Goal: Obtain resource: Obtain resource

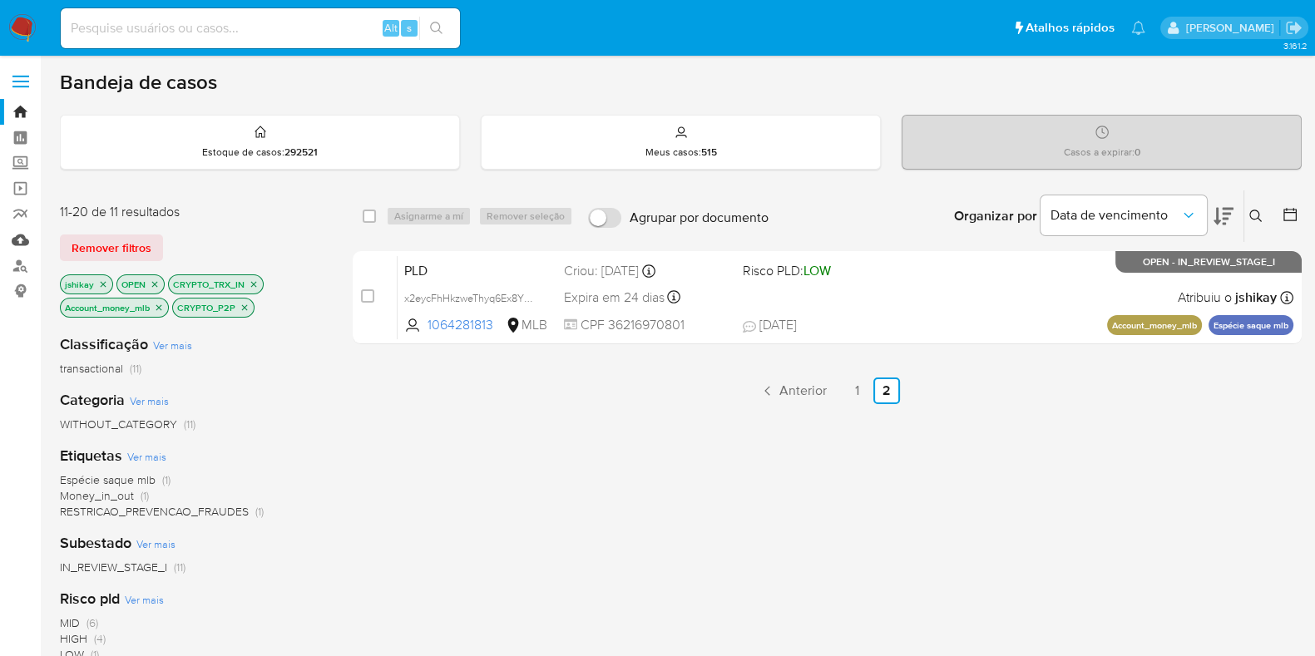
click at [21, 241] on link "Mulan" at bounding box center [99, 240] width 198 height 26
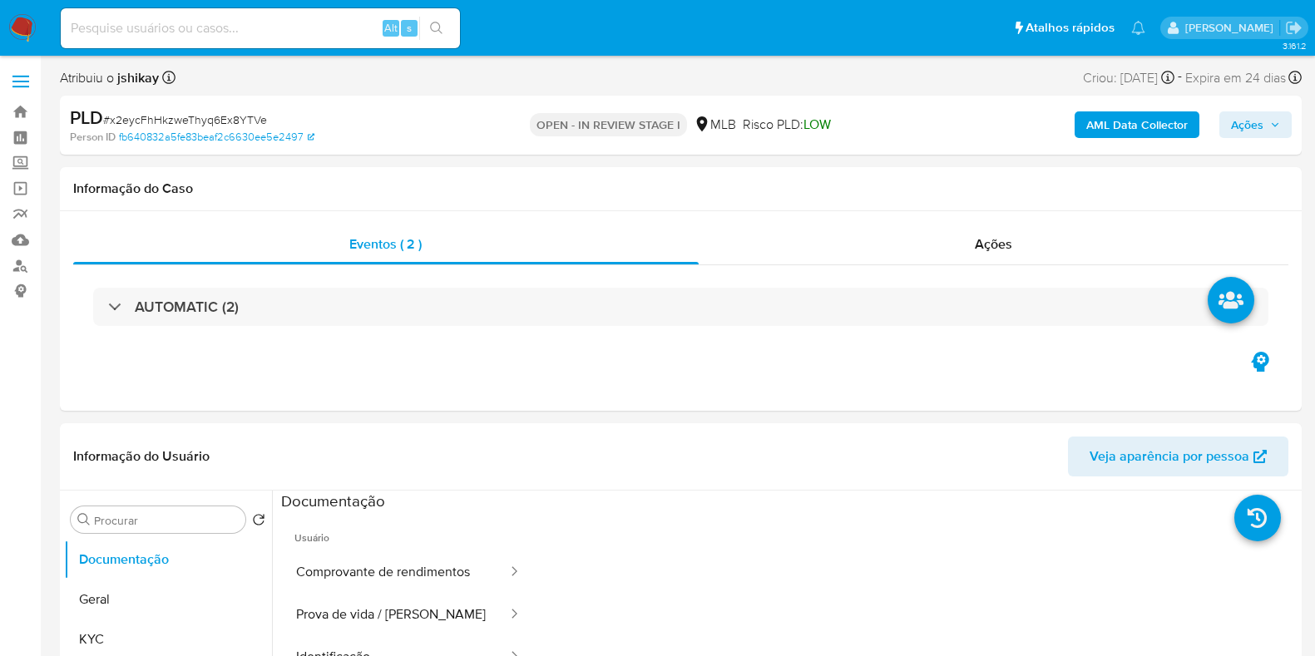
select select "10"
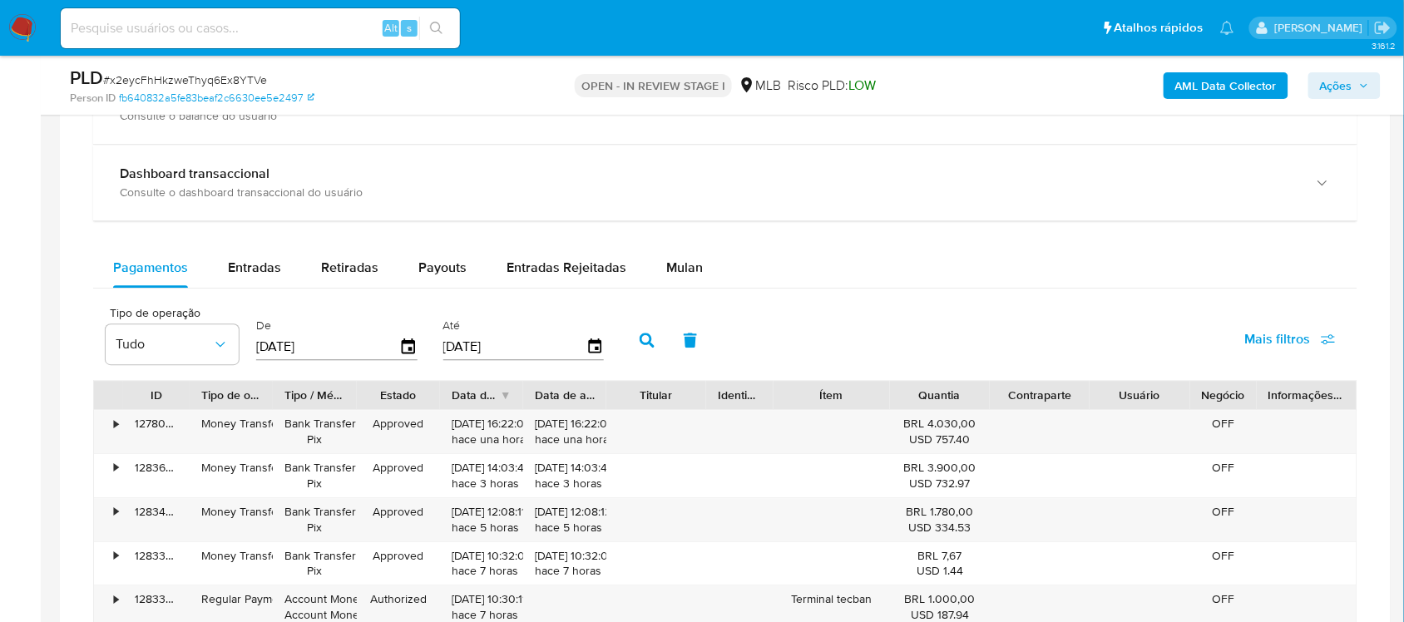
scroll to position [1247, 0]
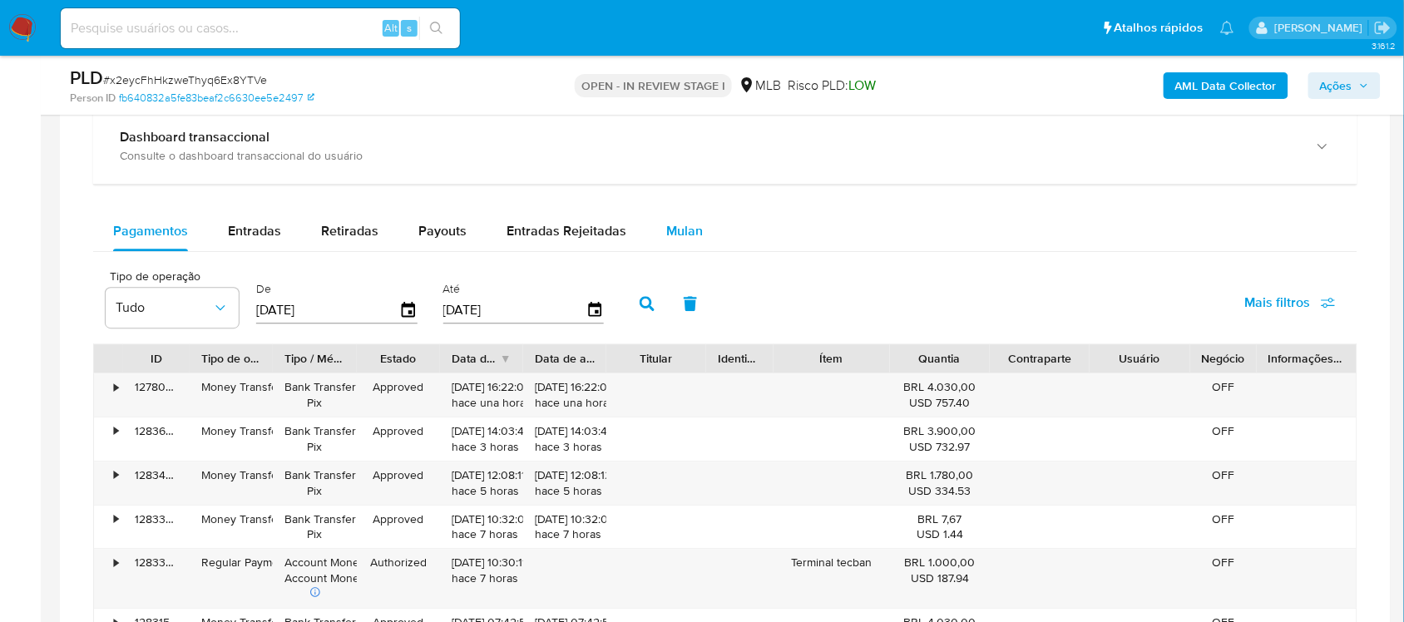
click at [658, 214] on button "Mulan" at bounding box center [684, 231] width 76 height 40
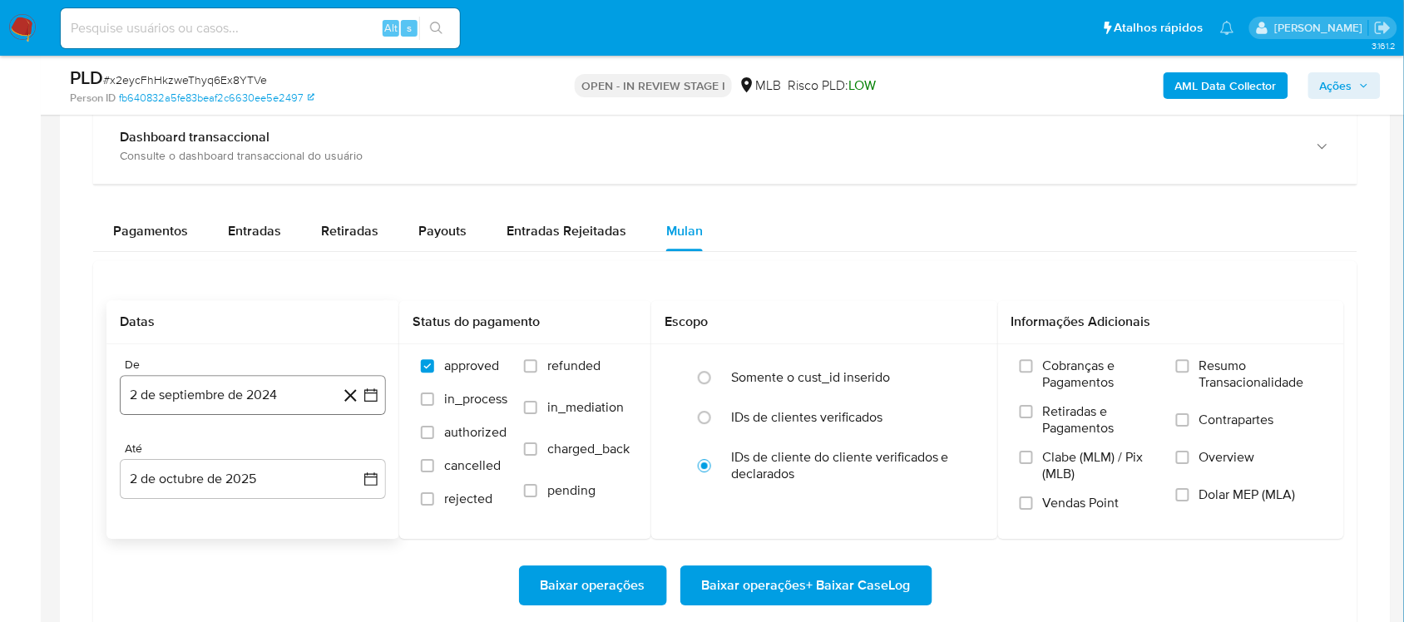
click at [366, 397] on icon "button" at bounding box center [371, 395] width 17 height 17
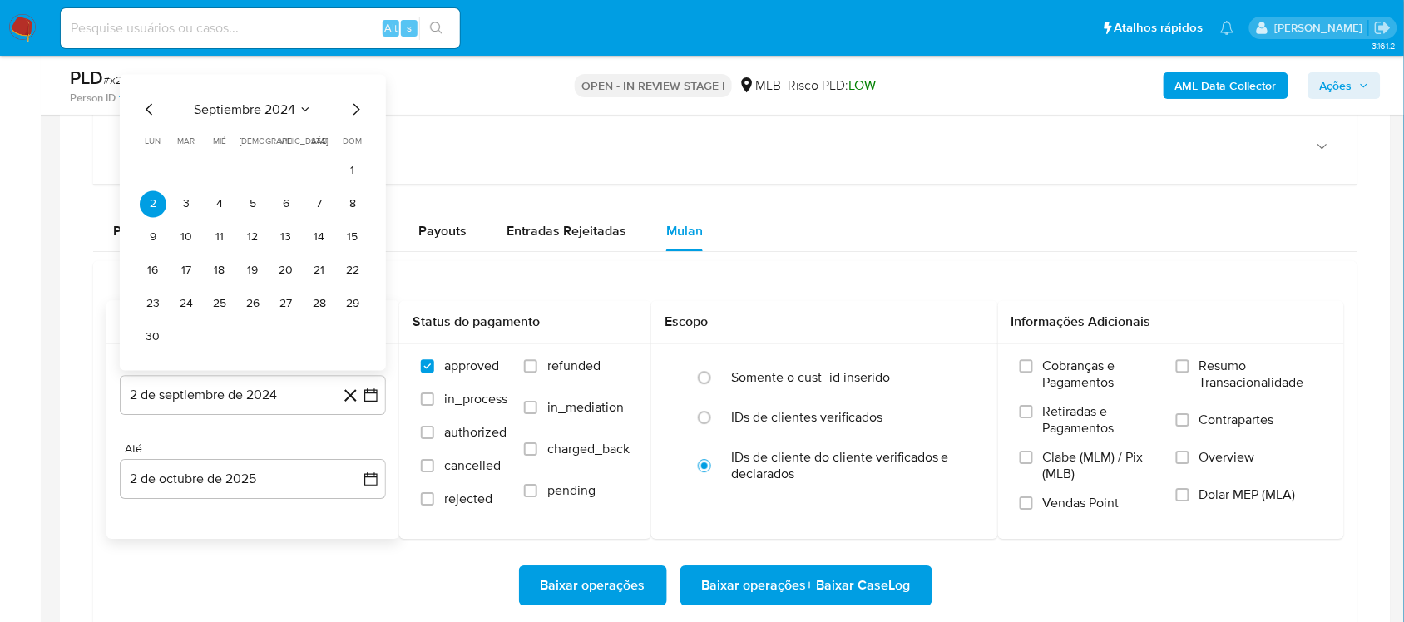
click at [239, 117] on span "septiembre 2024" at bounding box center [244, 109] width 101 height 17
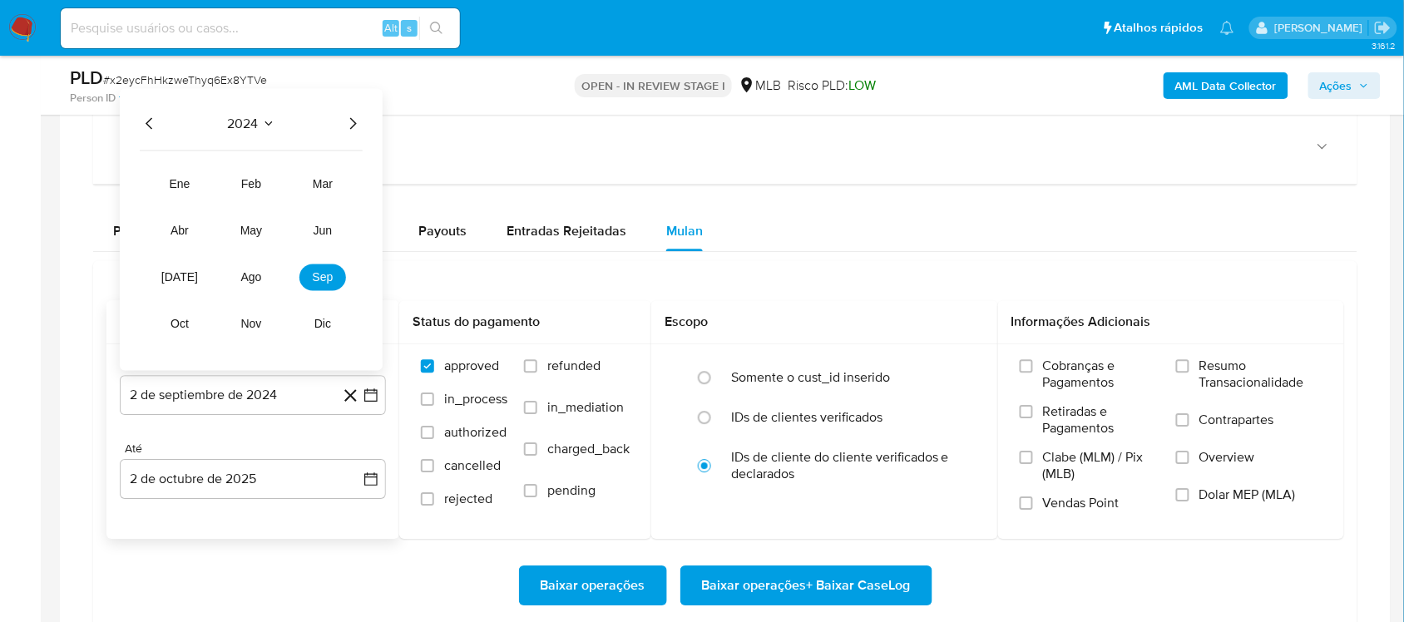
click at [350, 130] on icon "Año siguiente" at bounding box center [353, 123] width 20 height 20
click at [246, 280] on span "ago" at bounding box center [251, 276] width 21 height 13
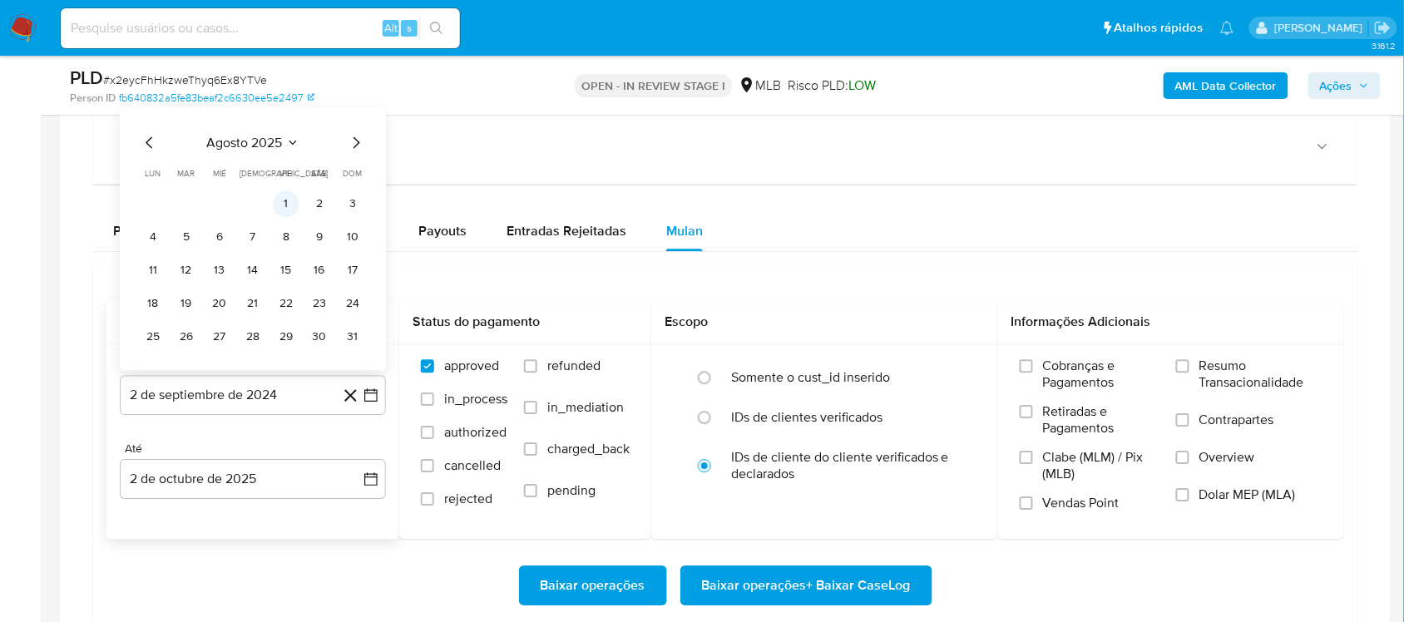
click at [280, 197] on button "1" at bounding box center [286, 203] width 27 height 27
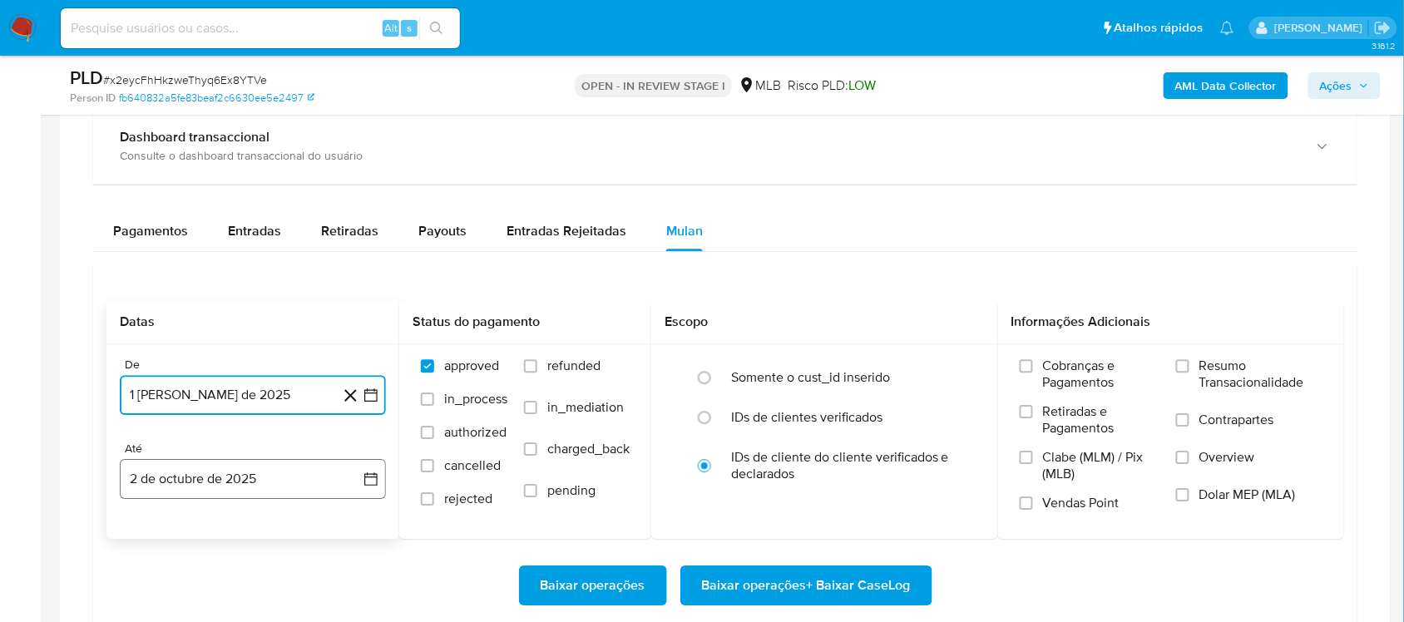
click at [374, 476] on icon "button" at bounding box center [370, 478] width 13 height 13
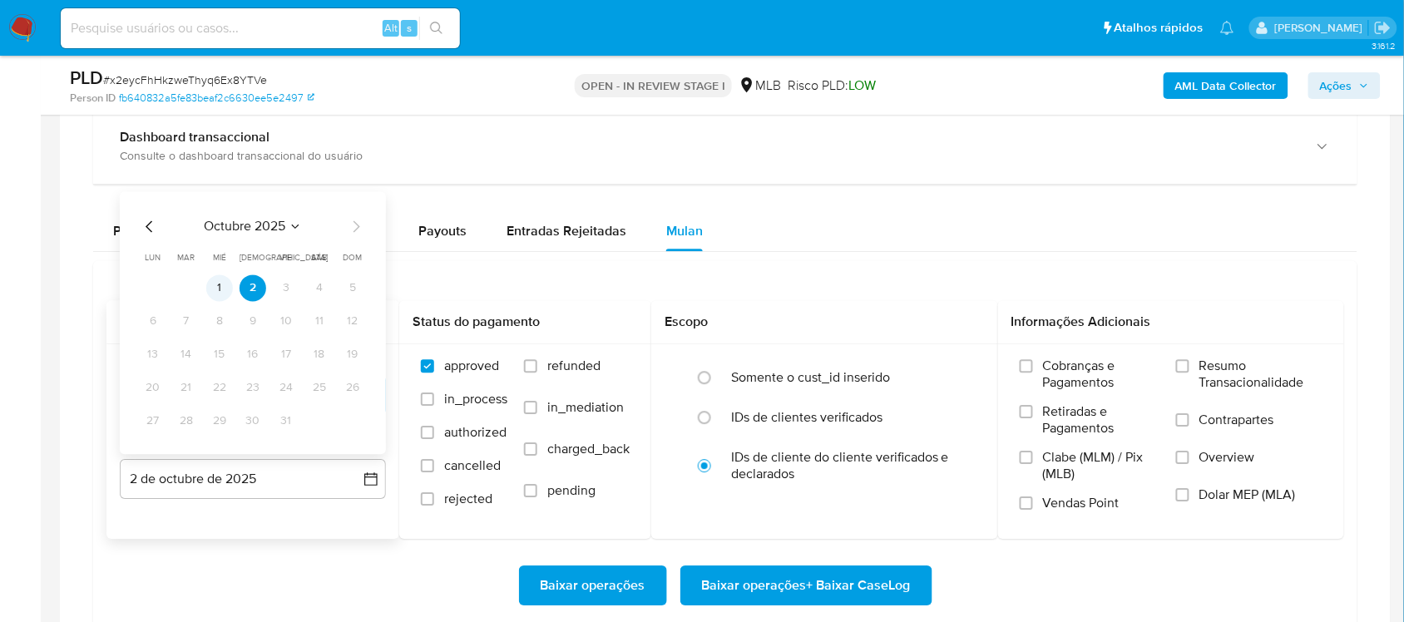
click at [218, 292] on button "1" at bounding box center [219, 287] width 27 height 27
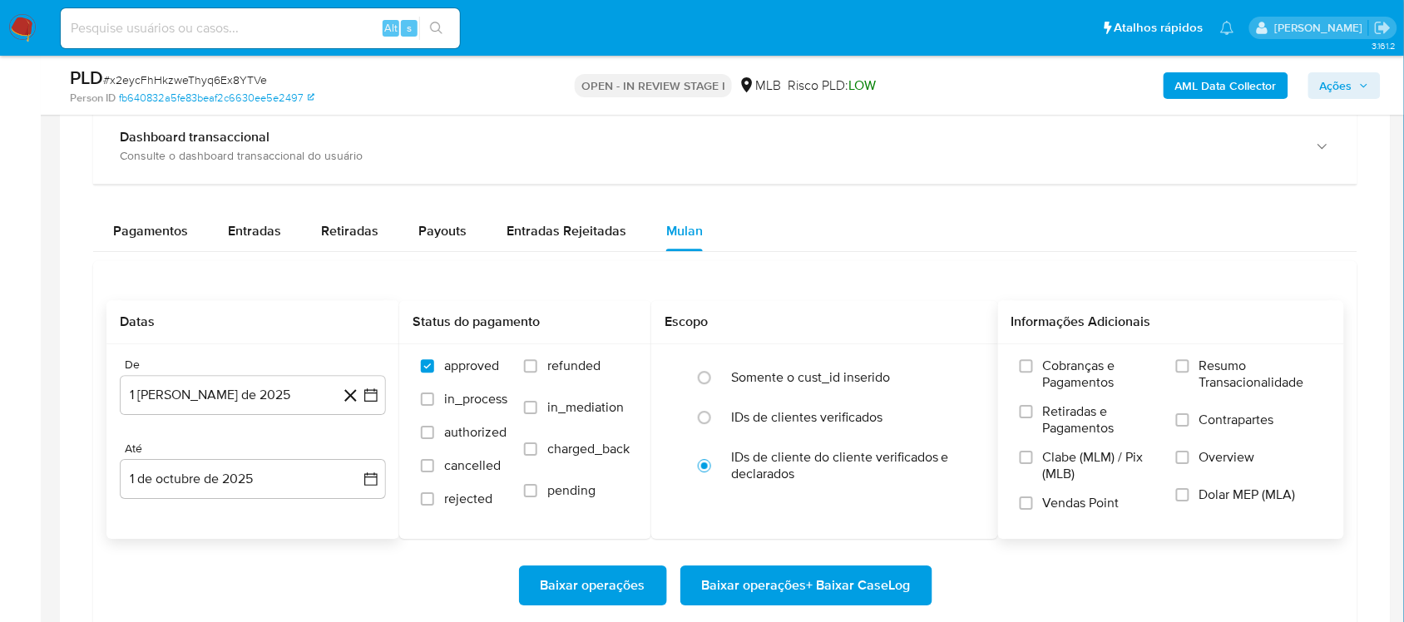
click at [1246, 391] on span "Resumo Transacionalidade" at bounding box center [1260, 374] width 123 height 33
click at [1189, 373] on input "Resumo Transacionalidade" at bounding box center [1182, 365] width 13 height 13
click at [842, 575] on span "Baixar operações + Baixar CaseLog" at bounding box center [806, 585] width 209 height 37
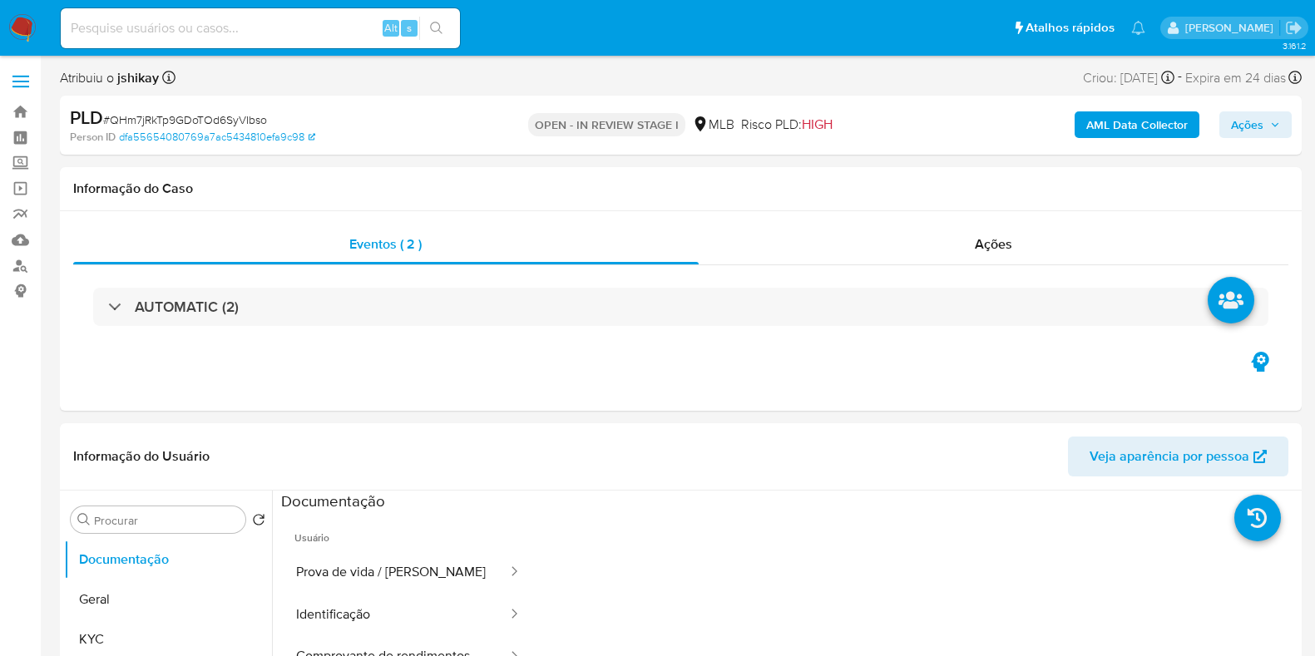
select select "10"
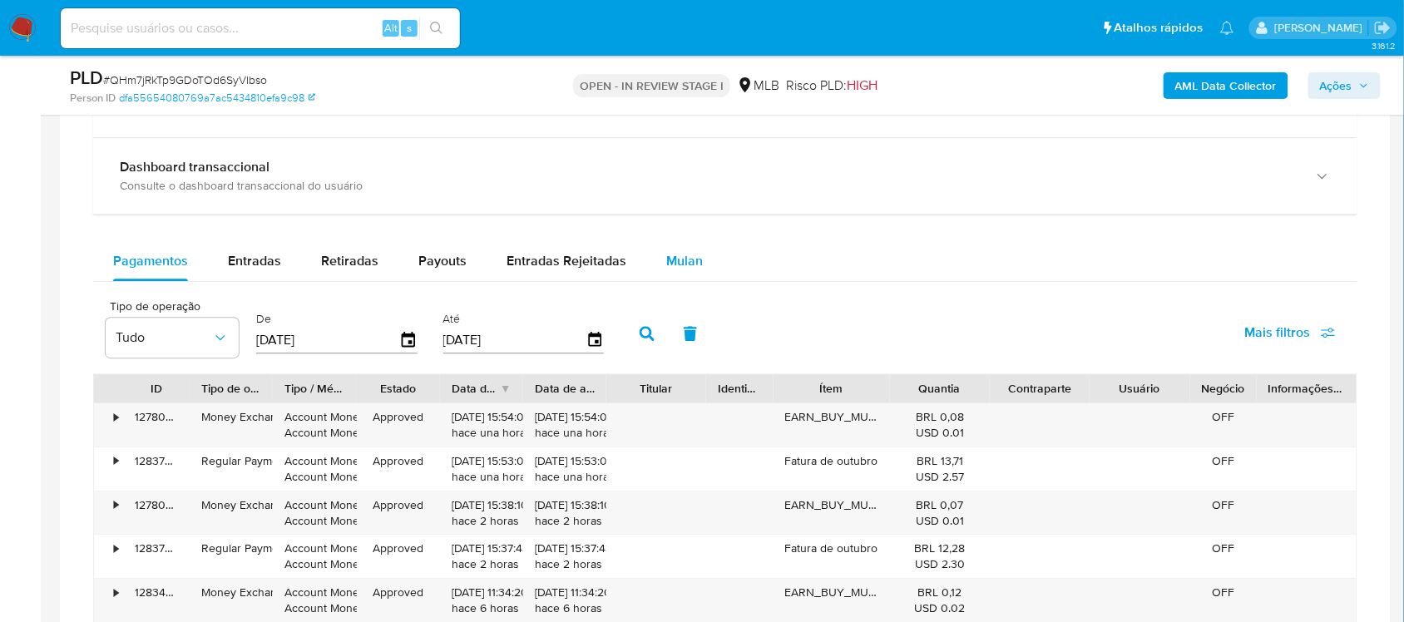
scroll to position [1247, 0]
click at [673, 259] on span "Mulan" at bounding box center [684, 258] width 37 height 19
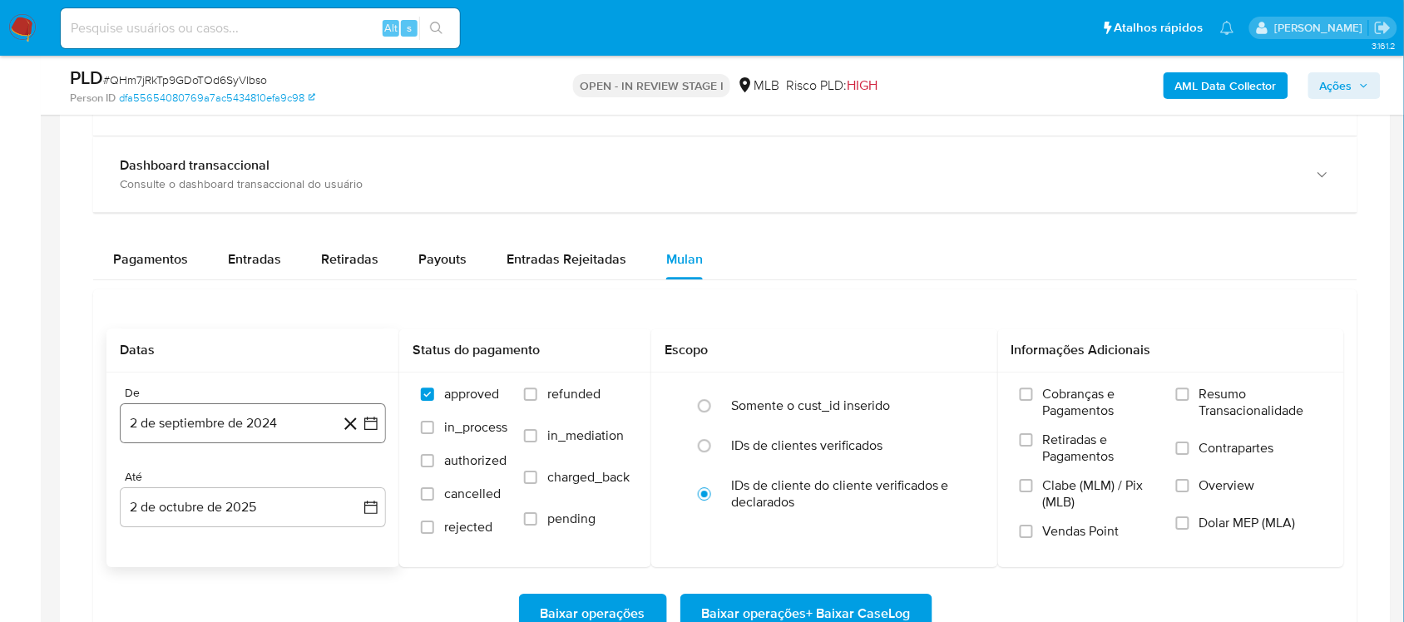
click at [373, 417] on icon "button" at bounding box center [371, 423] width 17 height 17
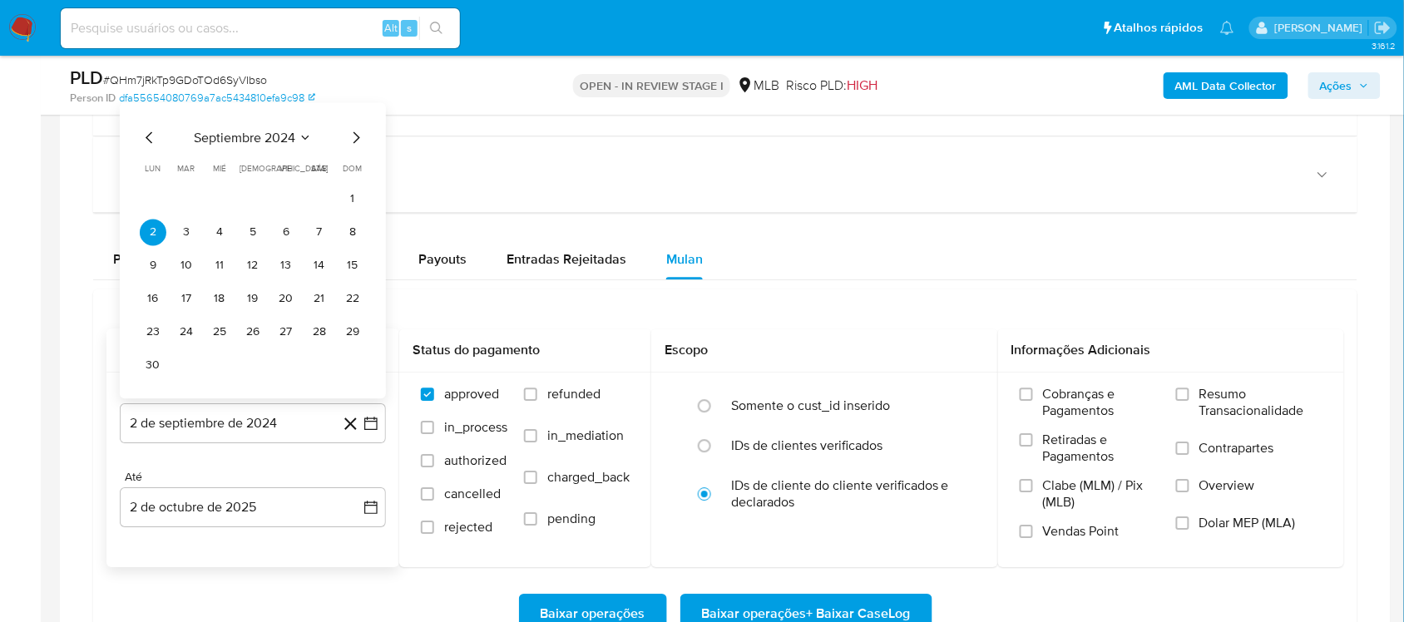
click at [259, 134] on span "septiembre 2024" at bounding box center [244, 137] width 101 height 17
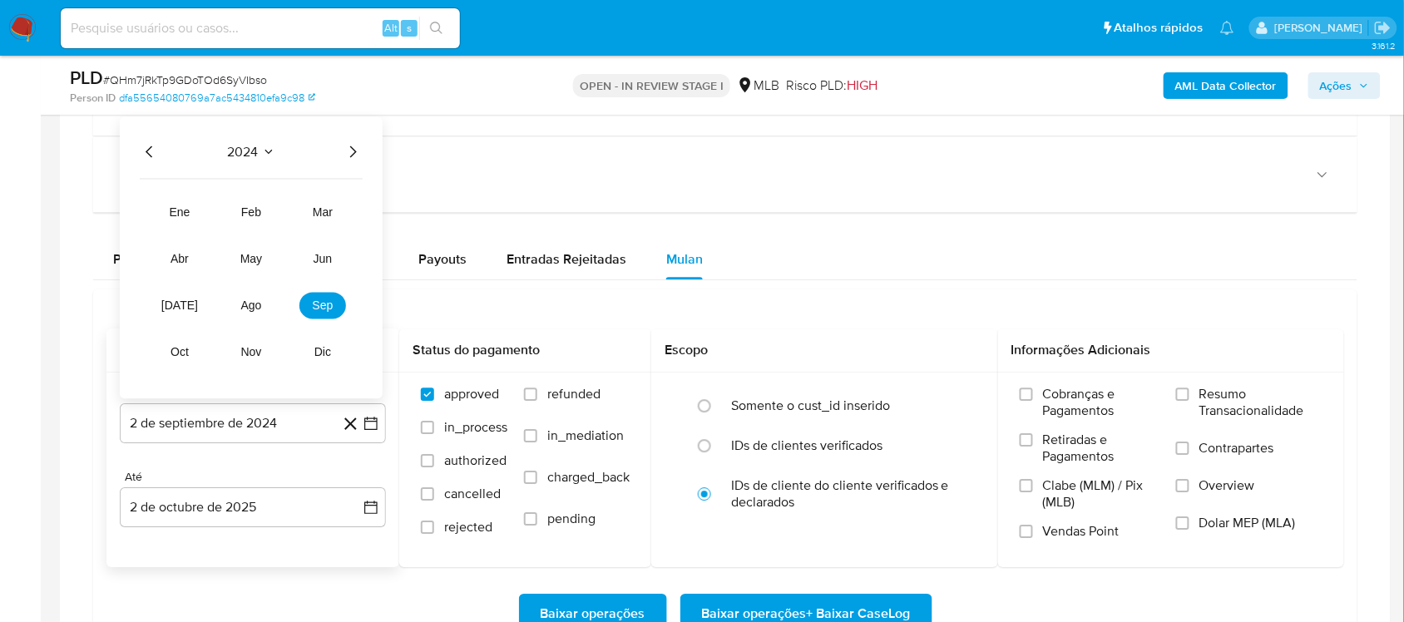
click at [354, 146] on icon "Año siguiente" at bounding box center [353, 151] width 20 height 20
click at [249, 314] on button "ago" at bounding box center [251, 305] width 47 height 27
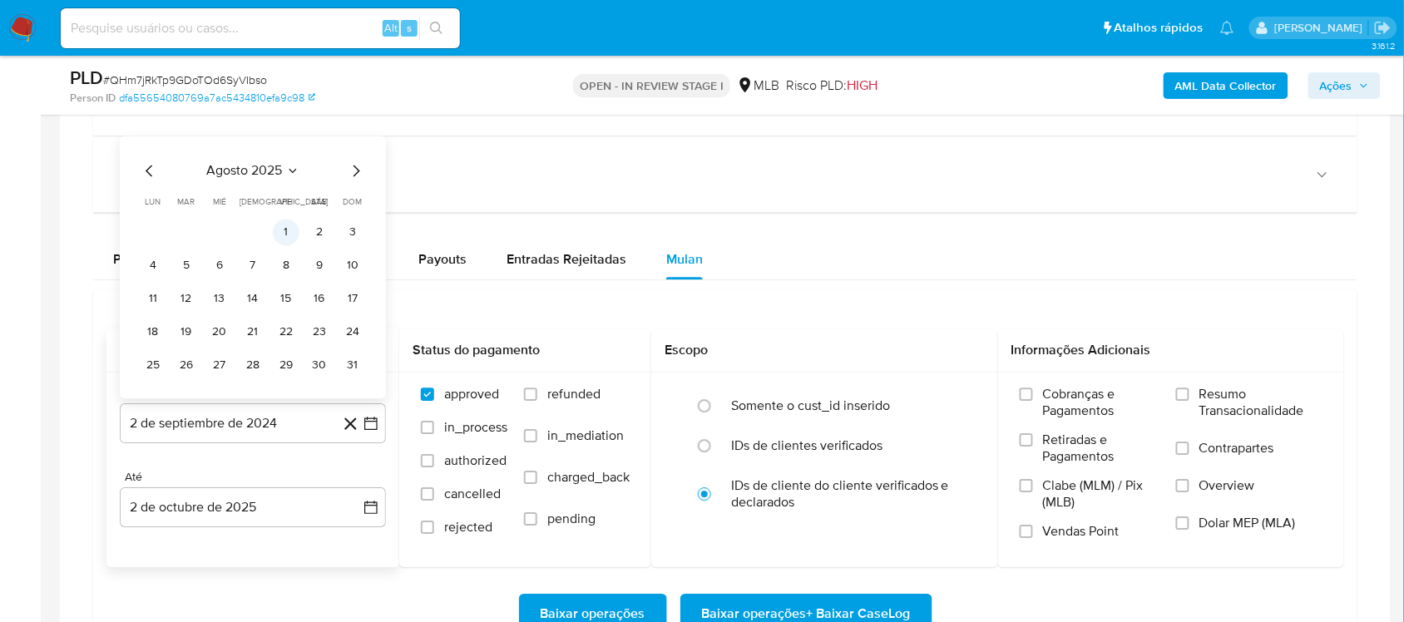
click at [279, 239] on button "1" at bounding box center [286, 232] width 27 height 27
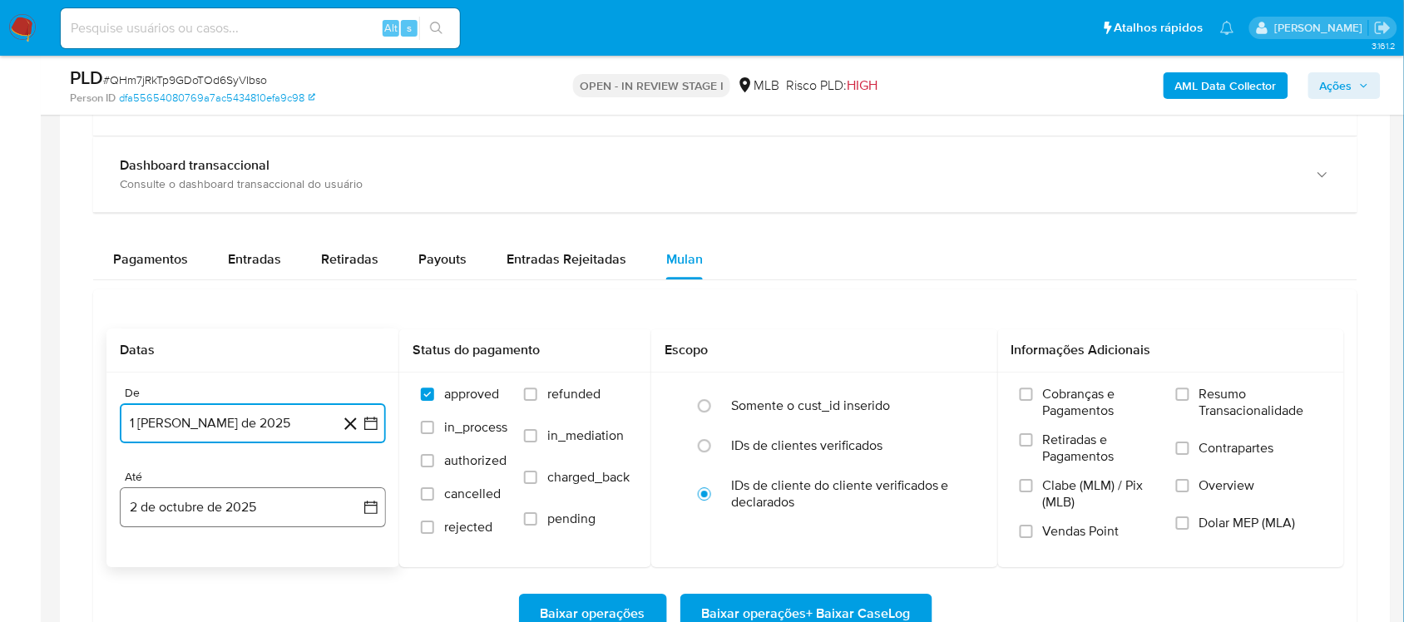
click at [367, 514] on icon "button" at bounding box center [371, 507] width 17 height 17
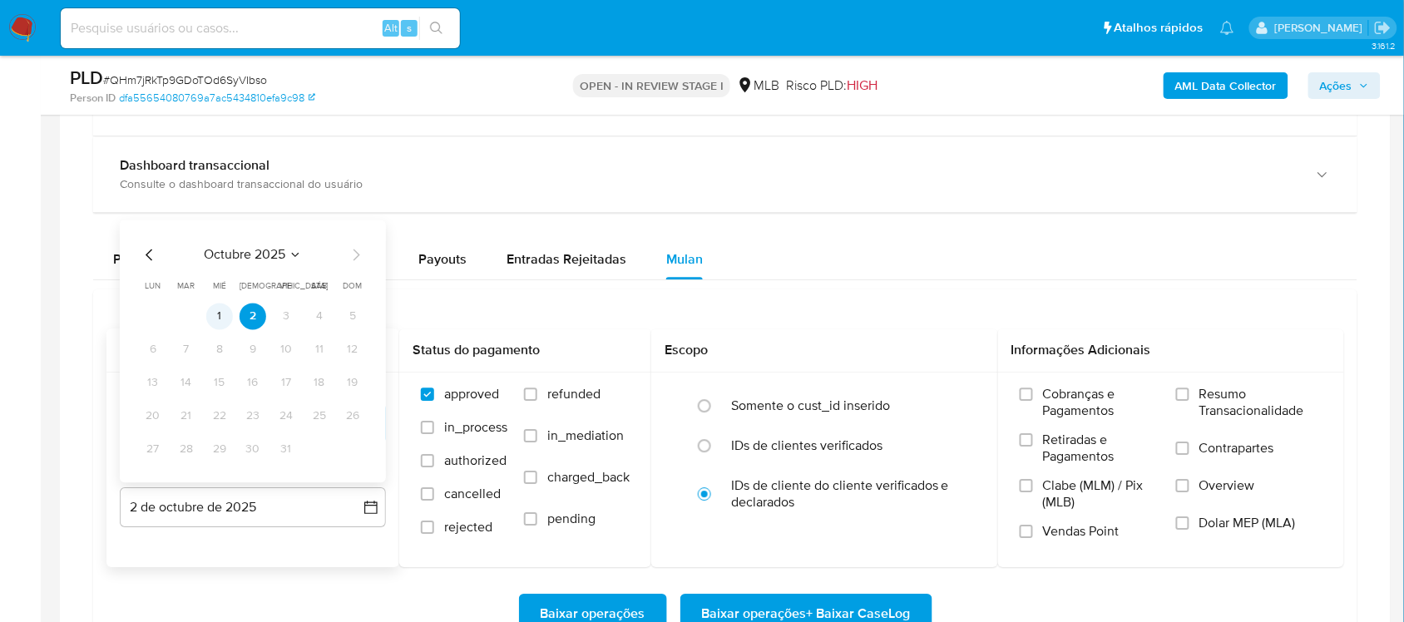
click at [218, 309] on button "1" at bounding box center [219, 316] width 27 height 27
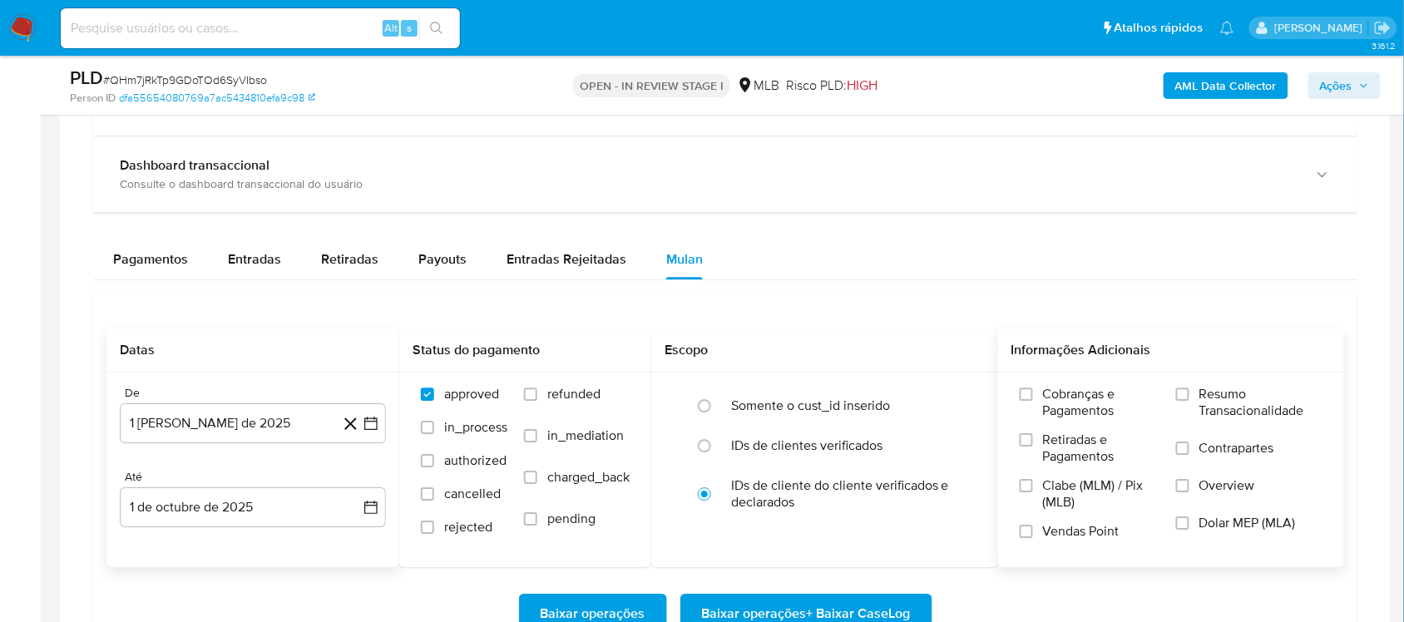
click at [1286, 388] on span "Resumo Transacionalidade" at bounding box center [1260, 402] width 123 height 33
click at [1189, 388] on input "Resumo Transacionalidade" at bounding box center [1182, 393] width 13 height 13
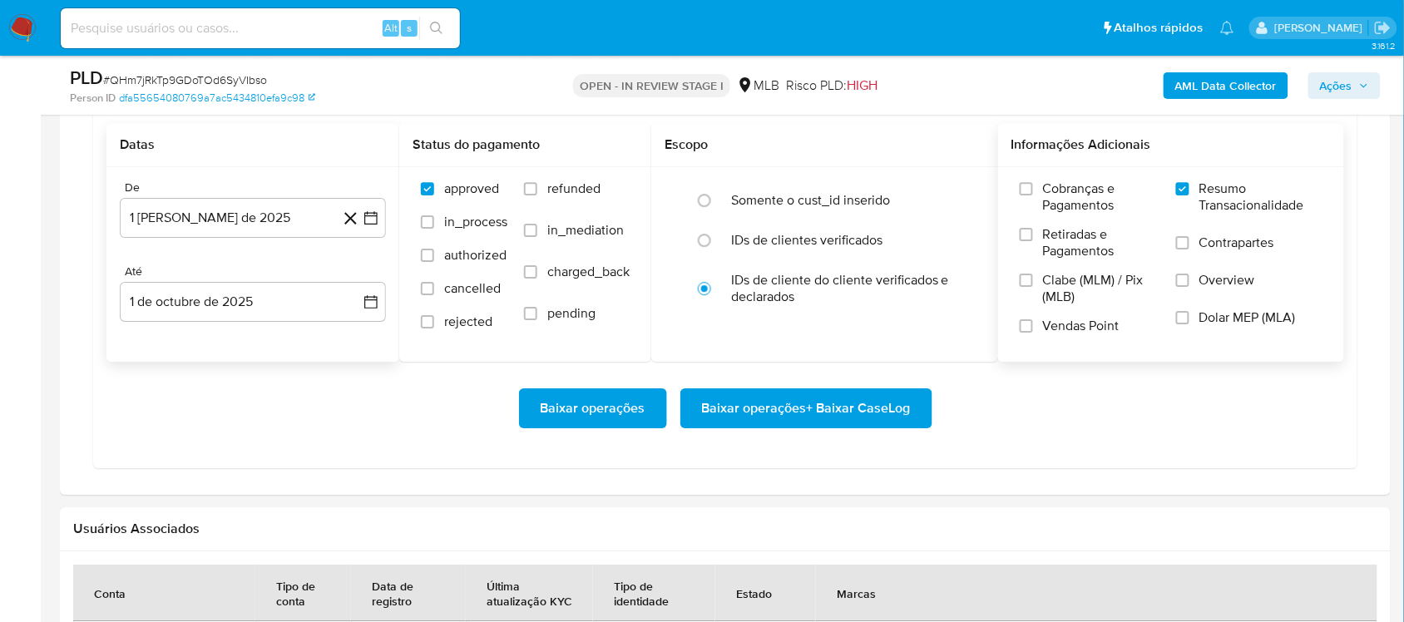
scroll to position [1455, 0]
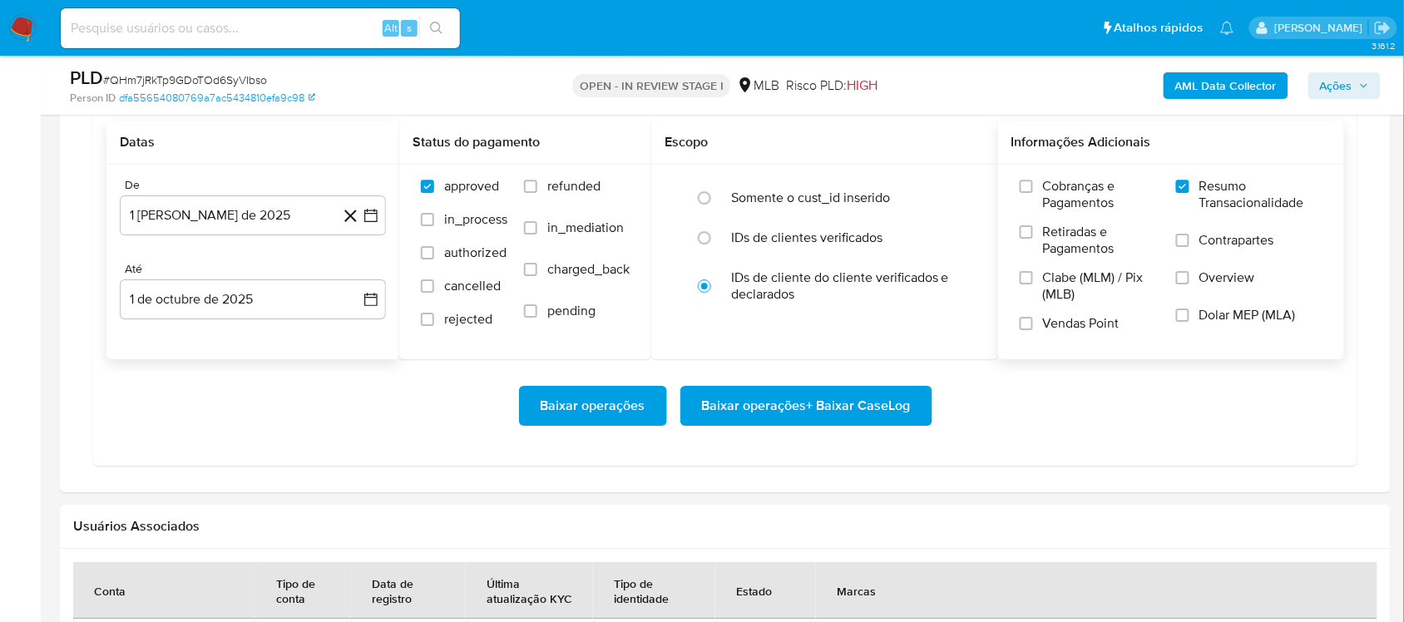
click at [737, 391] on span "Baixar operações + Baixar CaseLog" at bounding box center [806, 405] width 209 height 37
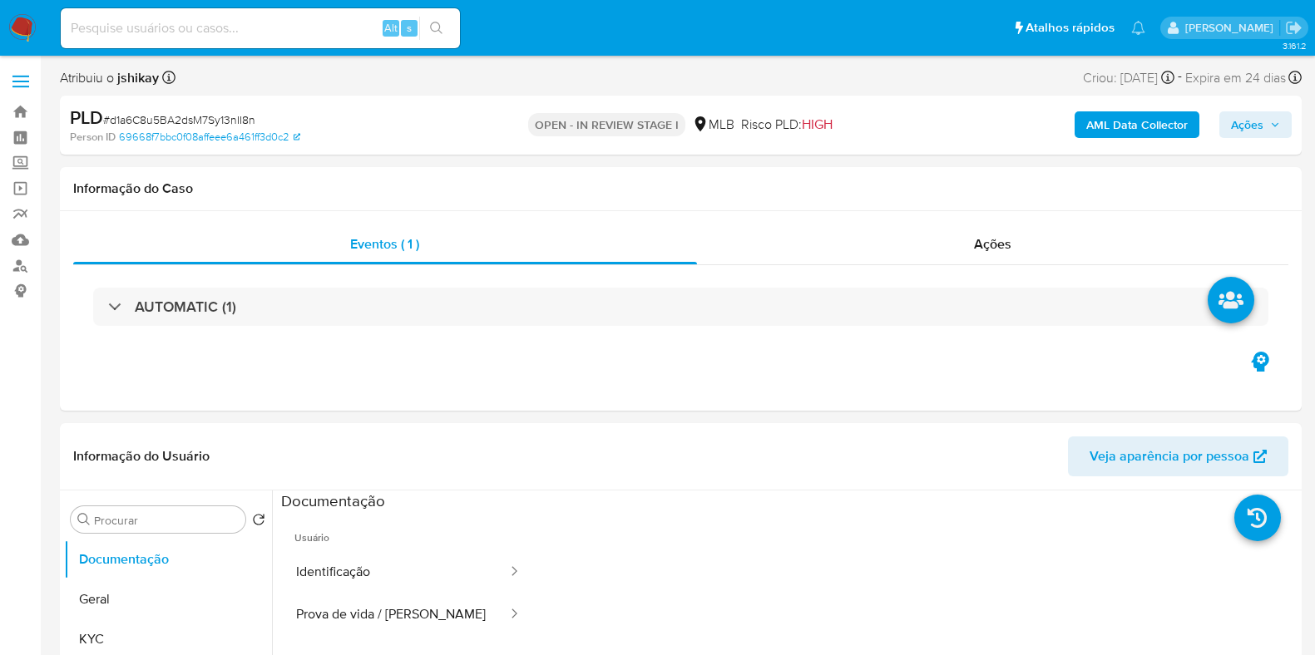
select select "10"
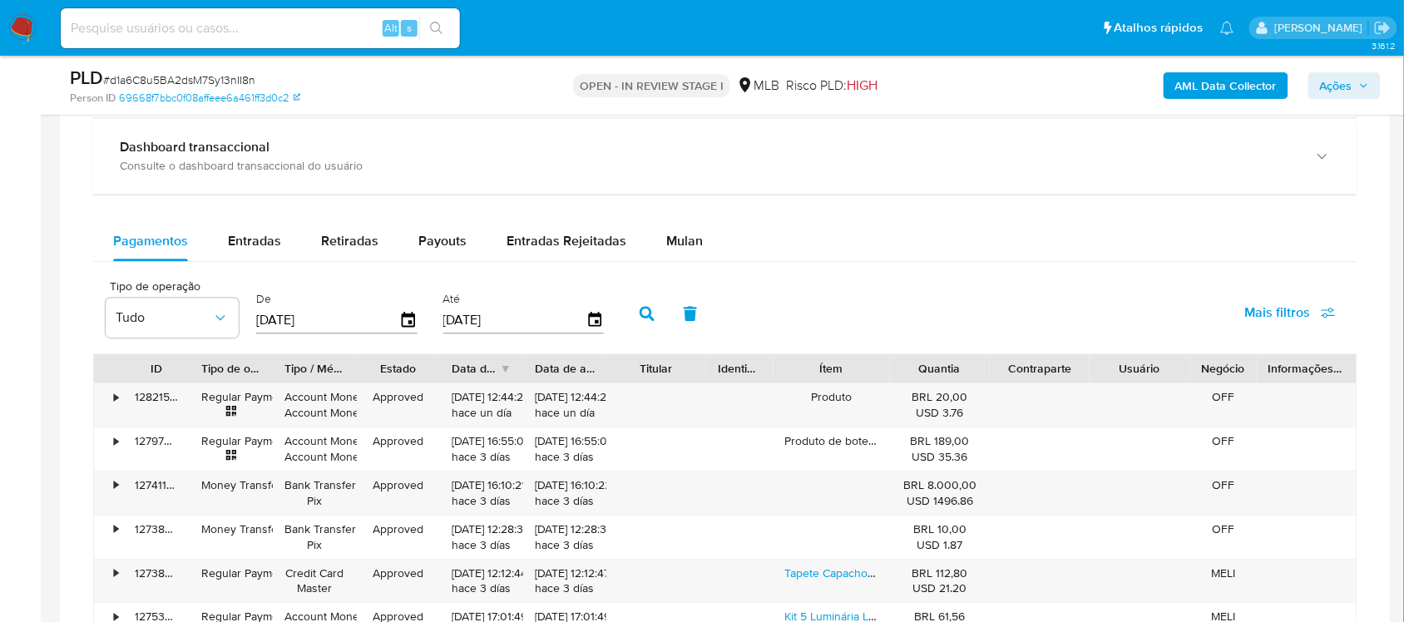
scroll to position [1247, 0]
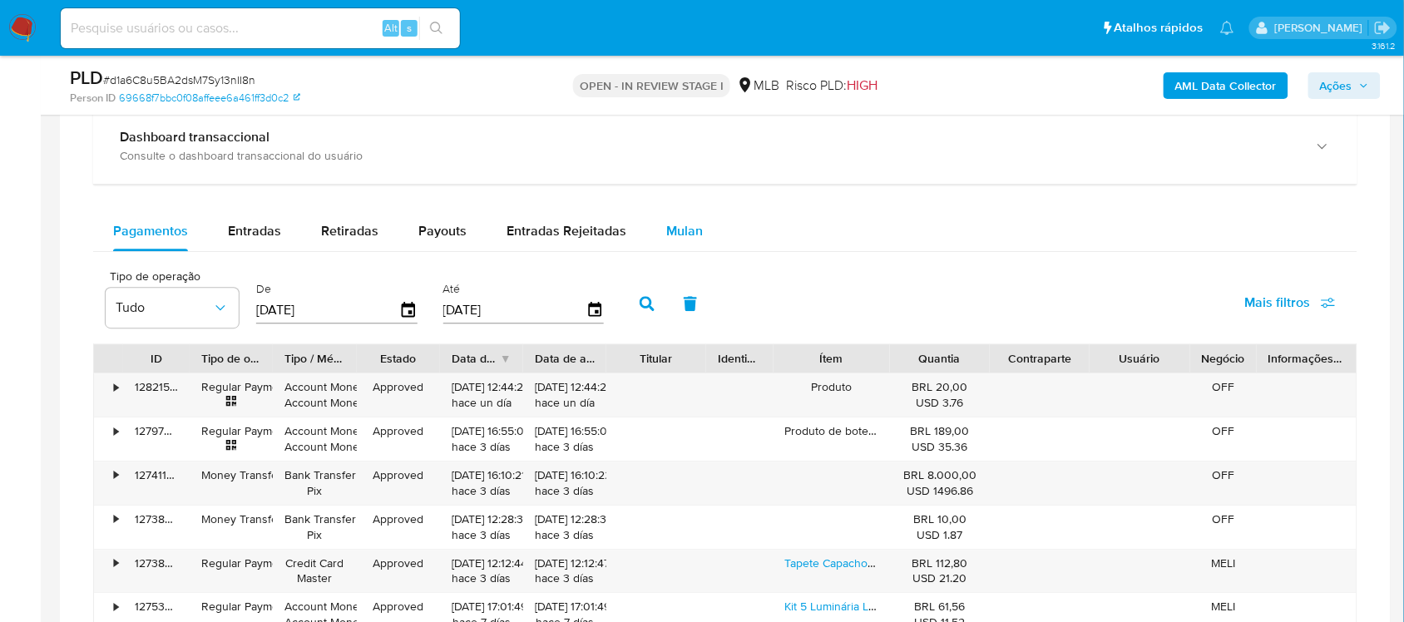
click at [679, 233] on span "Mulan" at bounding box center [684, 230] width 37 height 19
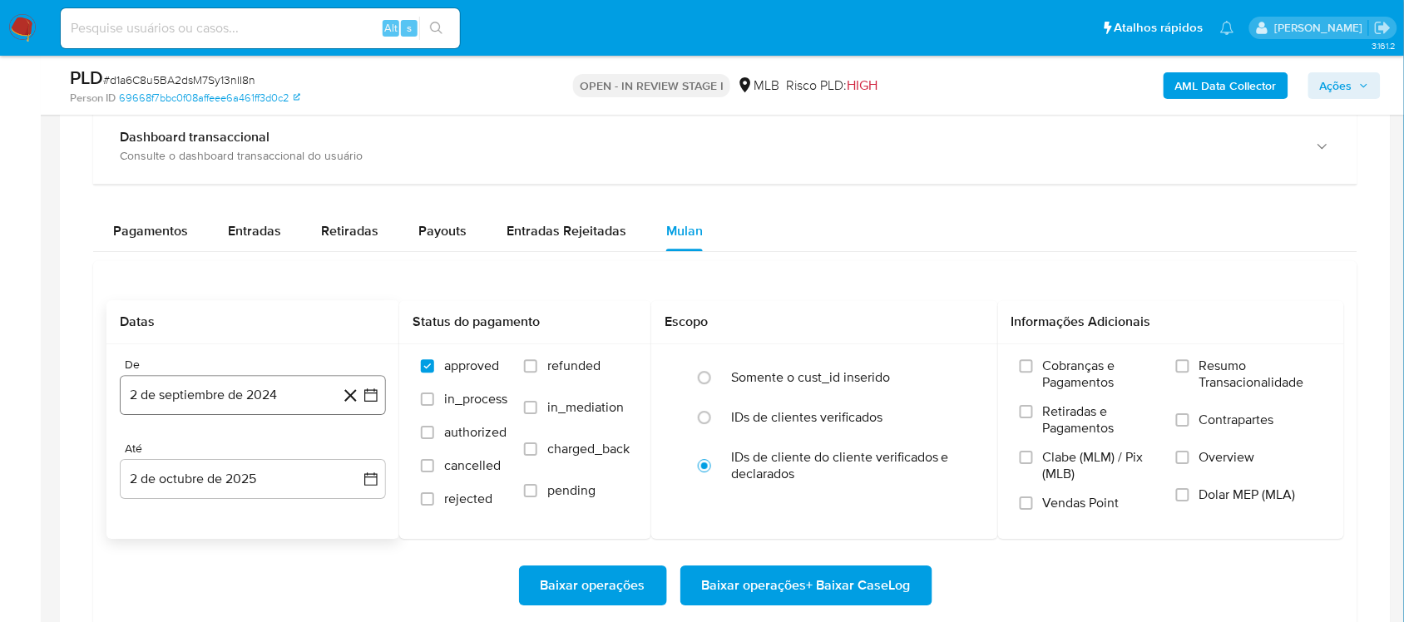
click at [362, 397] on div "De 2 de septiembre de 2024 2-09-2024 Até 2 de octubre de 2025 2-10-2025" at bounding box center [252, 441] width 293 height 195
click at [377, 397] on icon "button" at bounding box center [370, 394] width 13 height 13
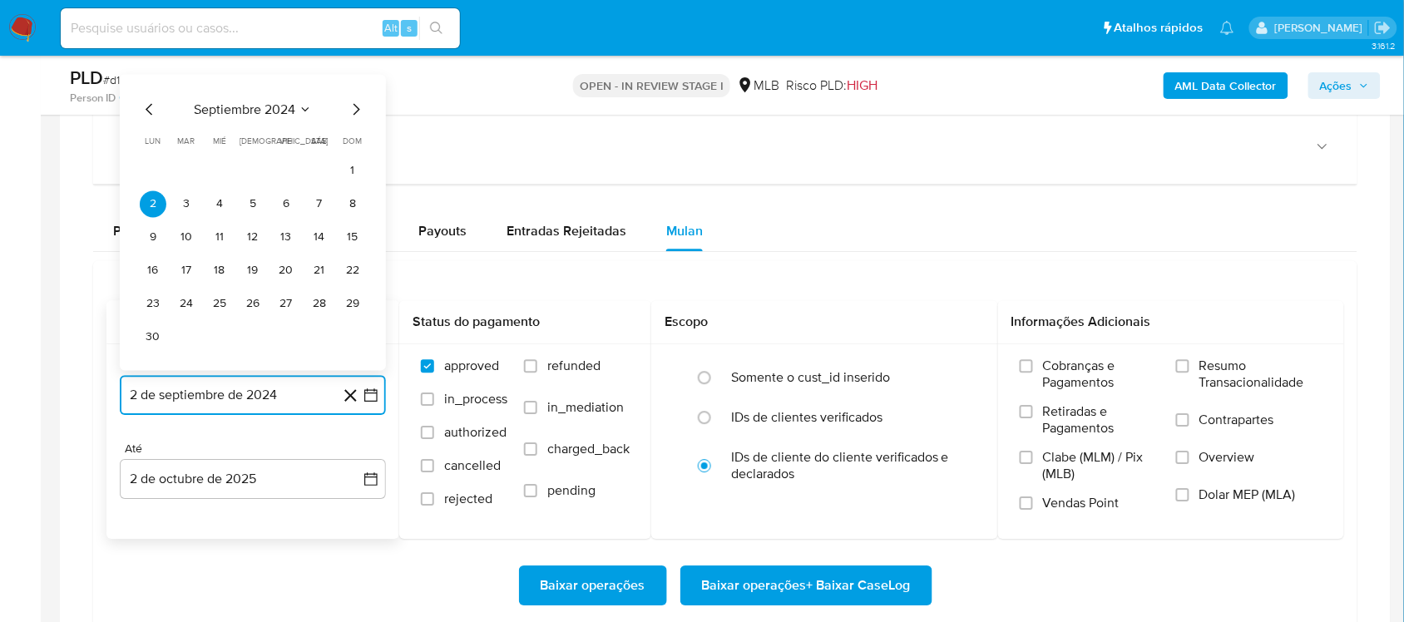
click at [246, 101] on span "septiembre 2024" at bounding box center [244, 109] width 101 height 17
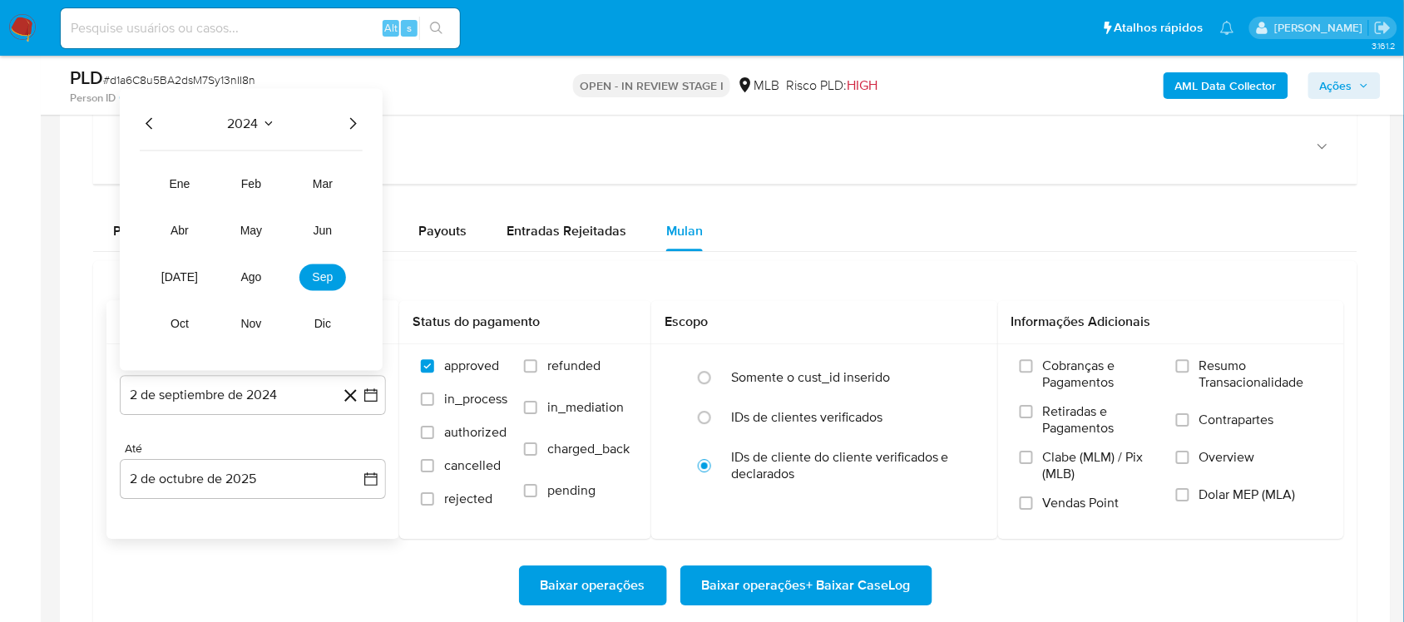
drag, startPoint x: 354, startPoint y: 115, endPoint x: 349, endPoint y: 136, distance: 21.4
click at [354, 117] on icon "Año siguiente" at bounding box center [353, 123] width 20 height 20
click at [256, 289] on button "ago" at bounding box center [251, 277] width 47 height 27
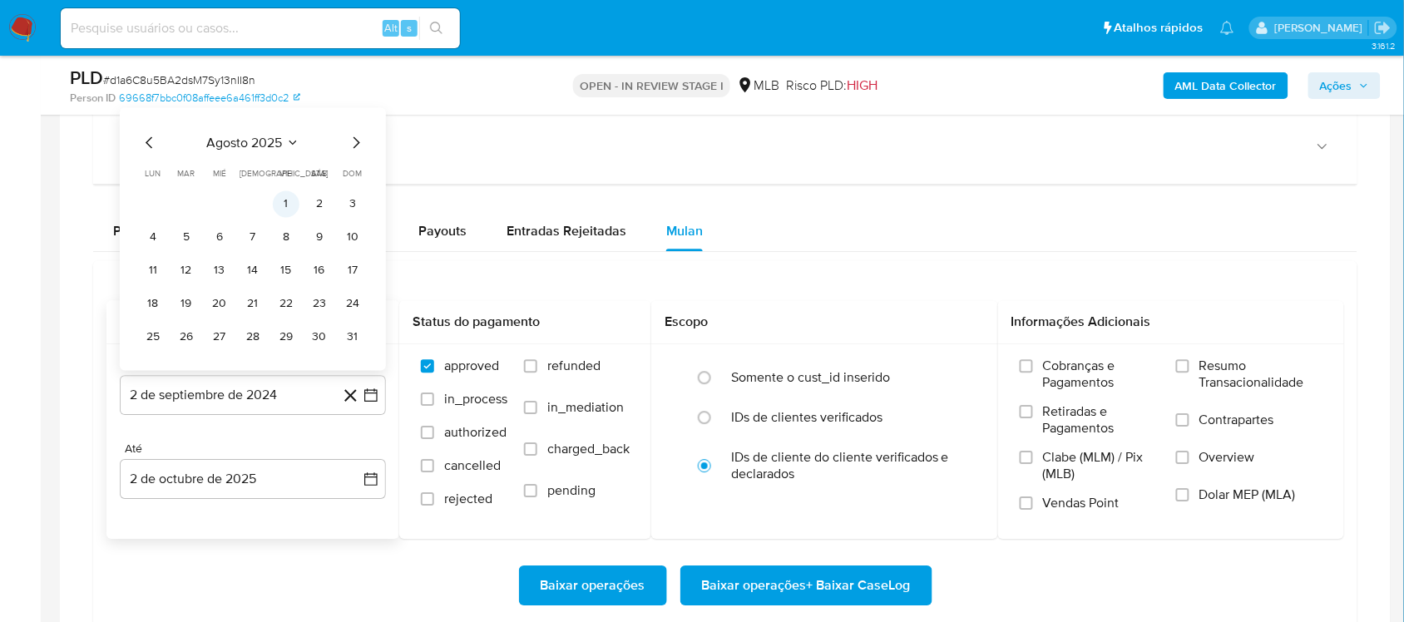
click at [279, 205] on button "1" at bounding box center [286, 203] width 27 height 27
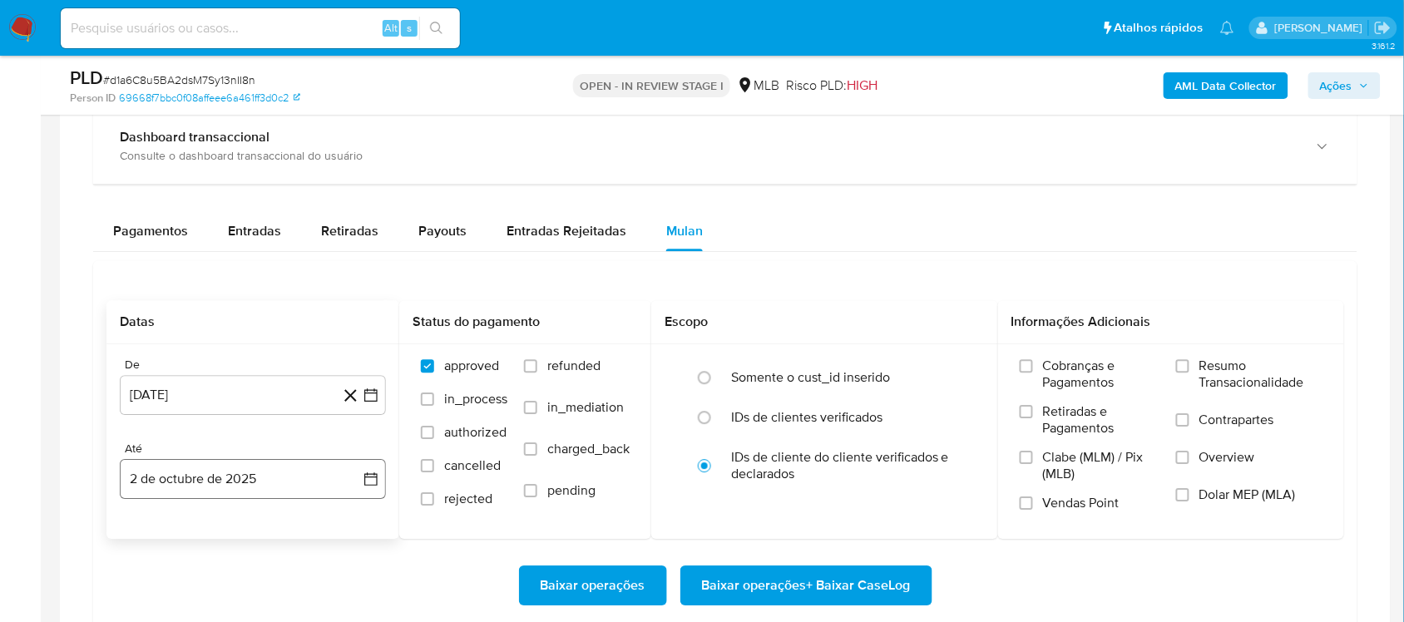
drag, startPoint x: 395, startPoint y: 497, endPoint x: 374, endPoint y: 488, distance: 22.7
click at [391, 496] on div "De 1 de agosto de 2025 1-08-2025 Até 2 de octubre de 2025 2-10-2025" at bounding box center [252, 441] width 293 height 195
click at [368, 479] on icon "button" at bounding box center [371, 479] width 17 height 17
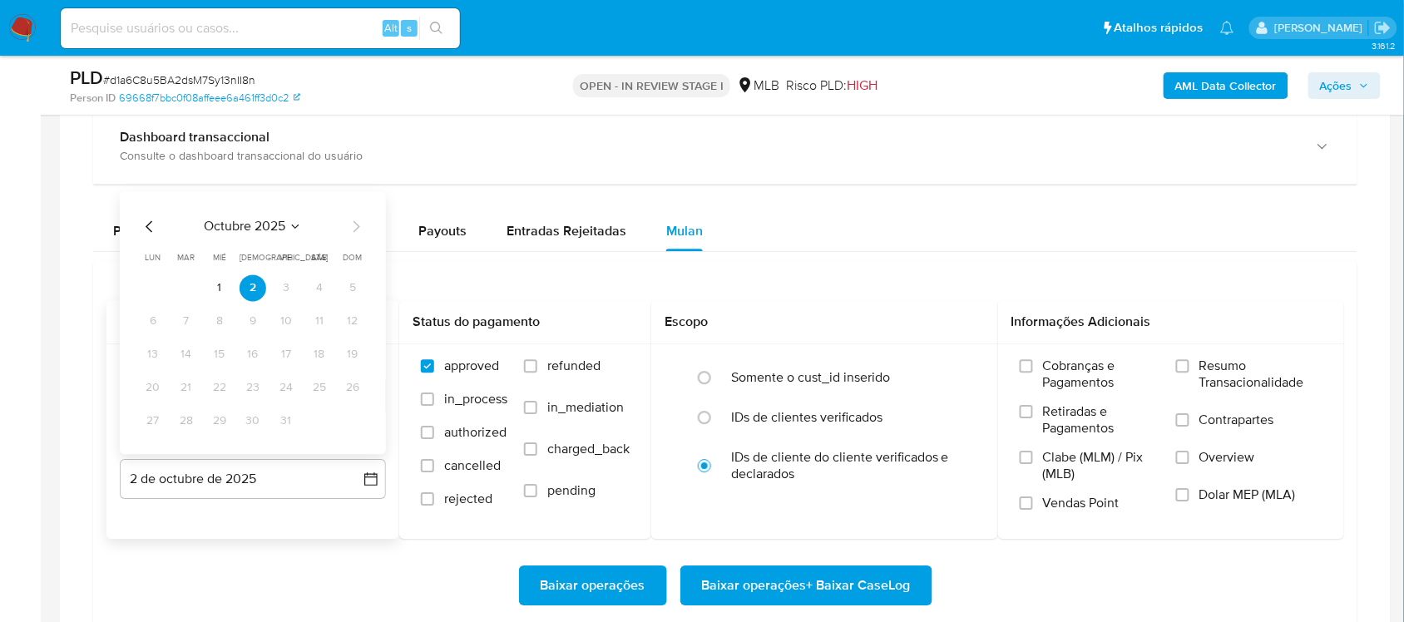
click at [224, 270] on table "lun lunes mar martes mié miércoles jue jueves vie viernes sáb sábado dom doming…" at bounding box center [253, 342] width 226 height 183
click at [223, 280] on button "1" at bounding box center [219, 287] width 27 height 27
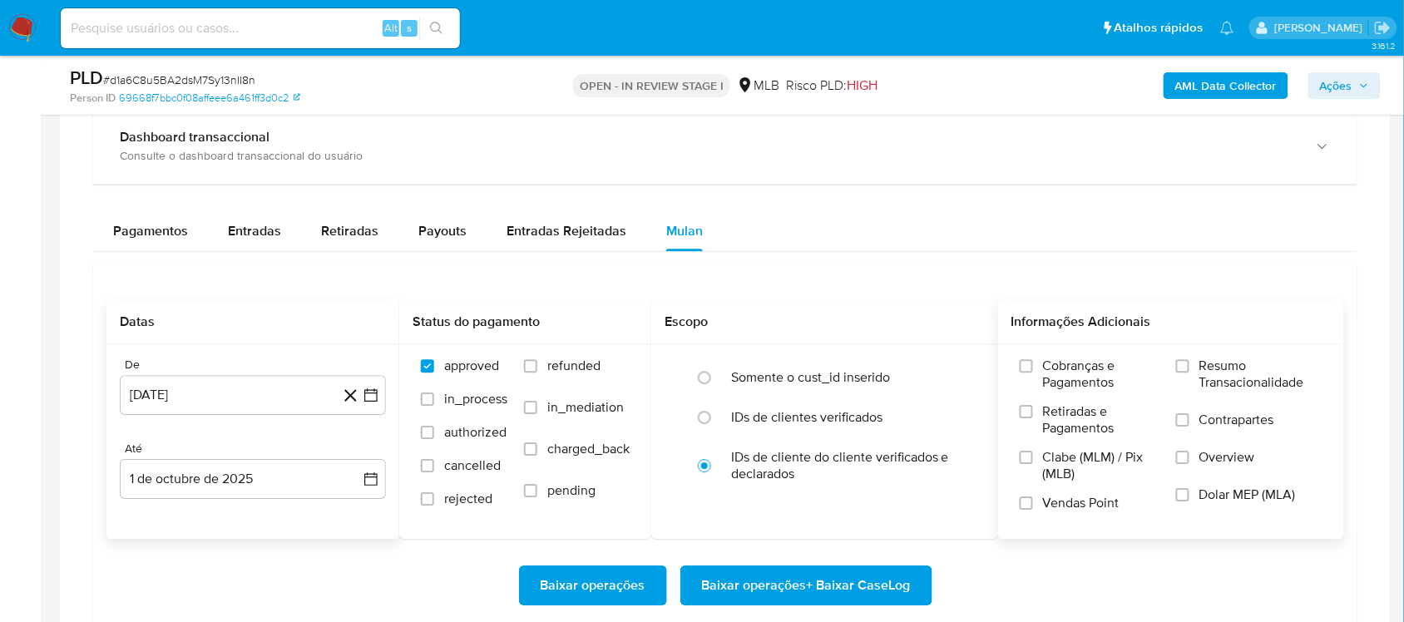
drag, startPoint x: 1225, startPoint y: 375, endPoint x: 1004, endPoint y: 481, distance: 245.1
click at [1224, 375] on span "Resumo Transacionalidade" at bounding box center [1260, 374] width 123 height 33
click at [1286, 344] on div "Informações Adicionais" at bounding box center [1171, 322] width 347 height 44
click at [1266, 362] on span "Resumo Transacionalidade" at bounding box center [1260, 374] width 123 height 33
click at [1189, 362] on input "Resumo Transacionalidade" at bounding box center [1182, 365] width 13 height 13
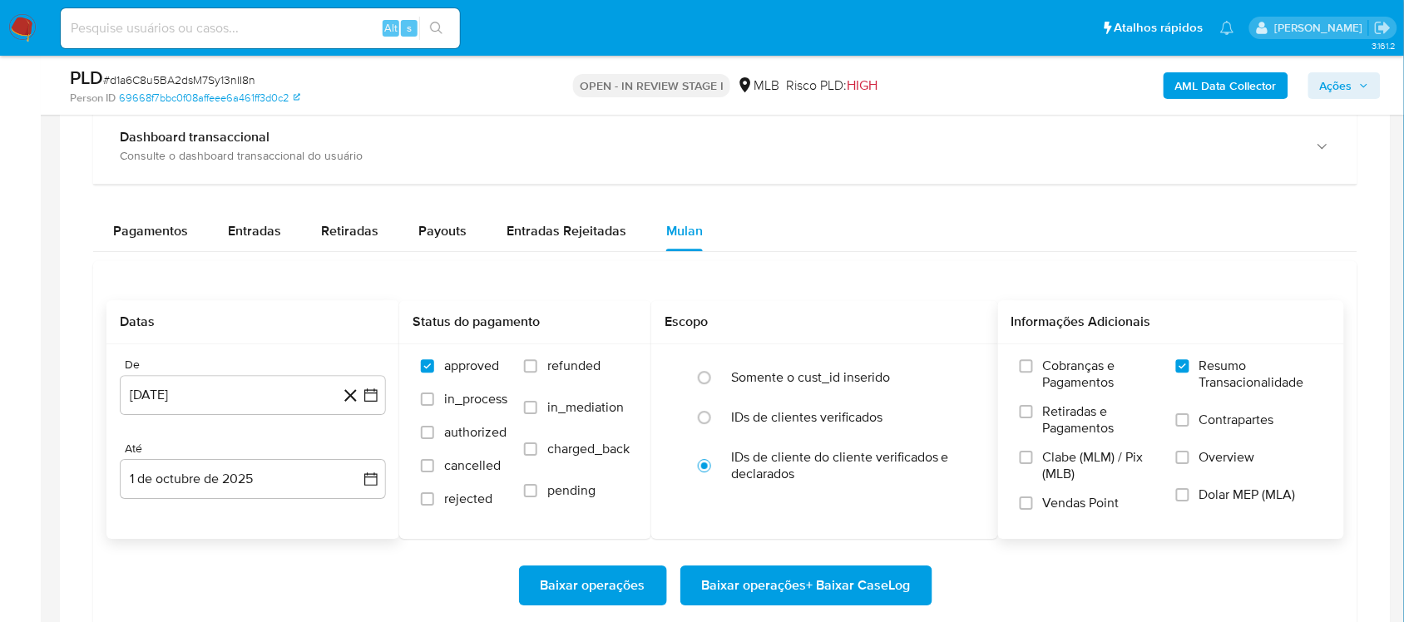
click at [846, 584] on span "Baixar operações + Baixar CaseLog" at bounding box center [806, 585] width 209 height 37
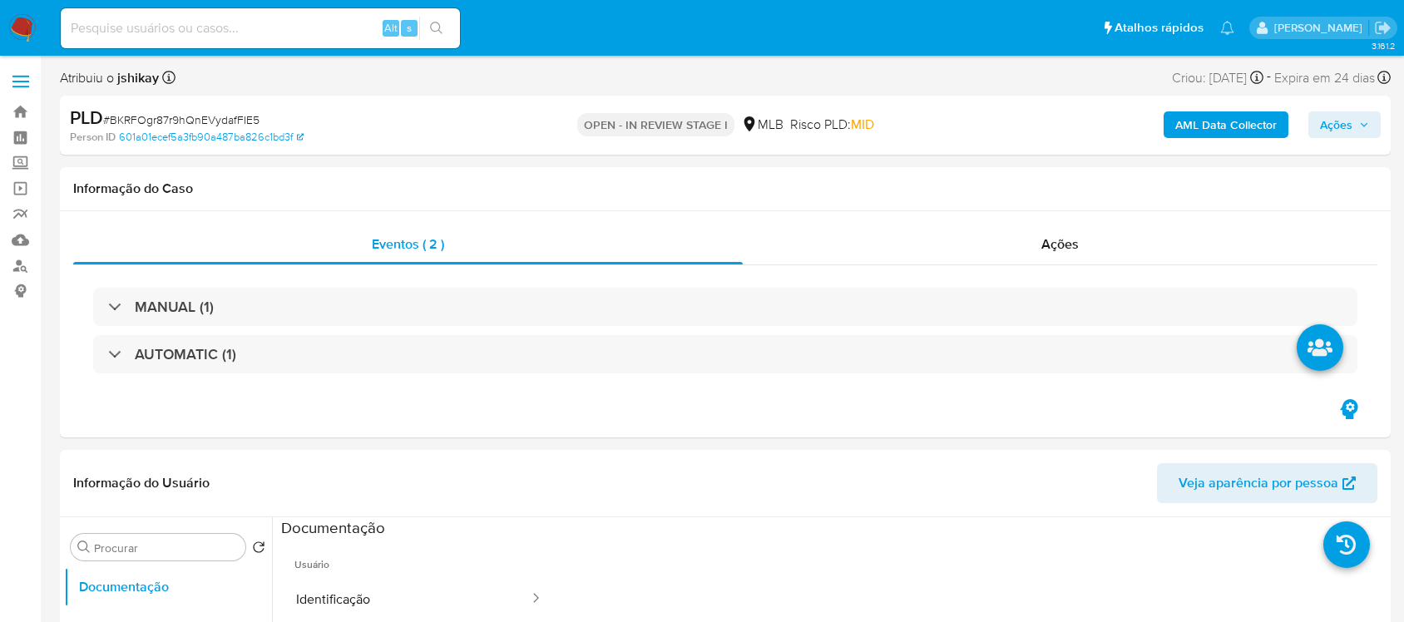
select select "10"
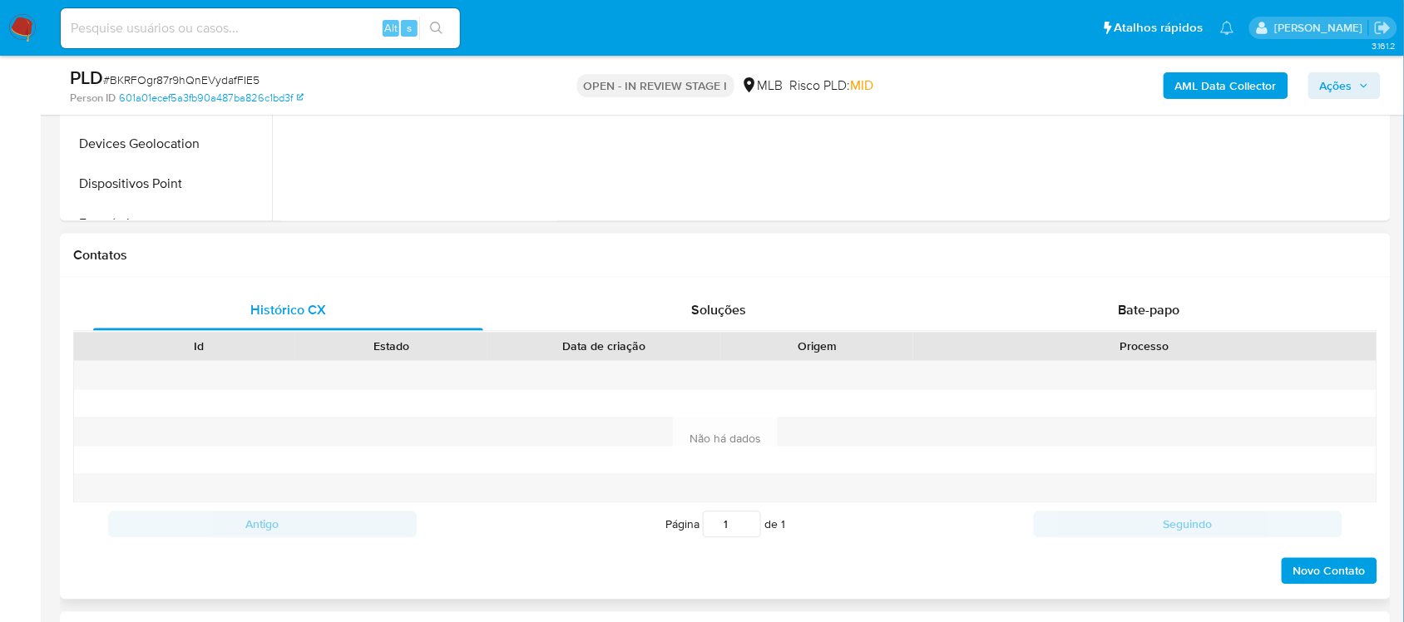
scroll to position [1247, 0]
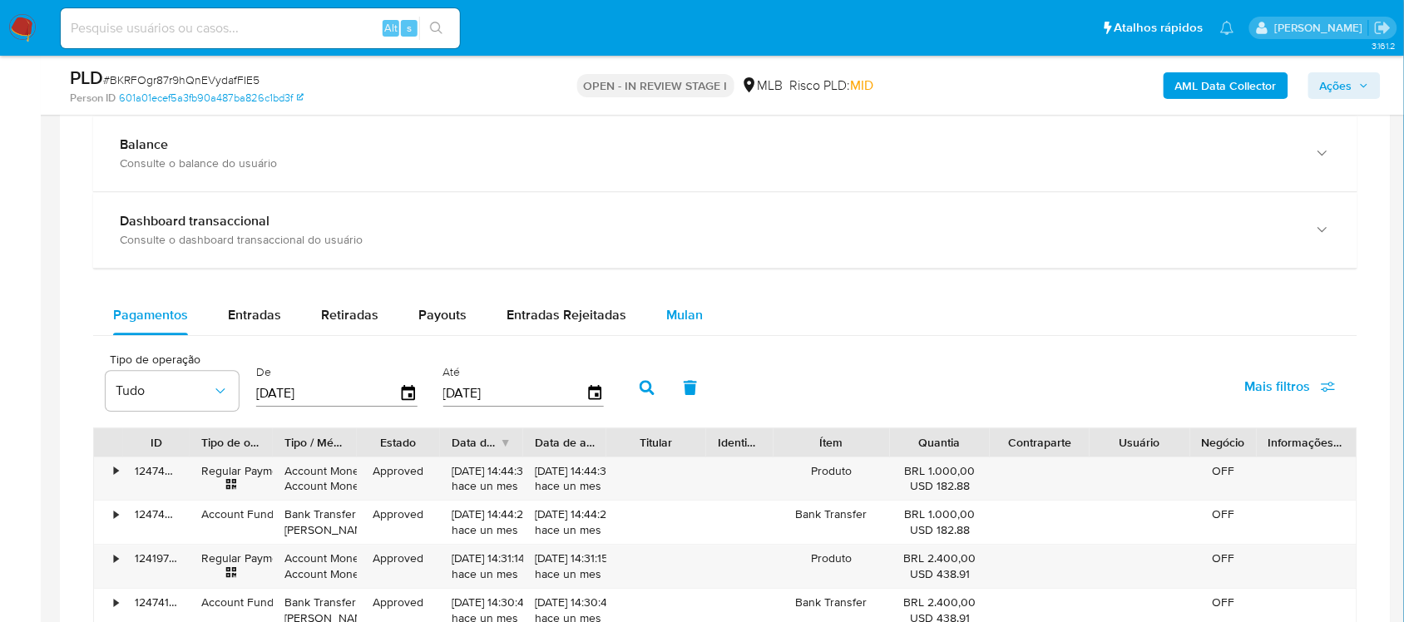
click at [692, 314] on span "Mulan" at bounding box center [684, 314] width 37 height 19
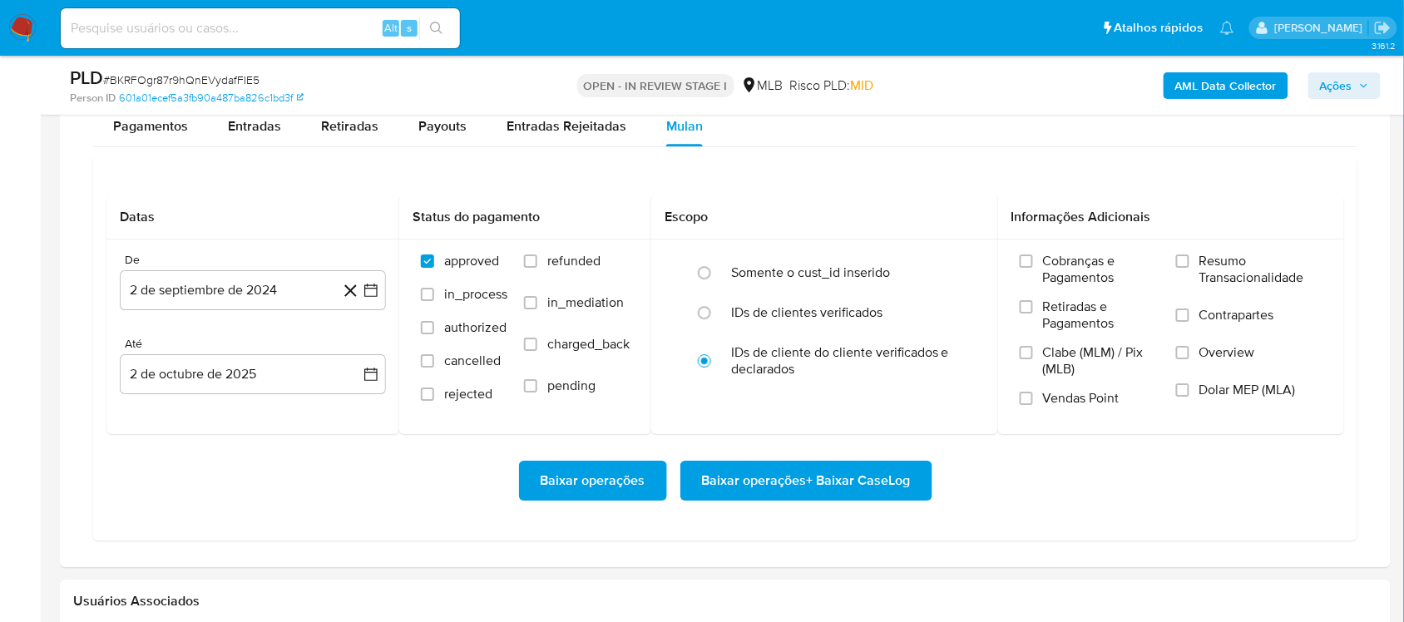
scroll to position [1351, 0]
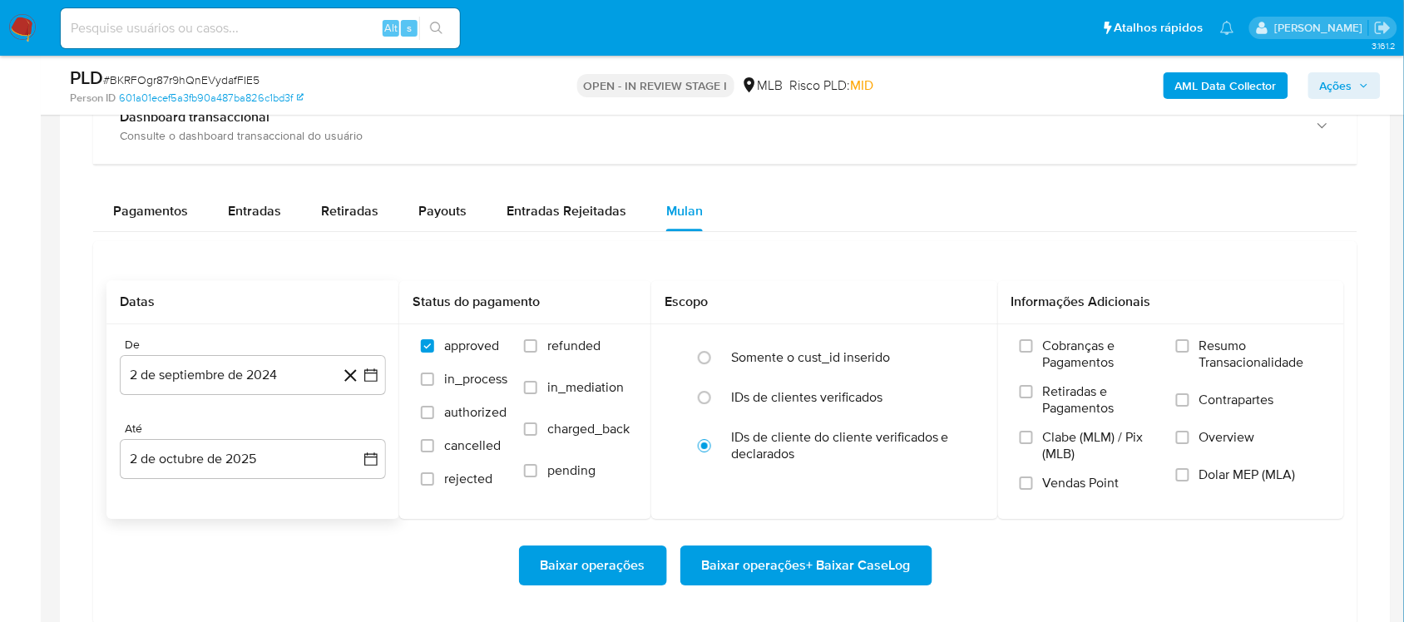
drag, startPoint x: 375, startPoint y: 374, endPoint x: 363, endPoint y: 354, distance: 23.5
click at [374, 374] on icon "button" at bounding box center [371, 375] width 17 height 17
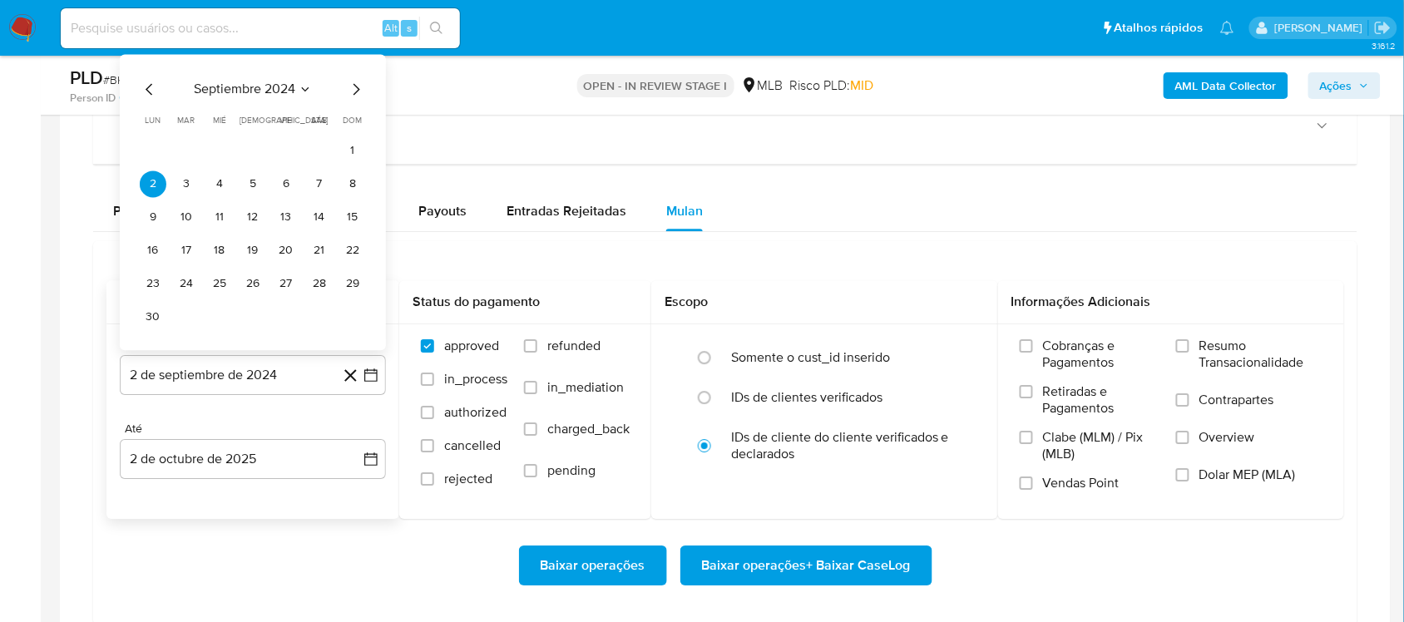
click at [289, 90] on span "septiembre 2024" at bounding box center [244, 89] width 101 height 17
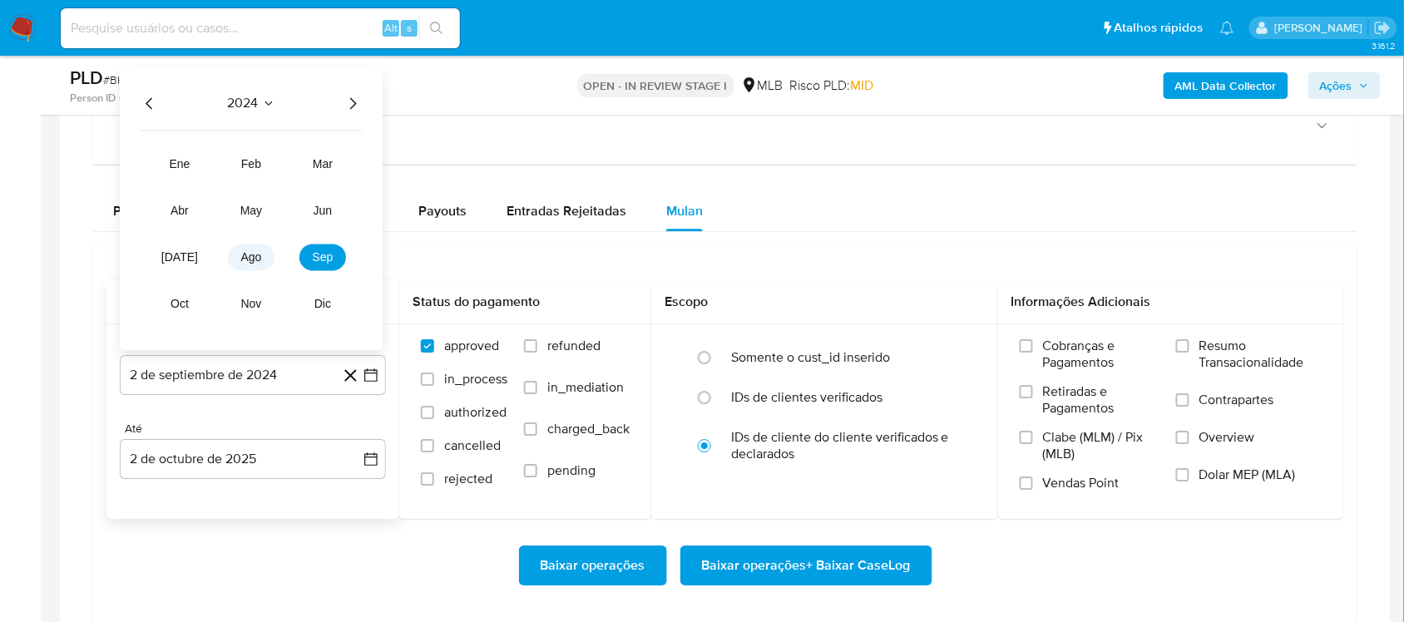
click at [246, 259] on span "ago" at bounding box center [251, 256] width 21 height 13
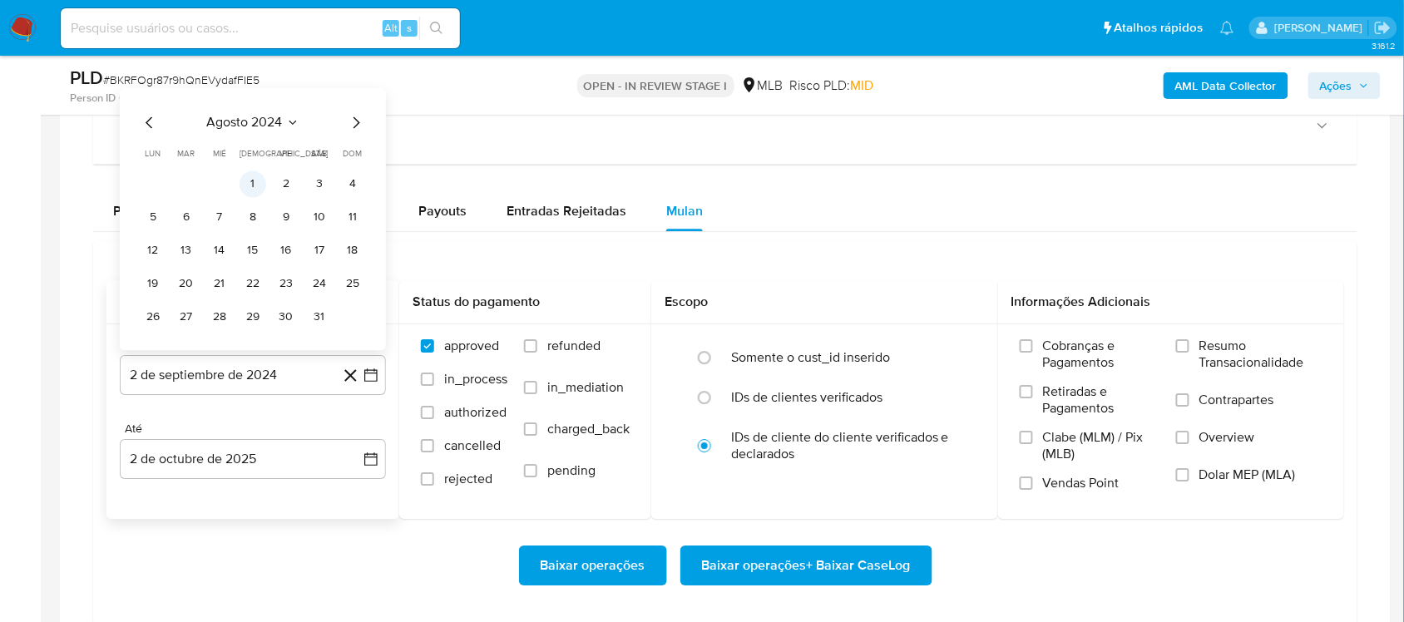
click at [251, 179] on button "1" at bounding box center [252, 183] width 27 height 27
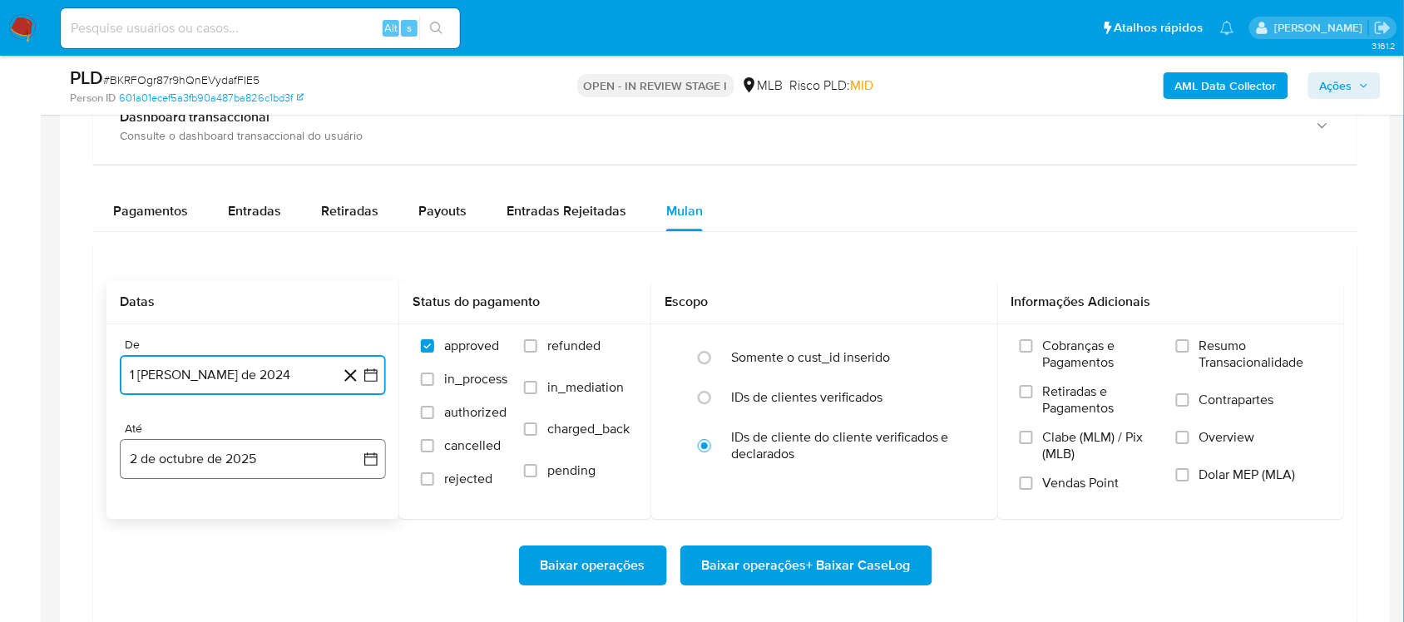
click at [374, 472] on button "2 de octubre de 2025" at bounding box center [253, 459] width 266 height 40
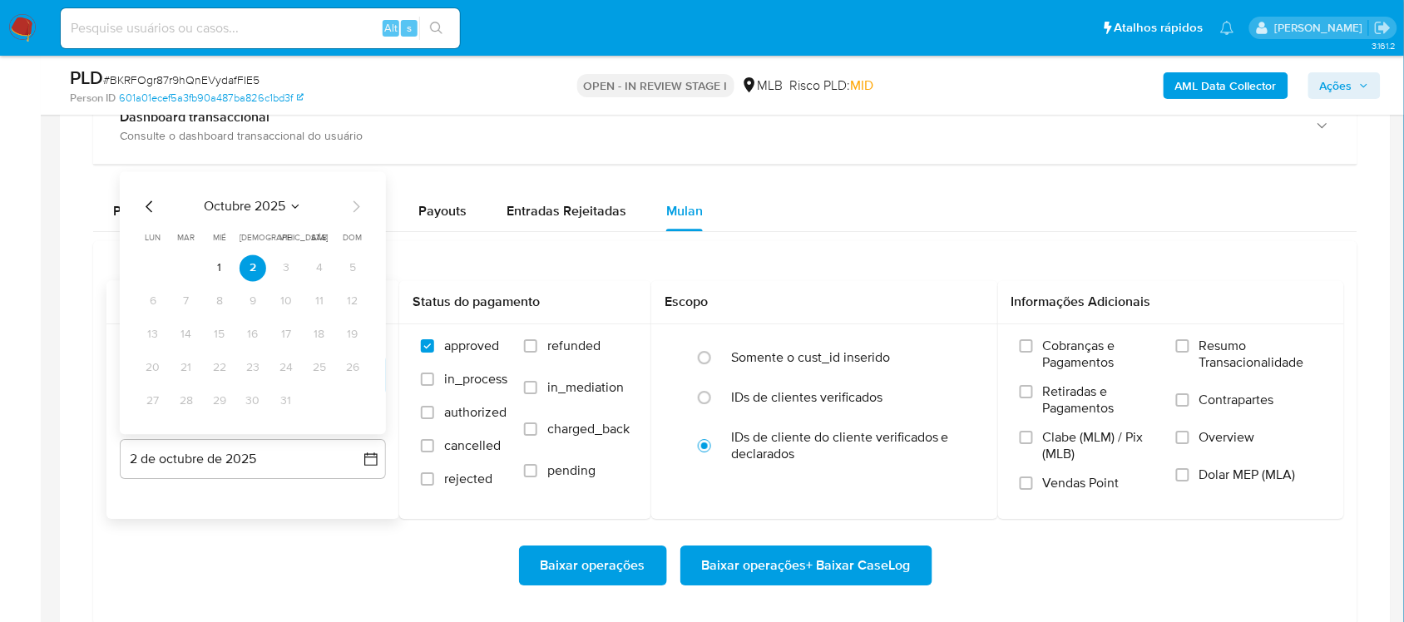
click at [144, 209] on icon "Mes anterior" at bounding box center [150, 206] width 20 height 20
click at [352, 209] on icon "Mes siguiente" at bounding box center [356, 206] width 20 height 20
click at [227, 263] on button "1" at bounding box center [219, 267] width 27 height 27
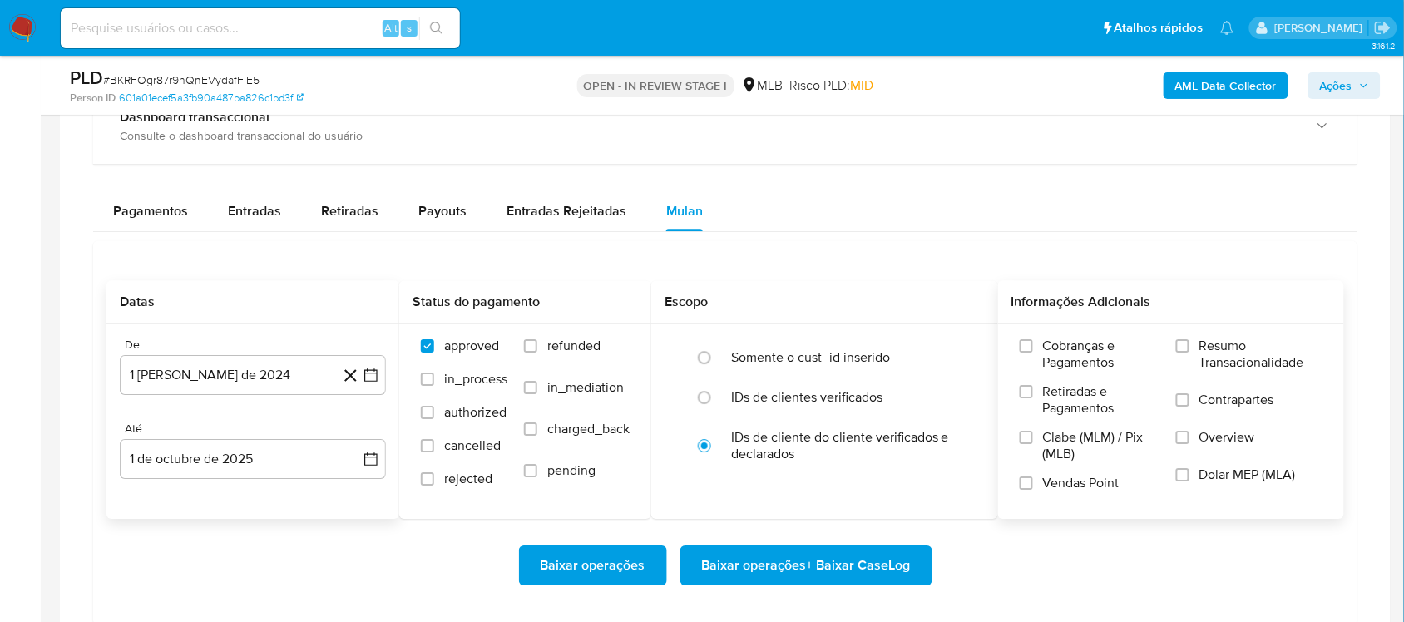
click at [1218, 354] on span "Resumo Transacionalidade" at bounding box center [1260, 354] width 123 height 33
click at [1189, 353] on input "Resumo Transacionalidade" at bounding box center [1182, 345] width 13 height 13
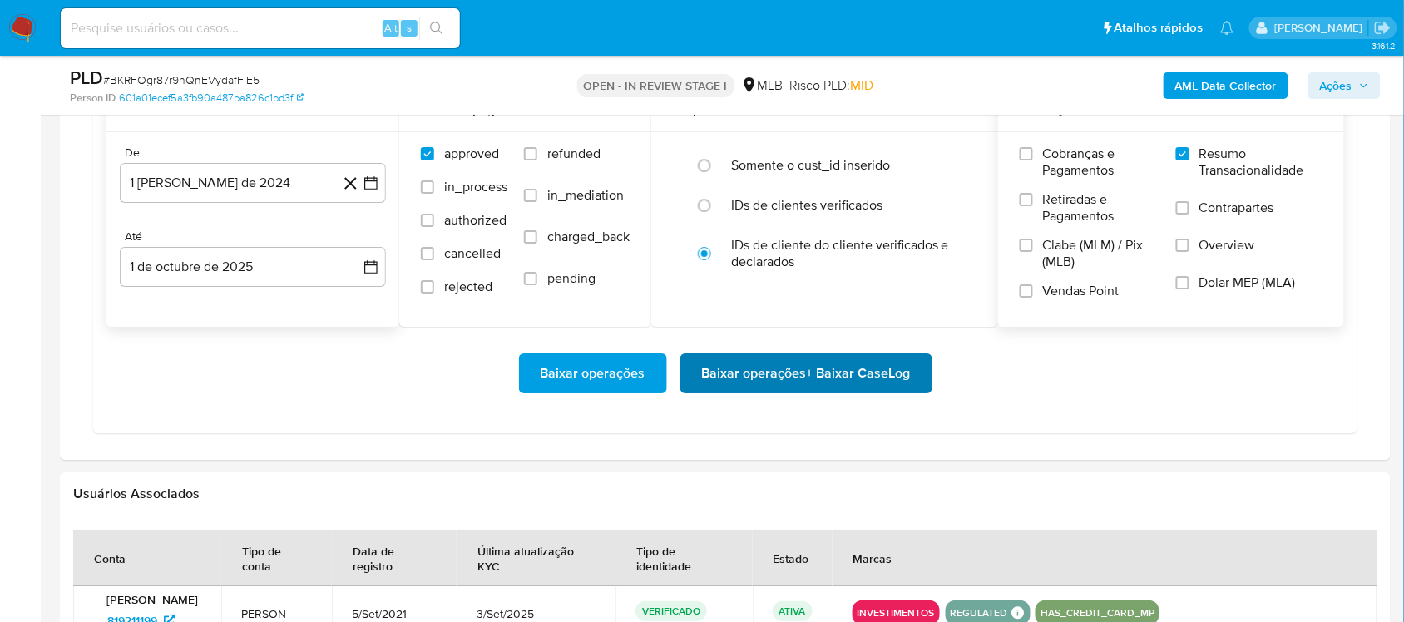
scroll to position [1559, 0]
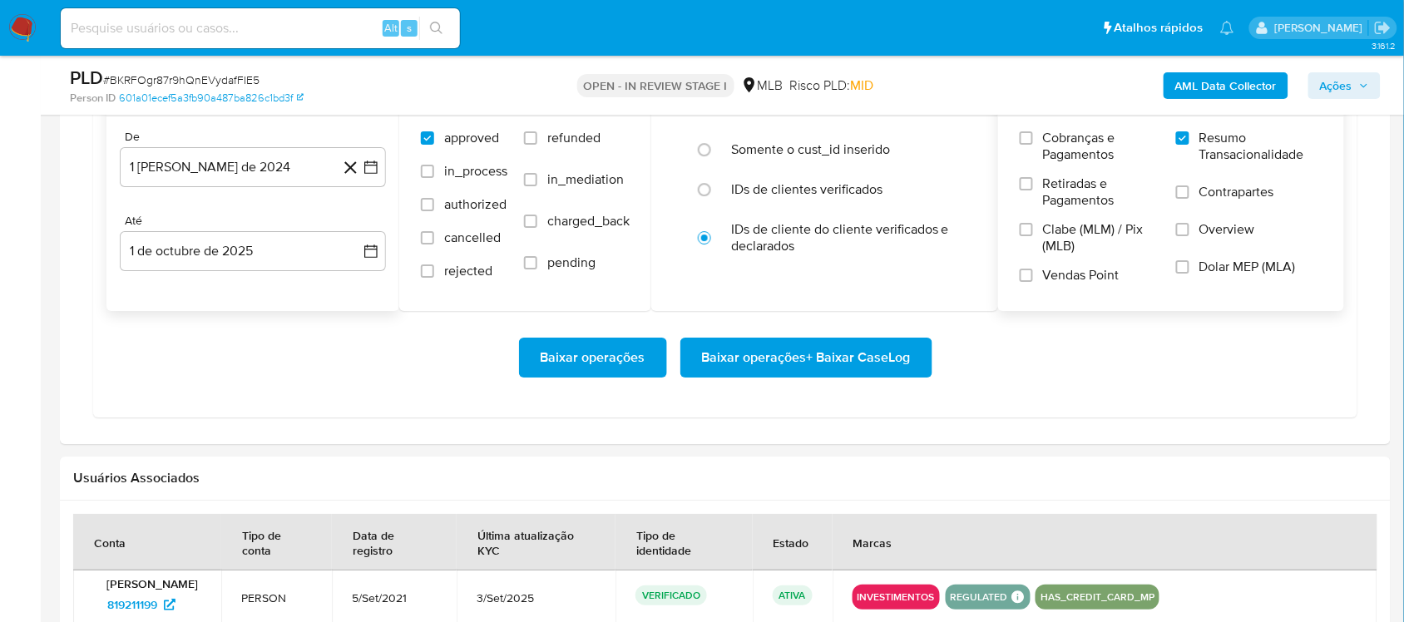
click at [726, 345] on span "Baixar operações + Baixar CaseLog" at bounding box center [806, 357] width 209 height 37
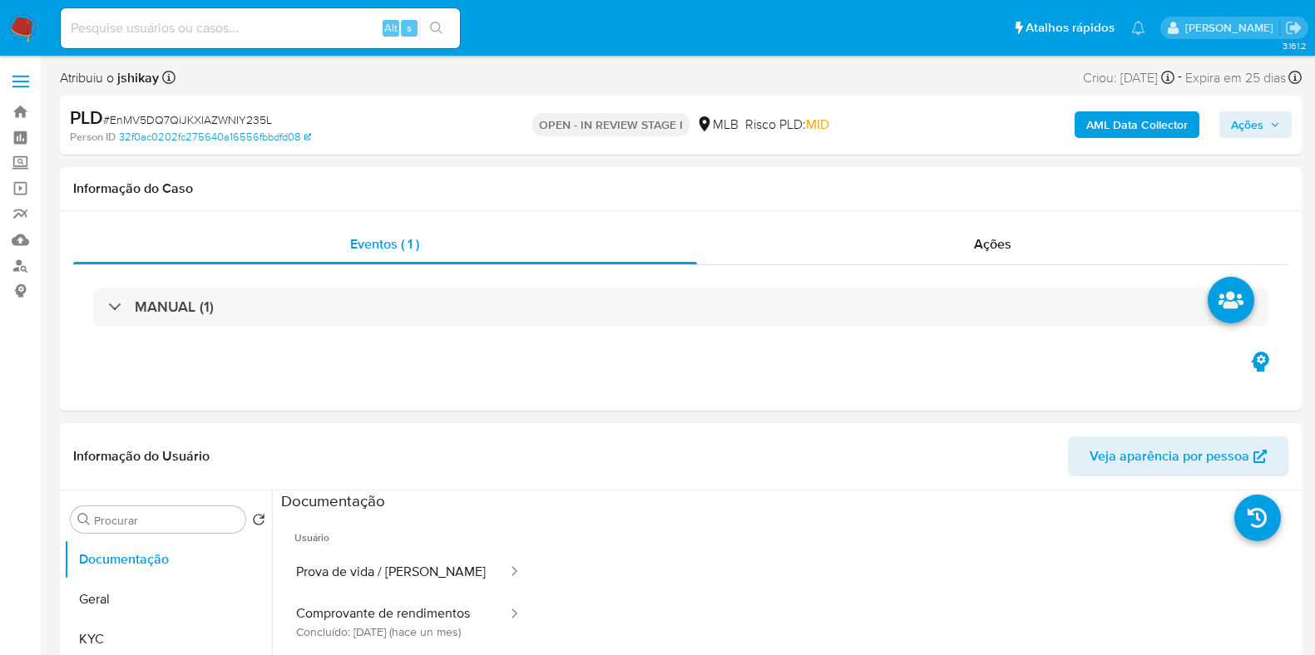
select select "10"
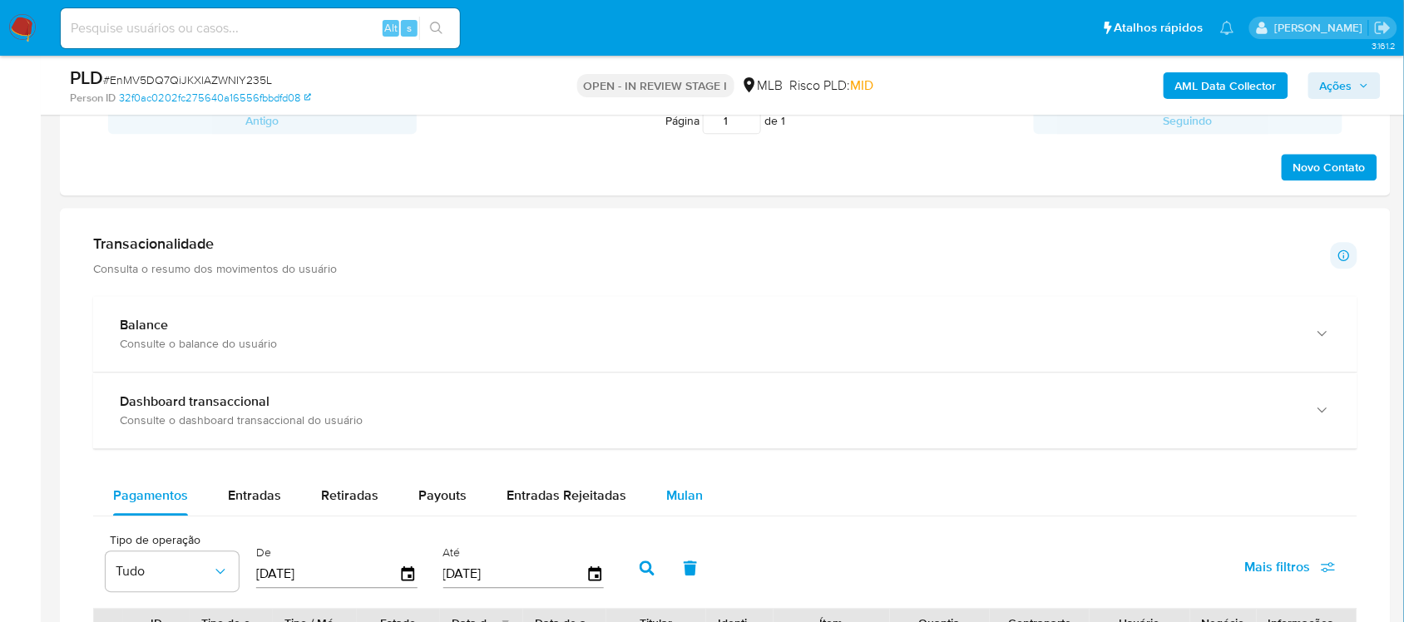
click at [684, 491] on span "Mulan" at bounding box center [684, 495] width 37 height 19
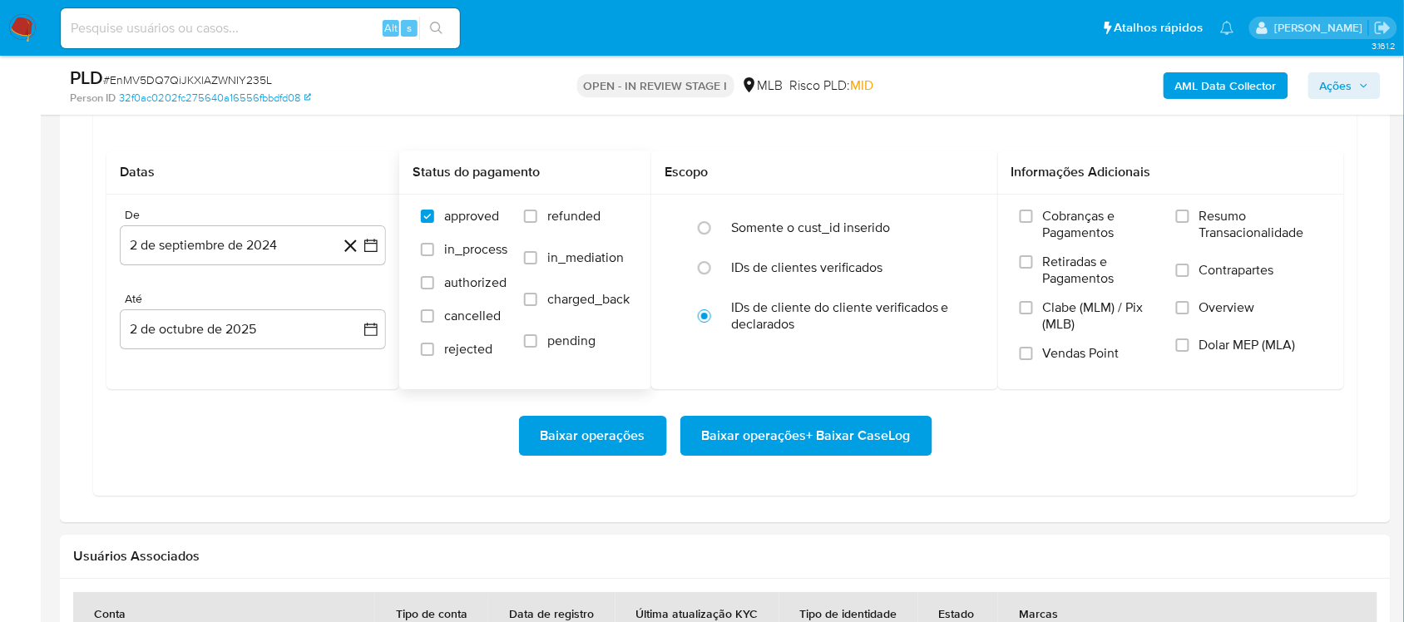
scroll to position [1455, 0]
click at [368, 251] on icon "button" at bounding box center [371, 243] width 17 height 17
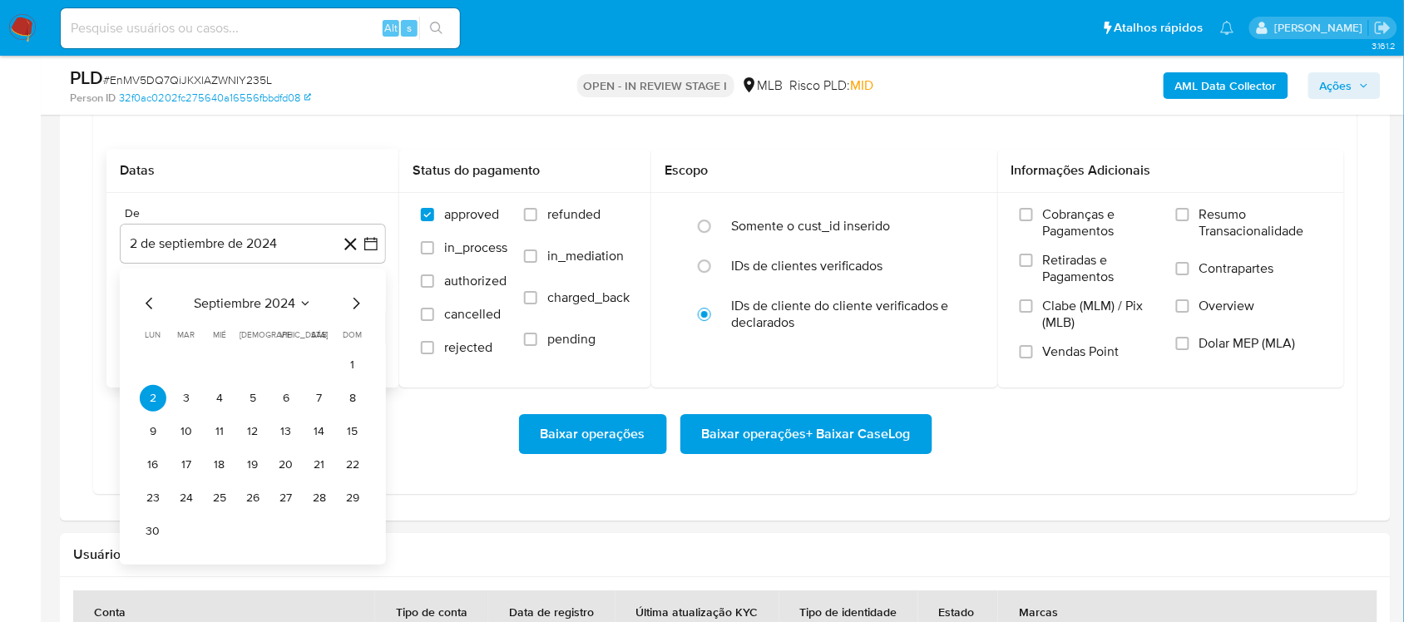
click at [267, 298] on span "septiembre 2024" at bounding box center [244, 303] width 101 height 17
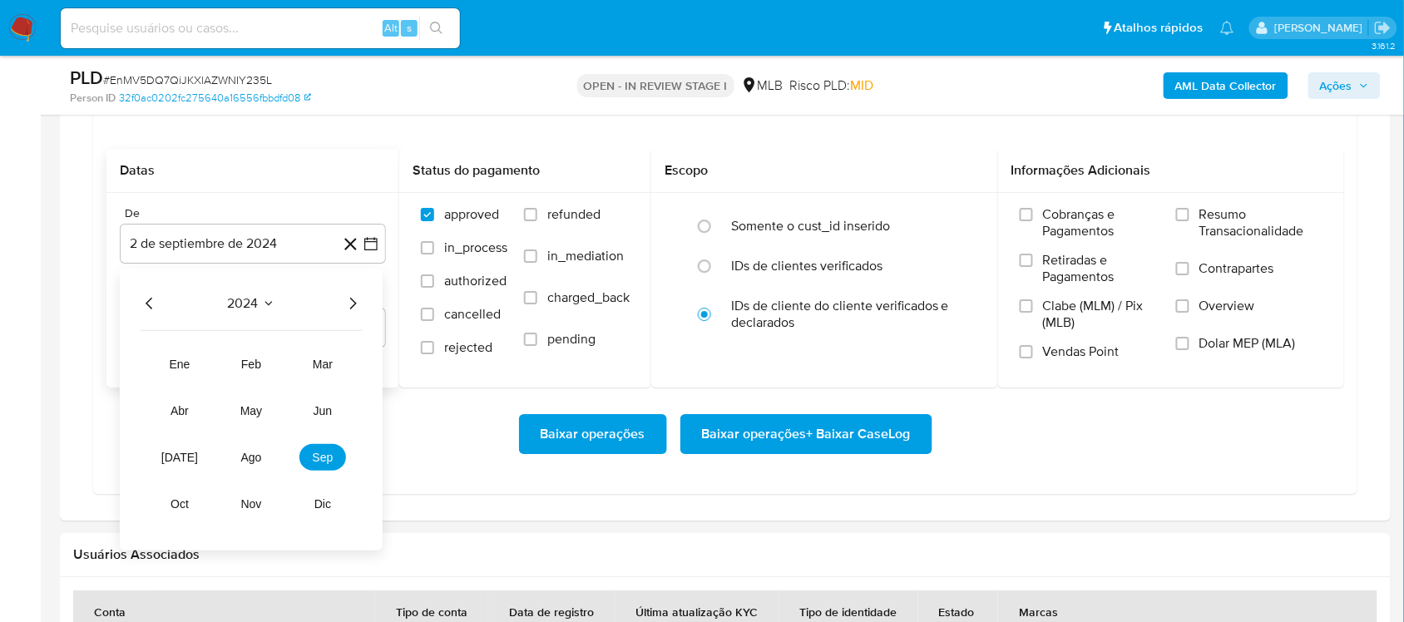
click at [345, 306] on icon "Año siguiente" at bounding box center [353, 304] width 20 height 20
click at [245, 464] on span "ago" at bounding box center [251, 457] width 21 height 13
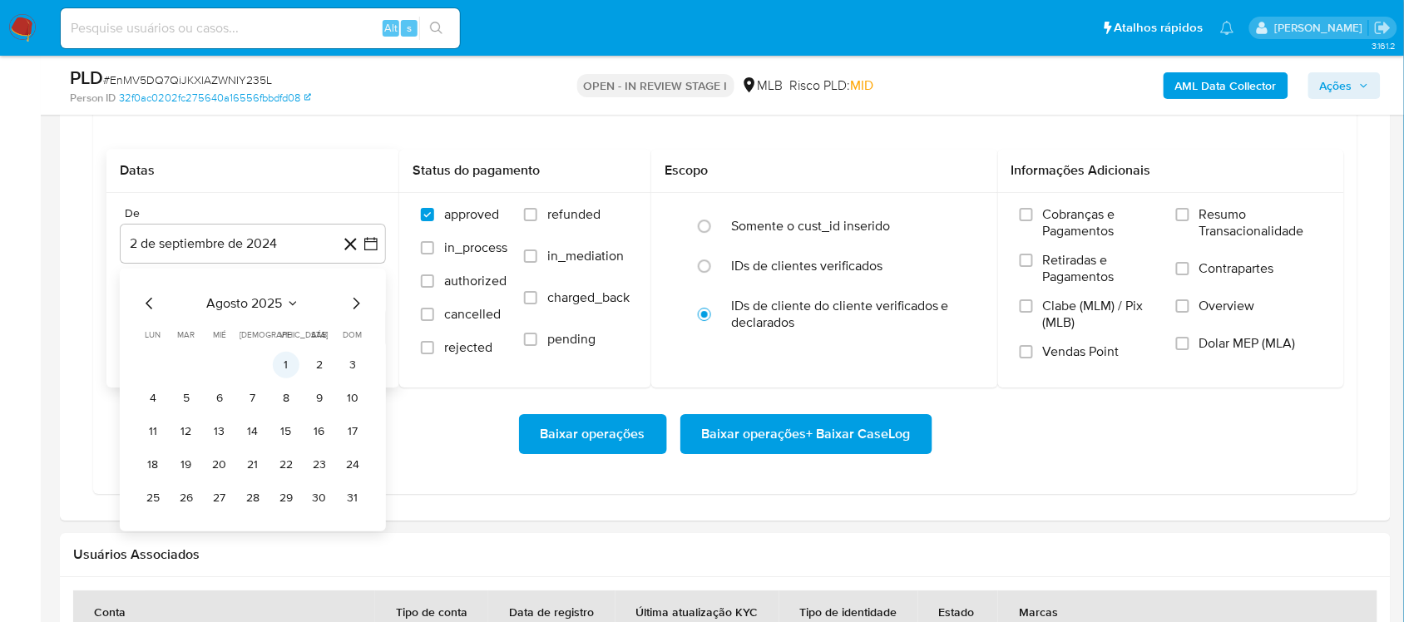
click at [277, 368] on button "1" at bounding box center [286, 365] width 27 height 27
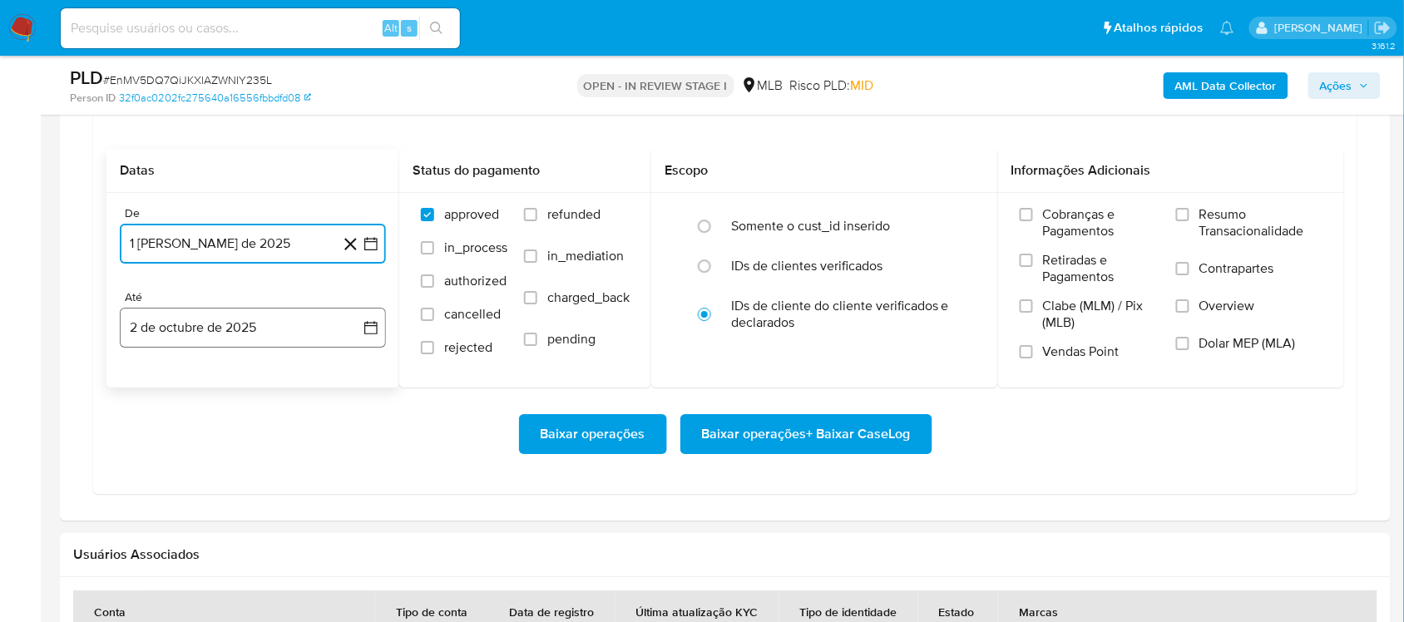
click at [355, 323] on button "2 de octubre de 2025" at bounding box center [253, 328] width 266 height 40
click at [215, 460] on button "1" at bounding box center [219, 449] width 27 height 27
click at [1258, 219] on span "Resumo Transacionalidade" at bounding box center [1260, 222] width 123 height 33
click at [1189, 219] on input "Resumo Transacionalidade" at bounding box center [1182, 214] width 13 height 13
click at [809, 427] on span "Baixar operações + Baixar CaseLog" at bounding box center [806, 434] width 209 height 37
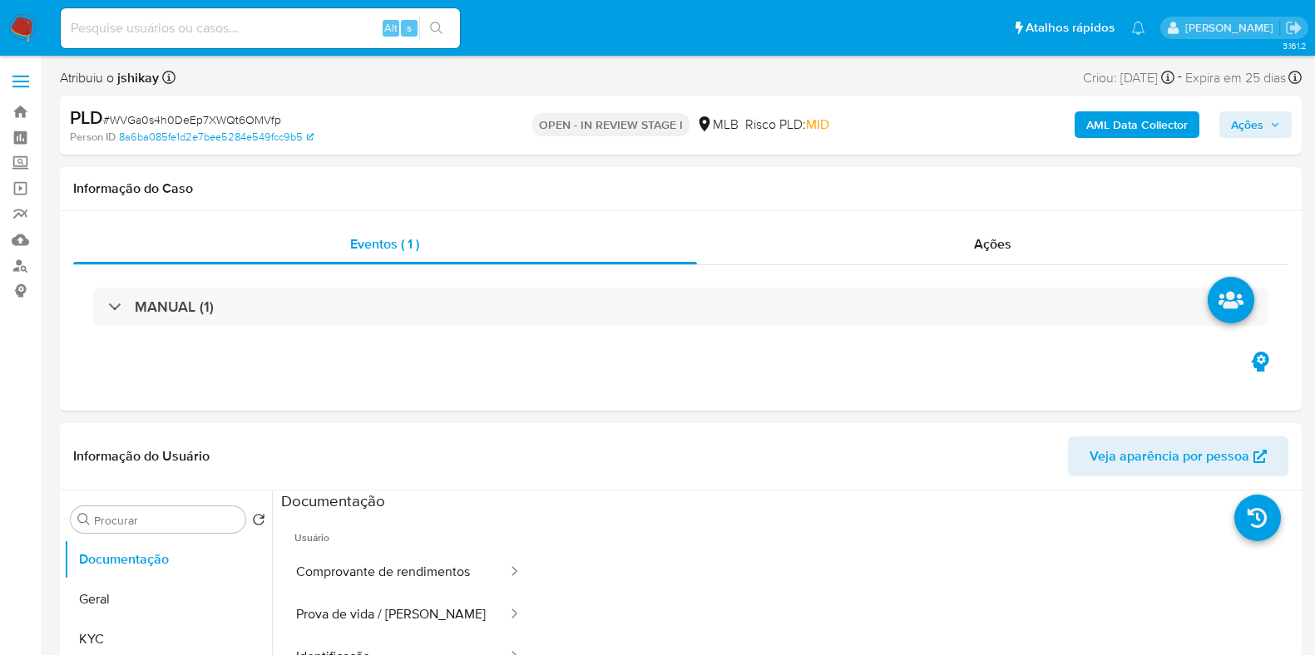
select select "10"
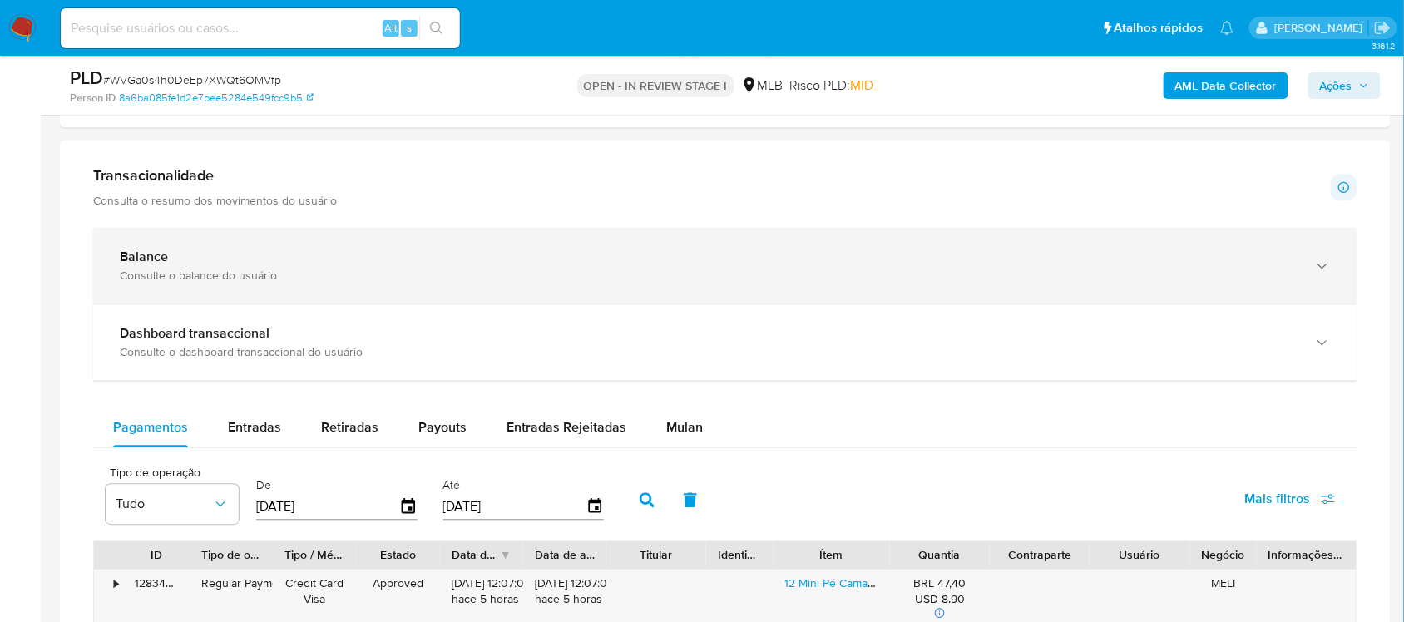
scroll to position [1143, 0]
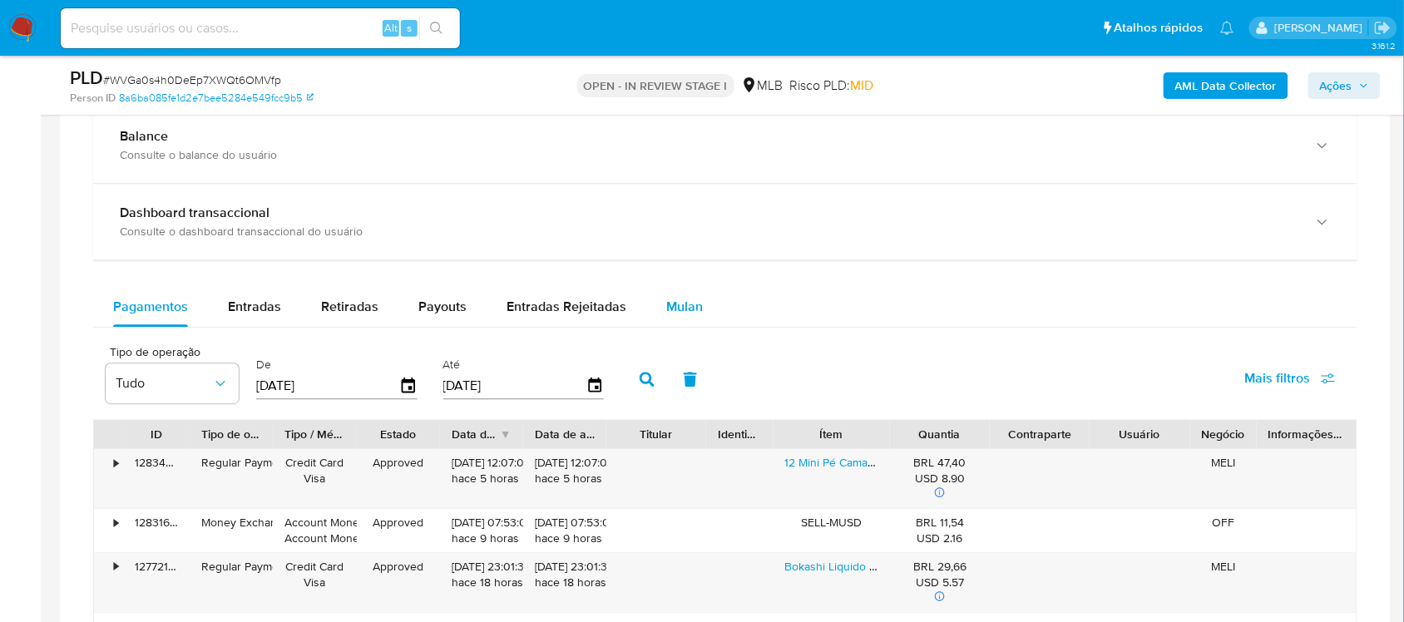
click at [686, 310] on span "Mulan" at bounding box center [684, 306] width 37 height 19
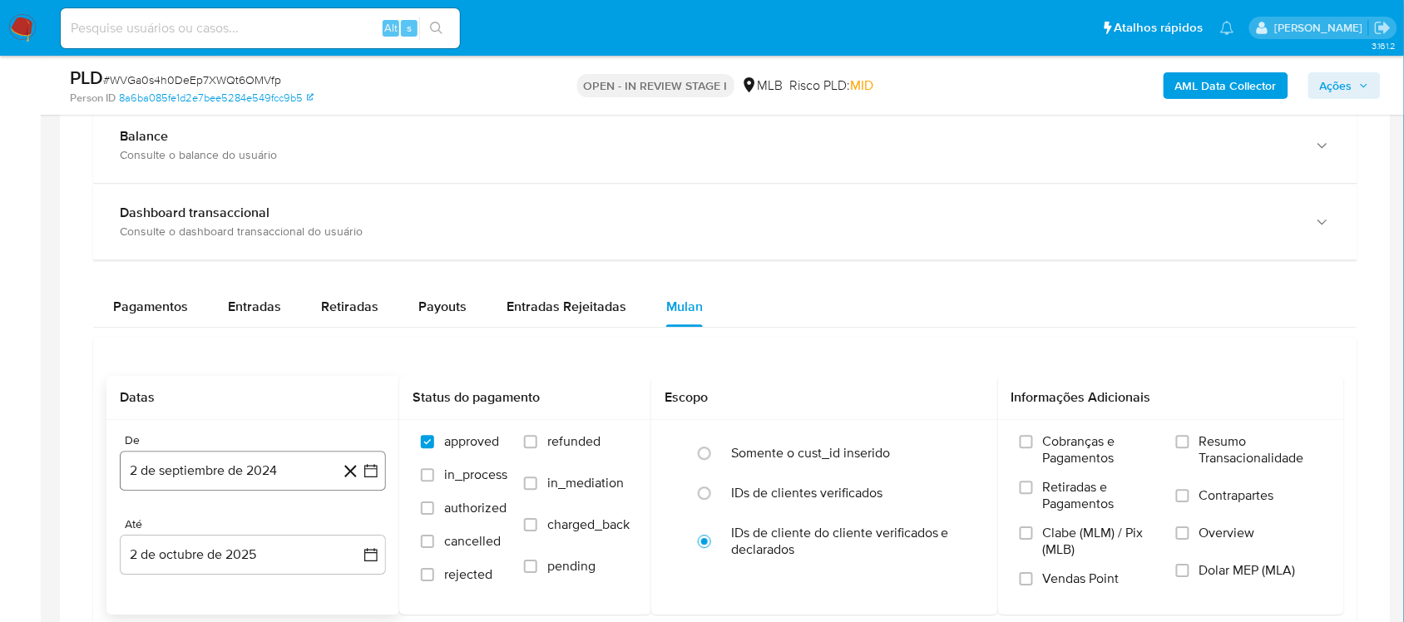
click at [367, 471] on icon "button" at bounding box center [370, 471] width 13 height 13
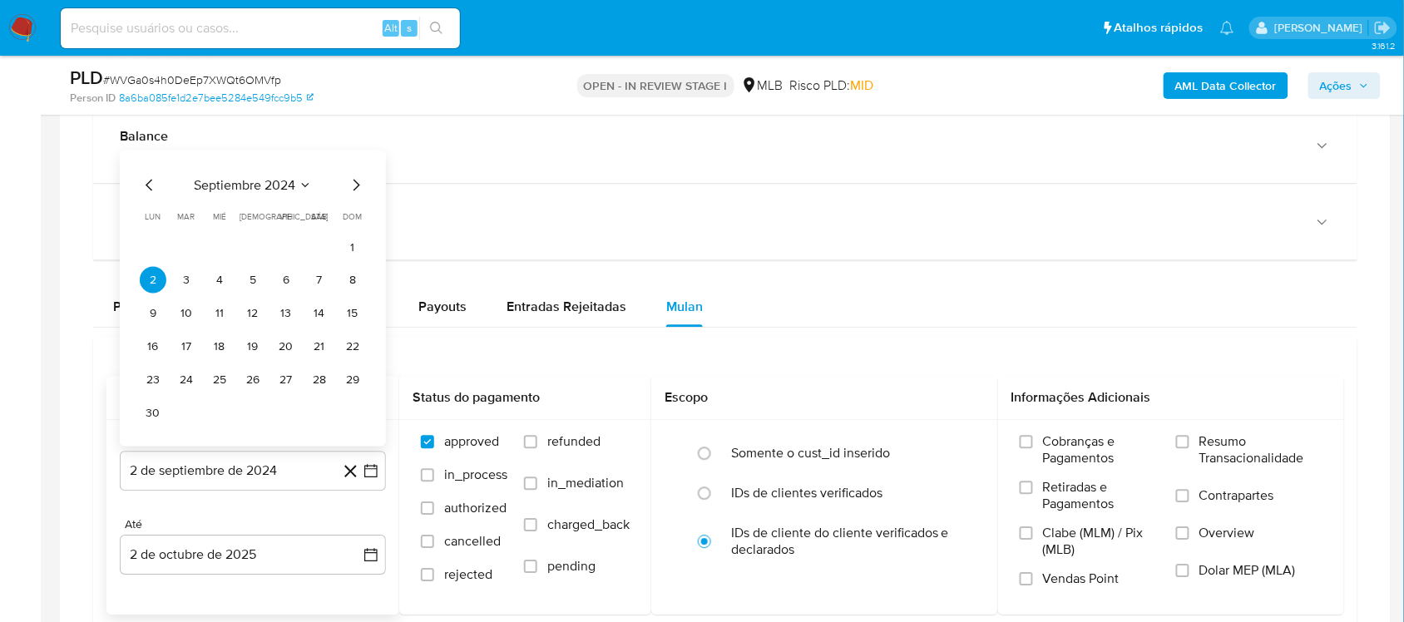
click at [284, 184] on span "septiembre 2024" at bounding box center [244, 185] width 101 height 17
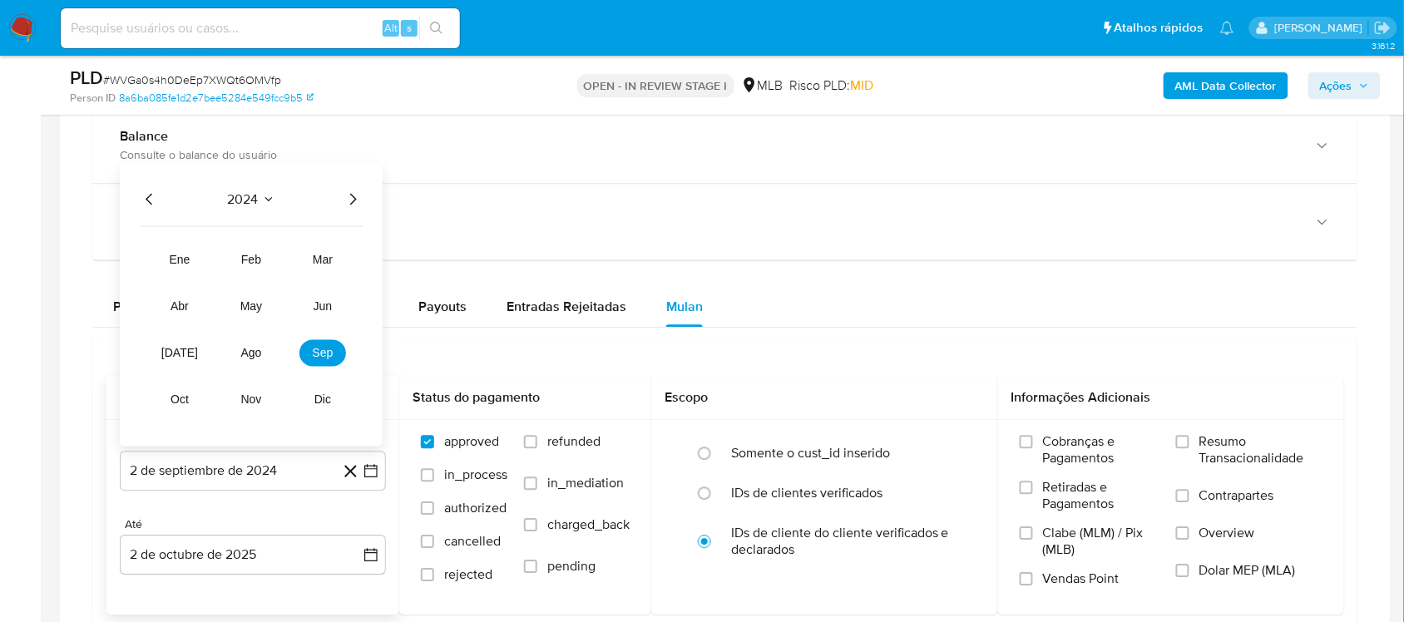
click at [355, 205] on icon "Año siguiente" at bounding box center [353, 200] width 20 height 20
click at [241, 353] on span "ago" at bounding box center [251, 353] width 21 height 13
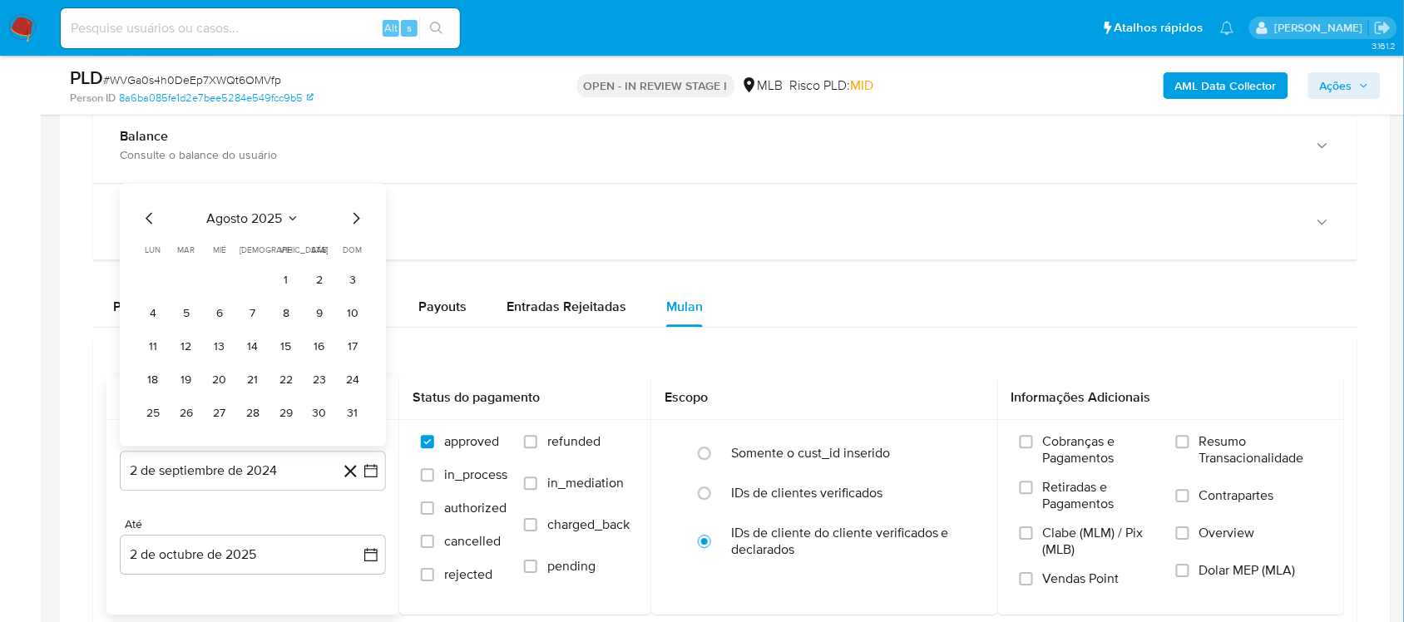
click at [279, 287] on button "1" at bounding box center [286, 280] width 27 height 27
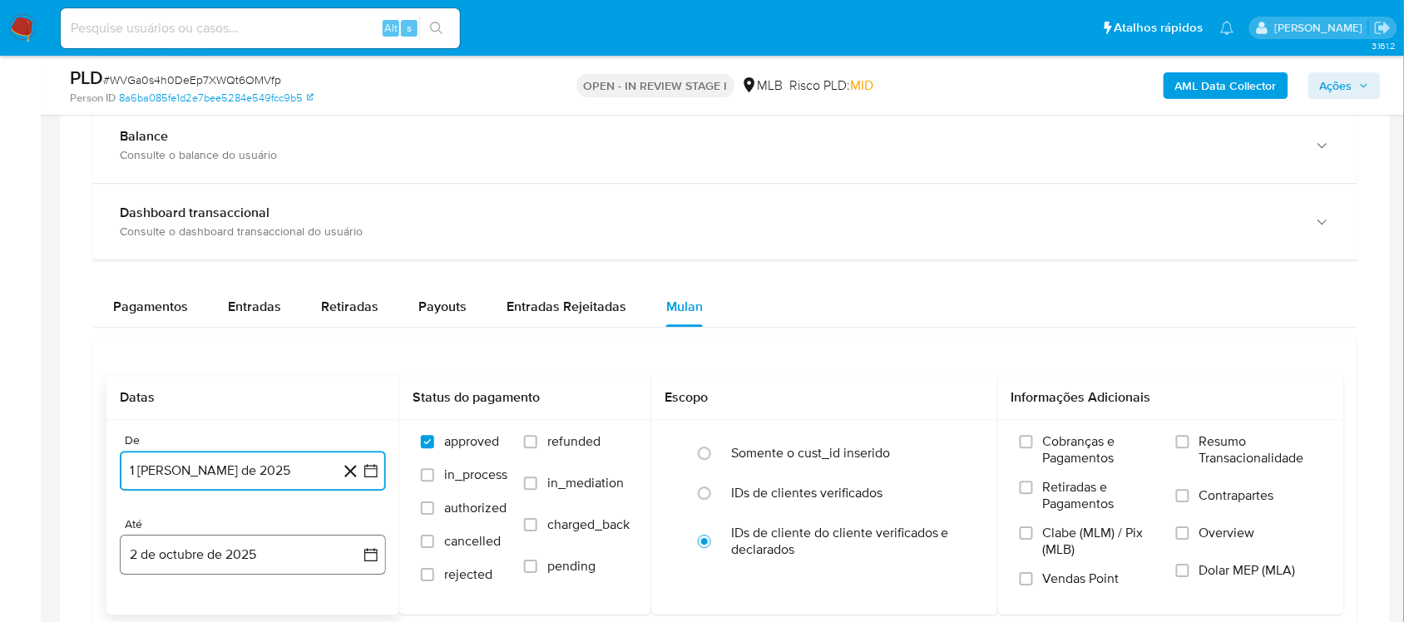
click at [381, 553] on button "2 de octubre de 2025" at bounding box center [253, 555] width 266 height 40
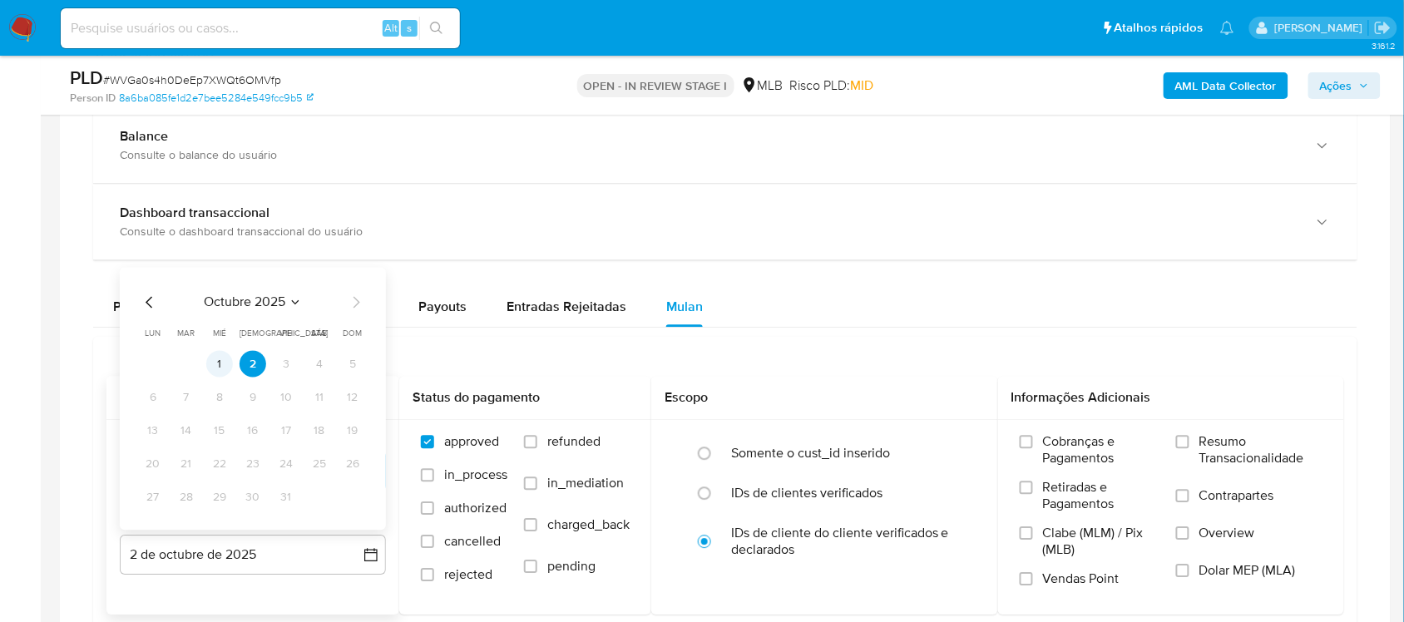
click at [217, 376] on button "1" at bounding box center [219, 364] width 27 height 27
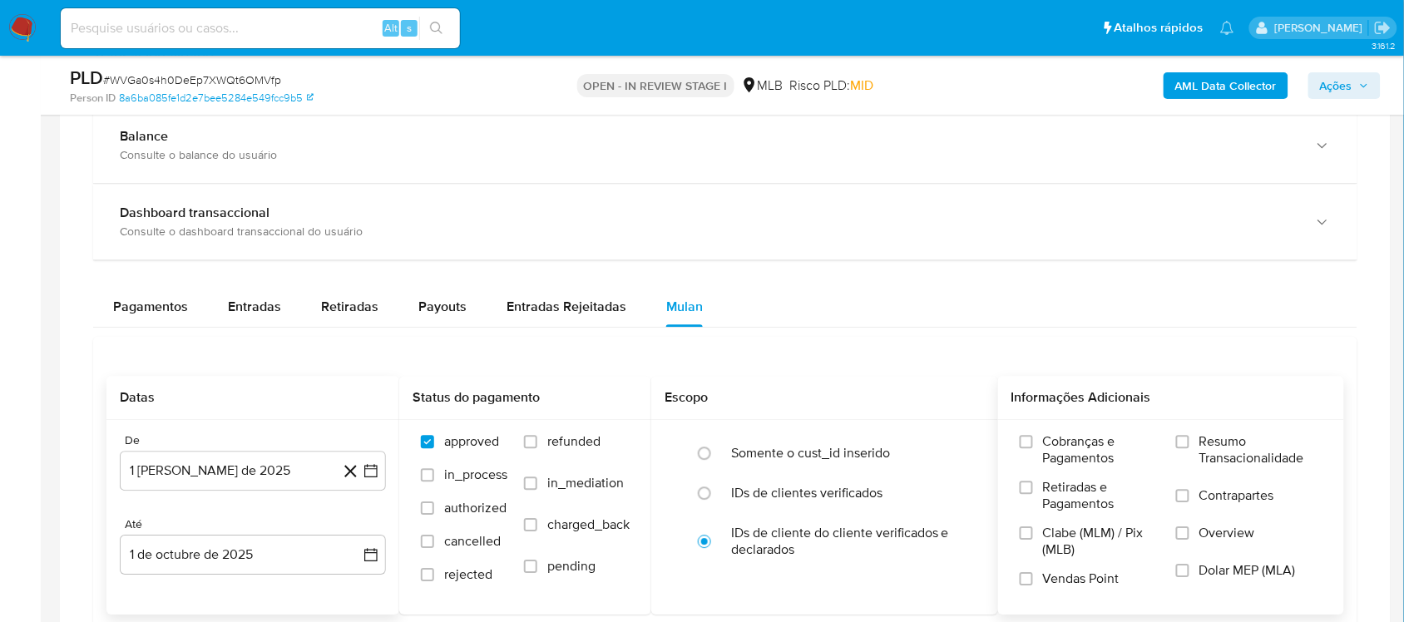
click at [1225, 460] on span "Resumo Transacionalidade" at bounding box center [1260, 449] width 123 height 33
click at [1189, 448] on input "Resumo Transacionalidade" at bounding box center [1182, 441] width 13 height 13
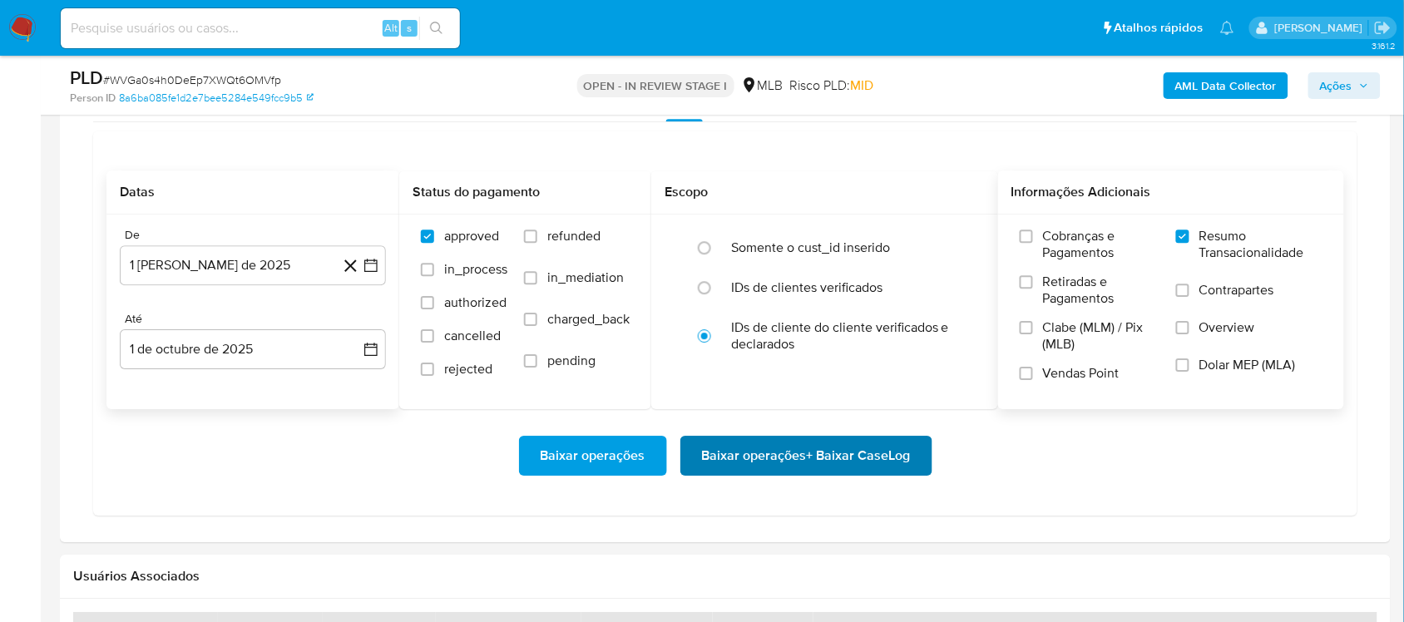
scroll to position [1351, 0]
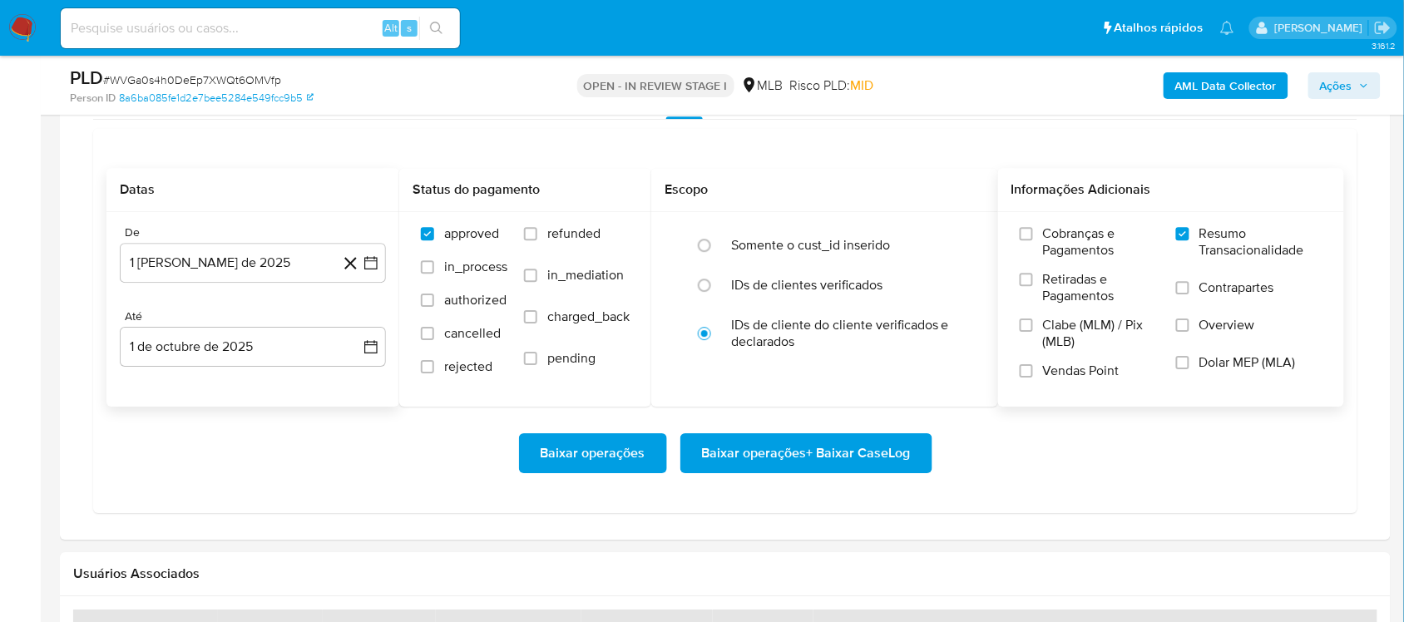
click at [786, 461] on span "Baixar operações + Baixar CaseLog" at bounding box center [806, 453] width 209 height 37
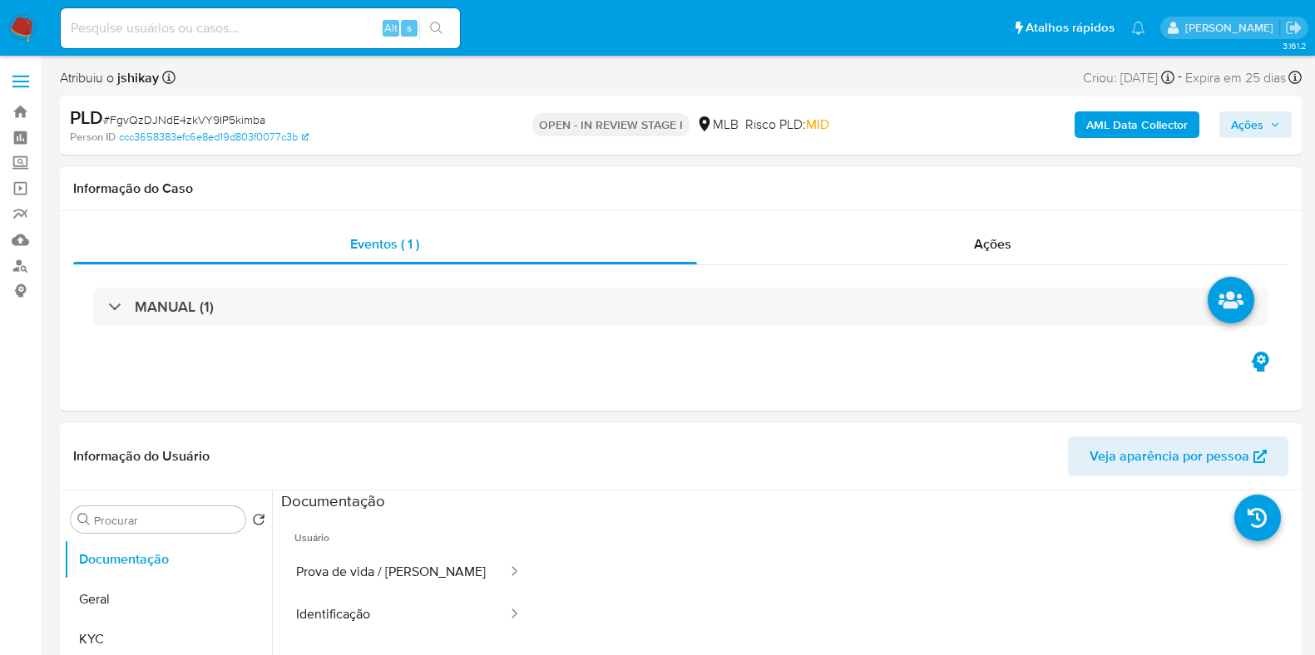
select select "10"
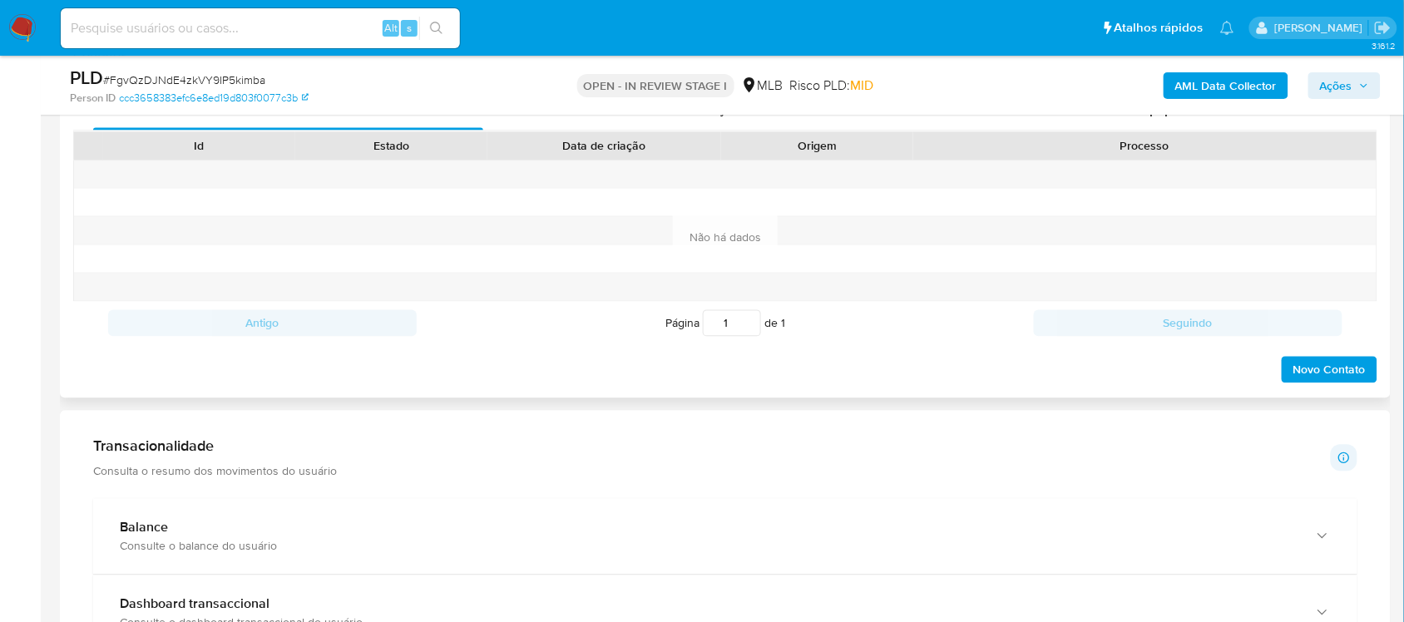
scroll to position [1143, 0]
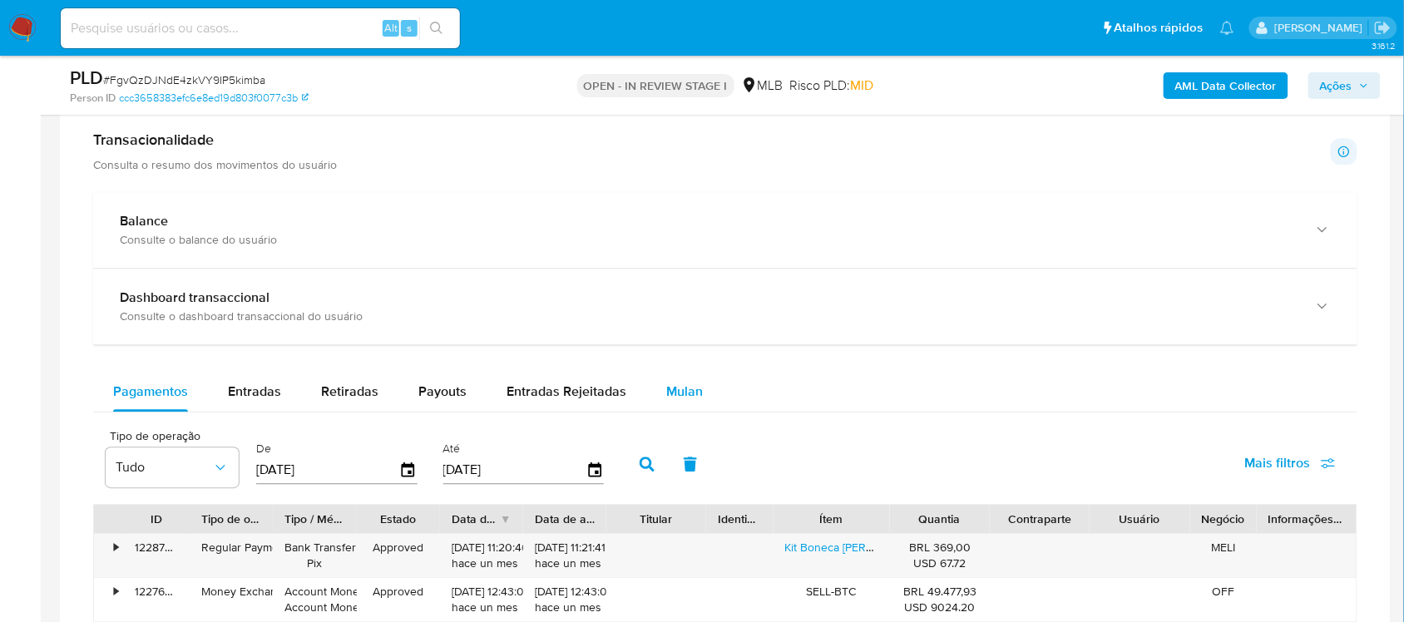
click at [686, 384] on span "Mulan" at bounding box center [684, 391] width 37 height 19
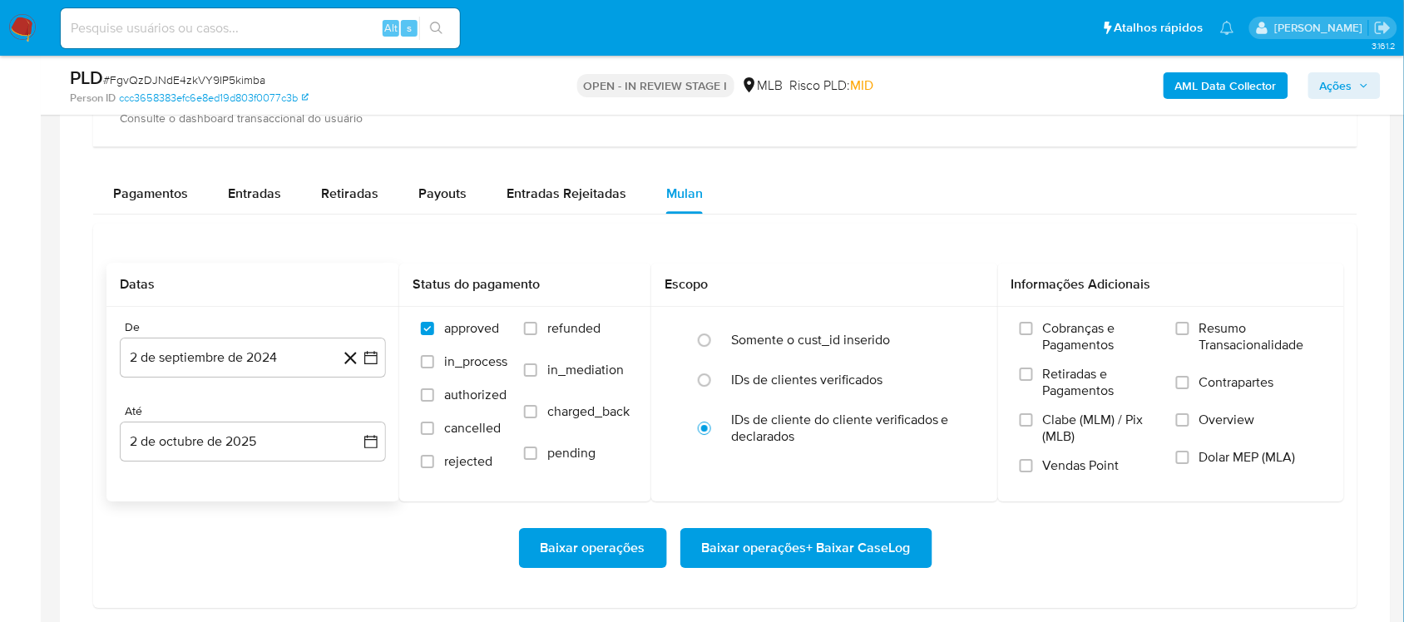
scroll to position [1351, 0]
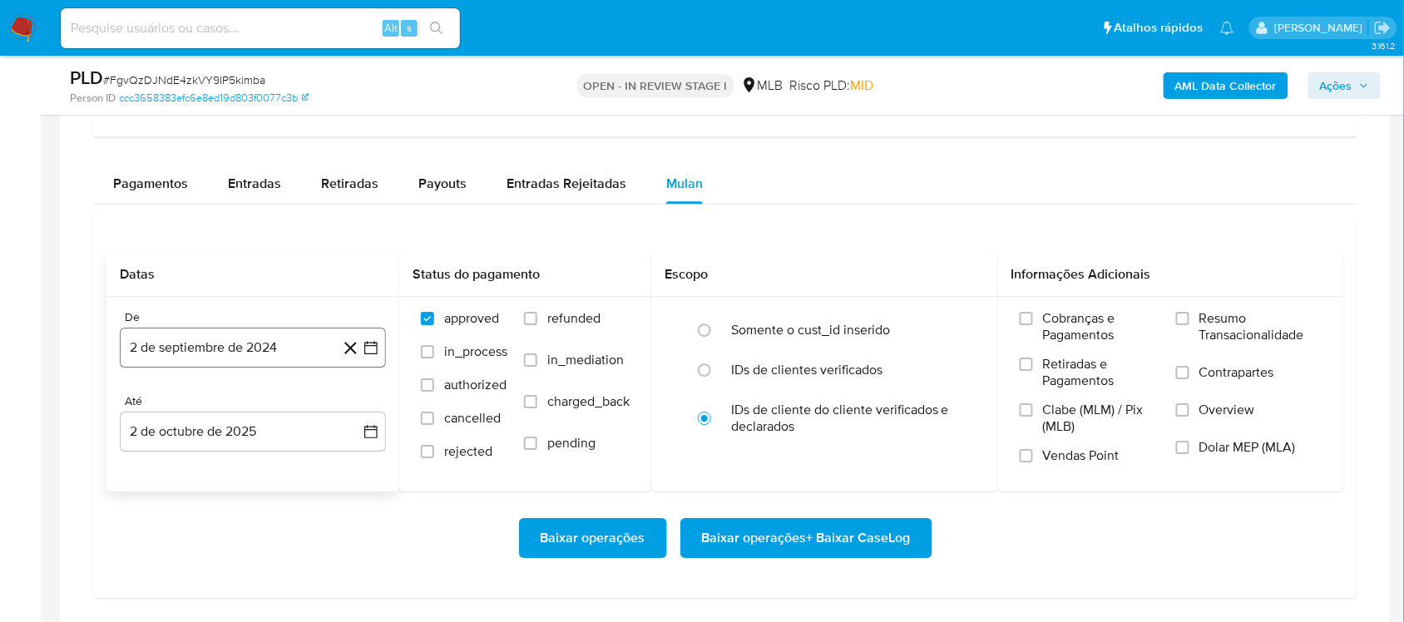
click at [368, 353] on icon "button" at bounding box center [371, 347] width 17 height 17
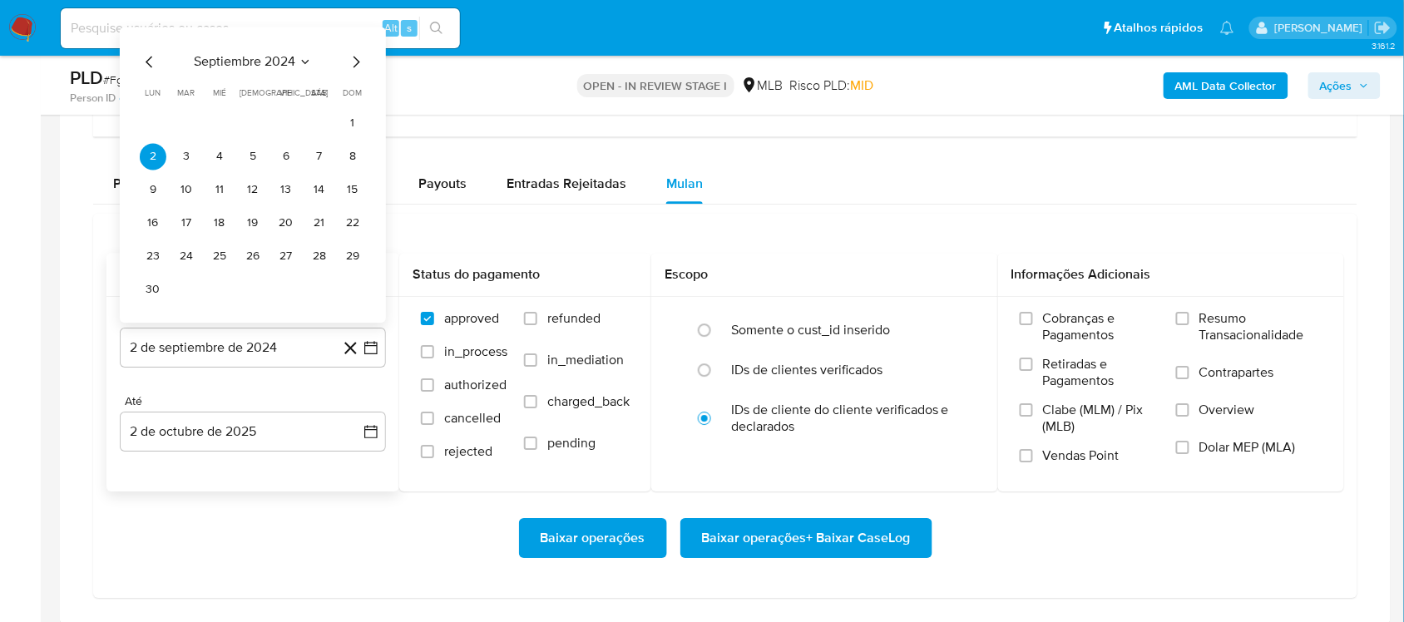
click at [287, 63] on span "septiembre 2024" at bounding box center [244, 61] width 101 height 17
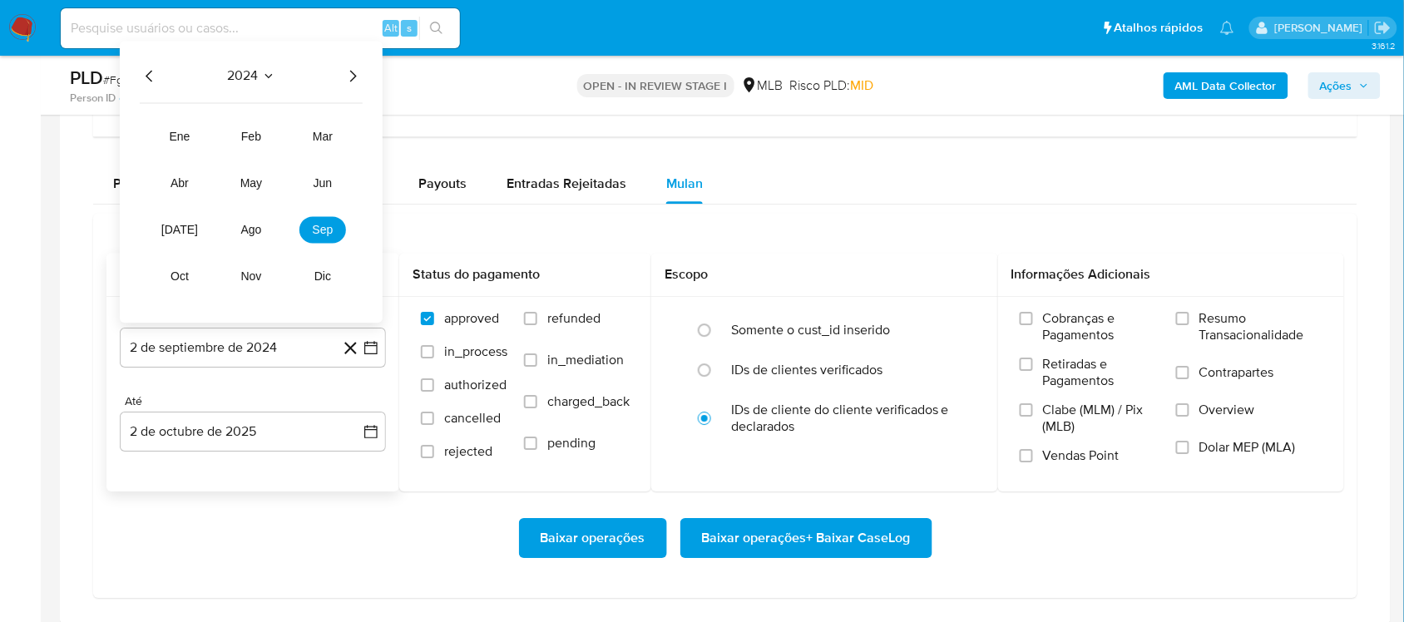
click at [358, 76] on icon "Año siguiente" at bounding box center [353, 76] width 20 height 20
click at [249, 236] on span "ago" at bounding box center [251, 229] width 21 height 13
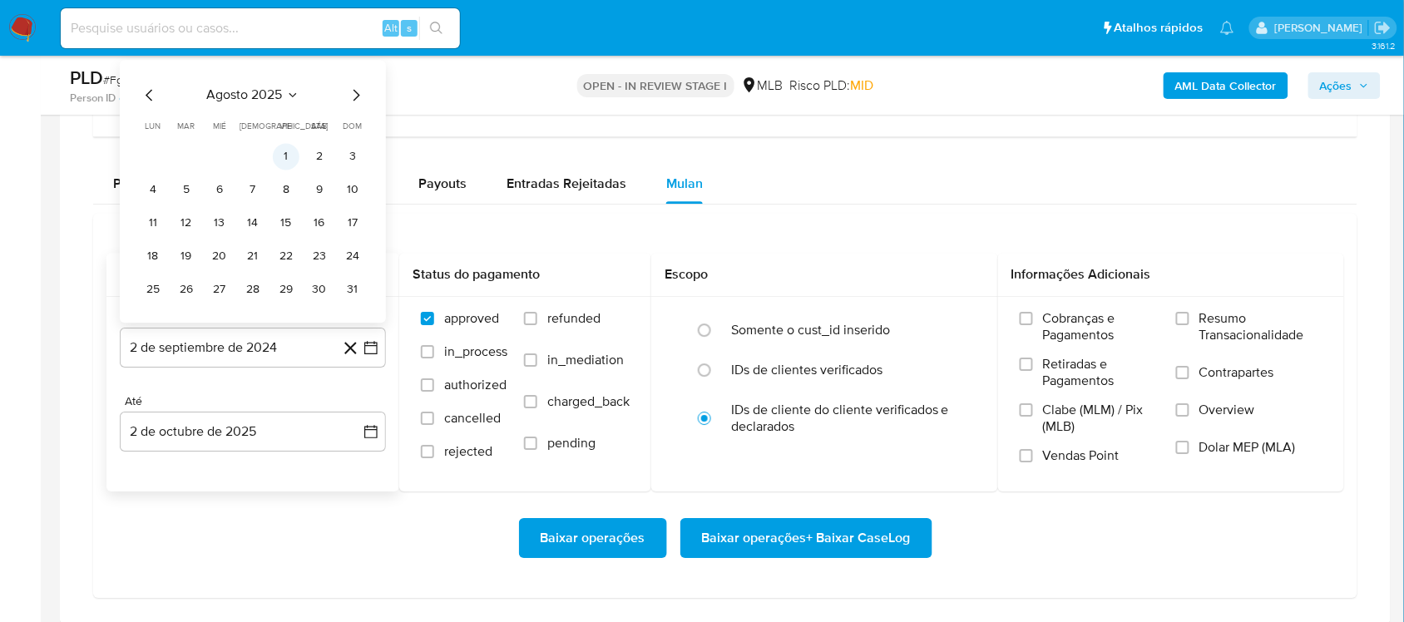
click at [274, 160] on button "1" at bounding box center [286, 156] width 27 height 27
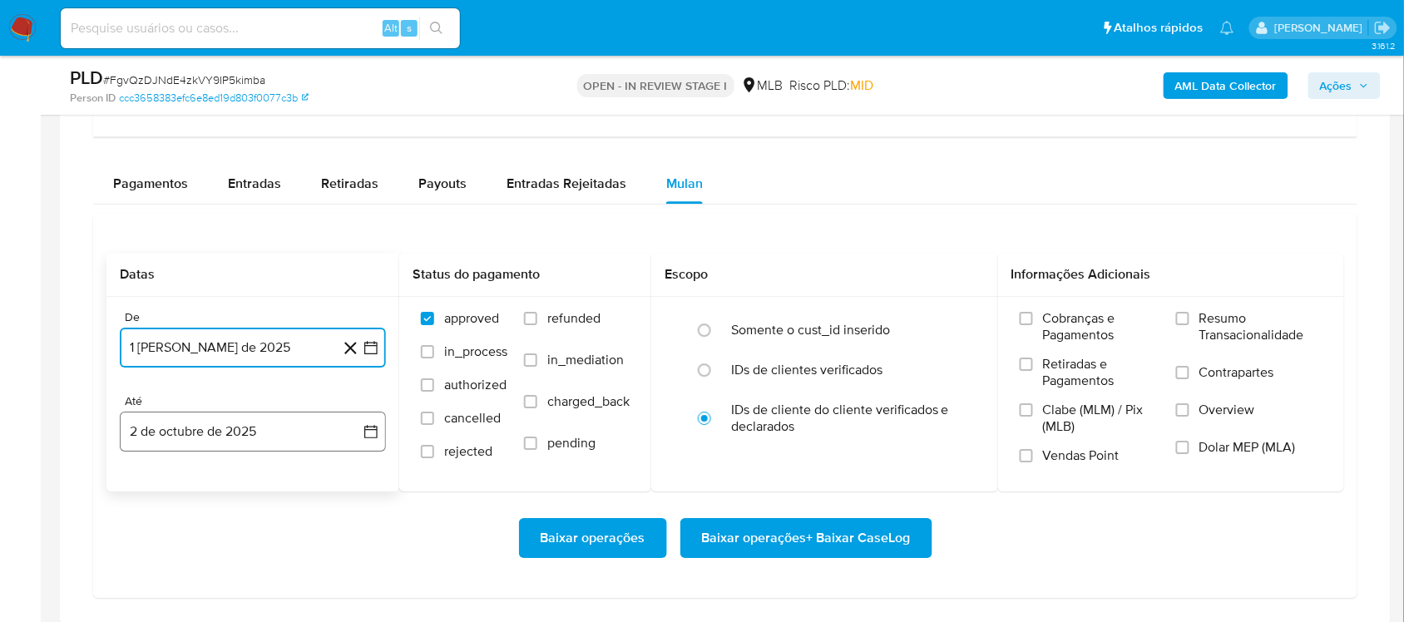
drag, startPoint x: 370, startPoint y: 439, endPoint x: 370, endPoint y: 422, distance: 16.6
click at [372, 438] on icon "button" at bounding box center [371, 431] width 17 height 17
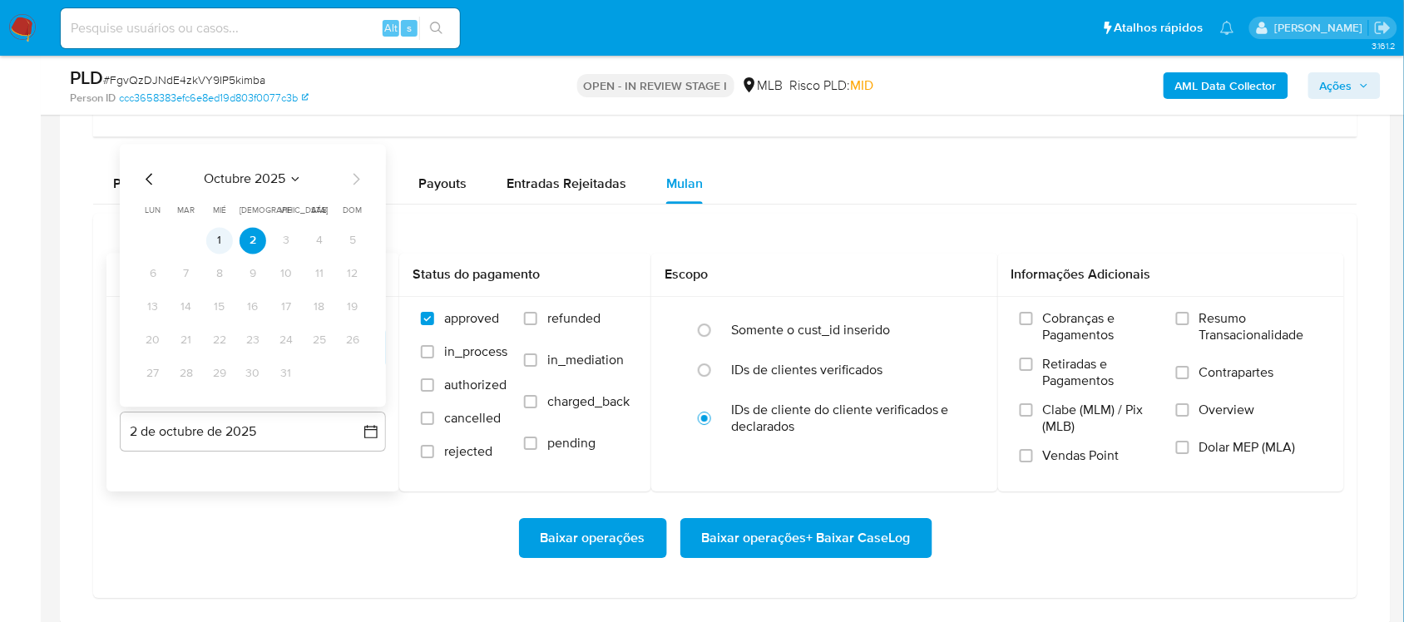
click at [222, 254] on button "1" at bounding box center [219, 240] width 27 height 27
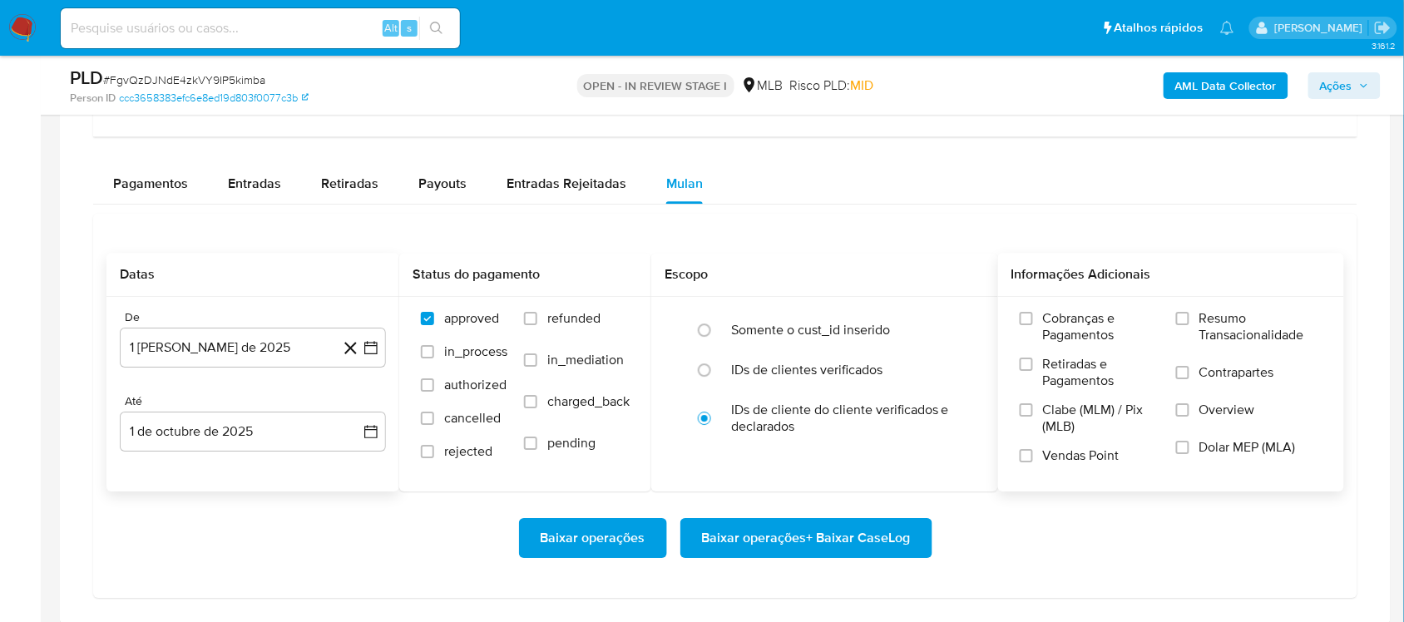
click at [1203, 335] on span "Resumo Transacionalidade" at bounding box center [1260, 326] width 123 height 33
click at [1189, 325] on input "Resumo Transacionalidade" at bounding box center [1182, 318] width 13 height 13
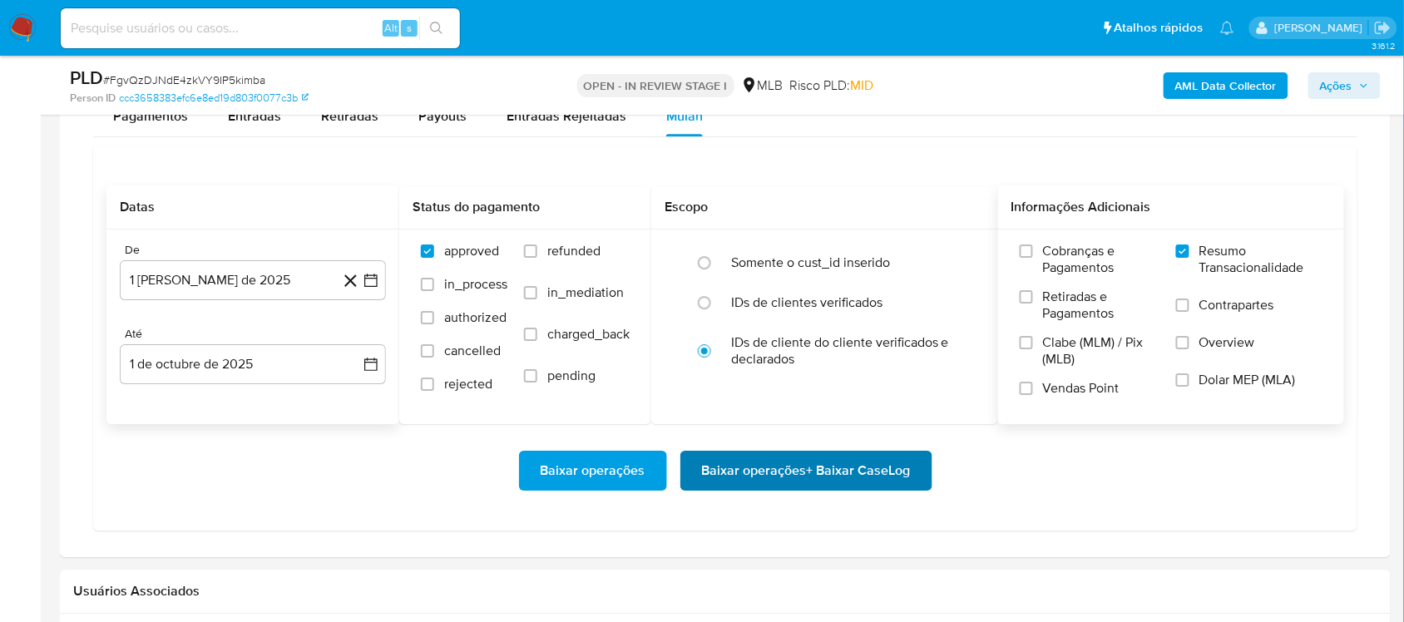
scroll to position [1455, 0]
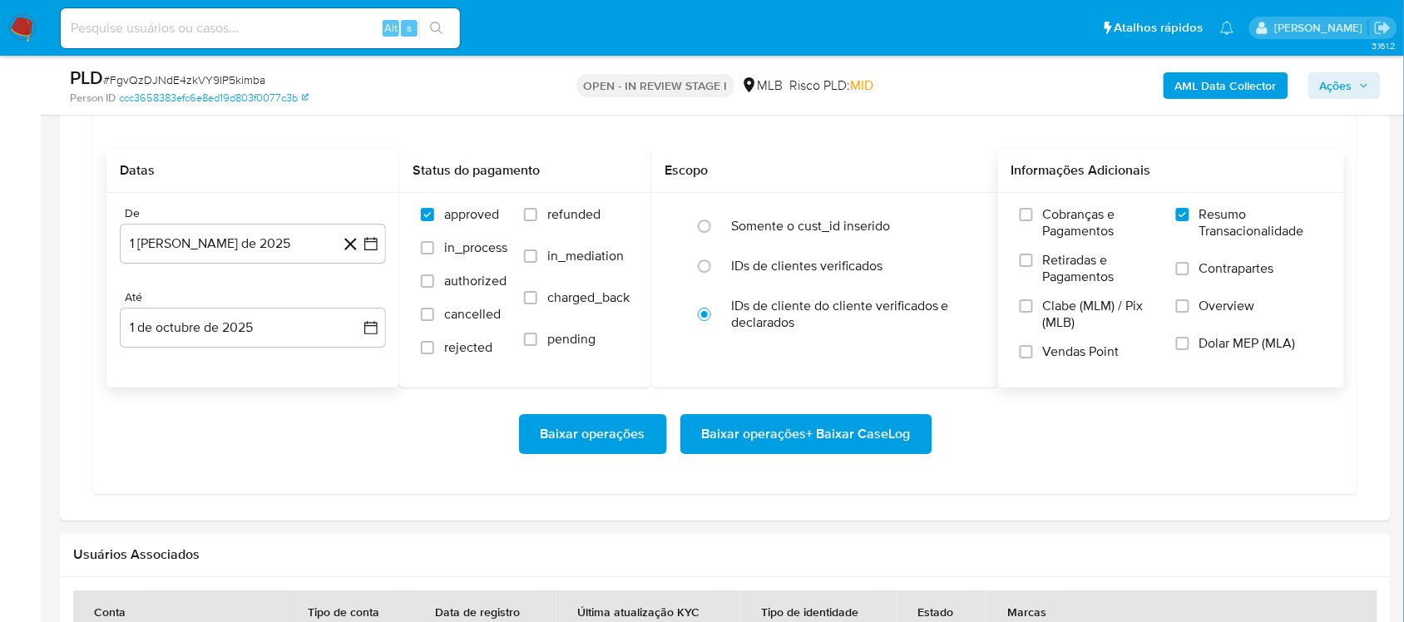
click at [800, 446] on span "Baixar operações + Baixar CaseLog" at bounding box center [806, 434] width 209 height 37
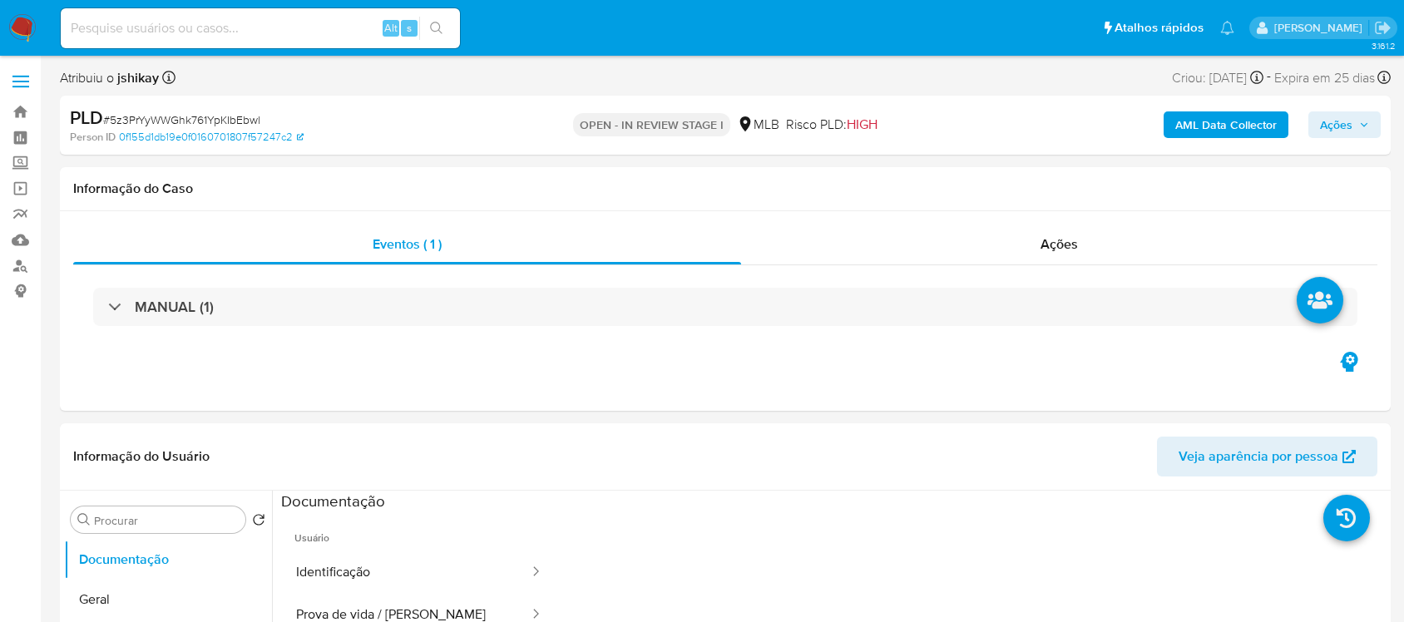
select select "10"
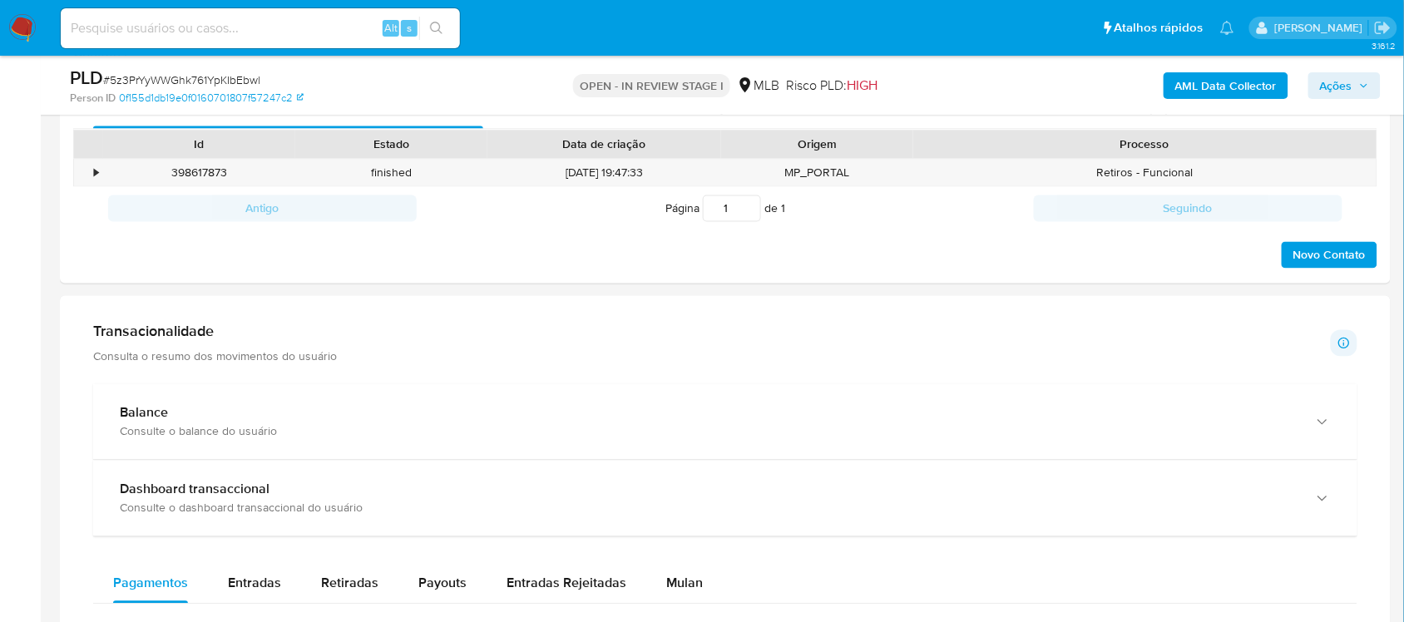
scroll to position [1247, 0]
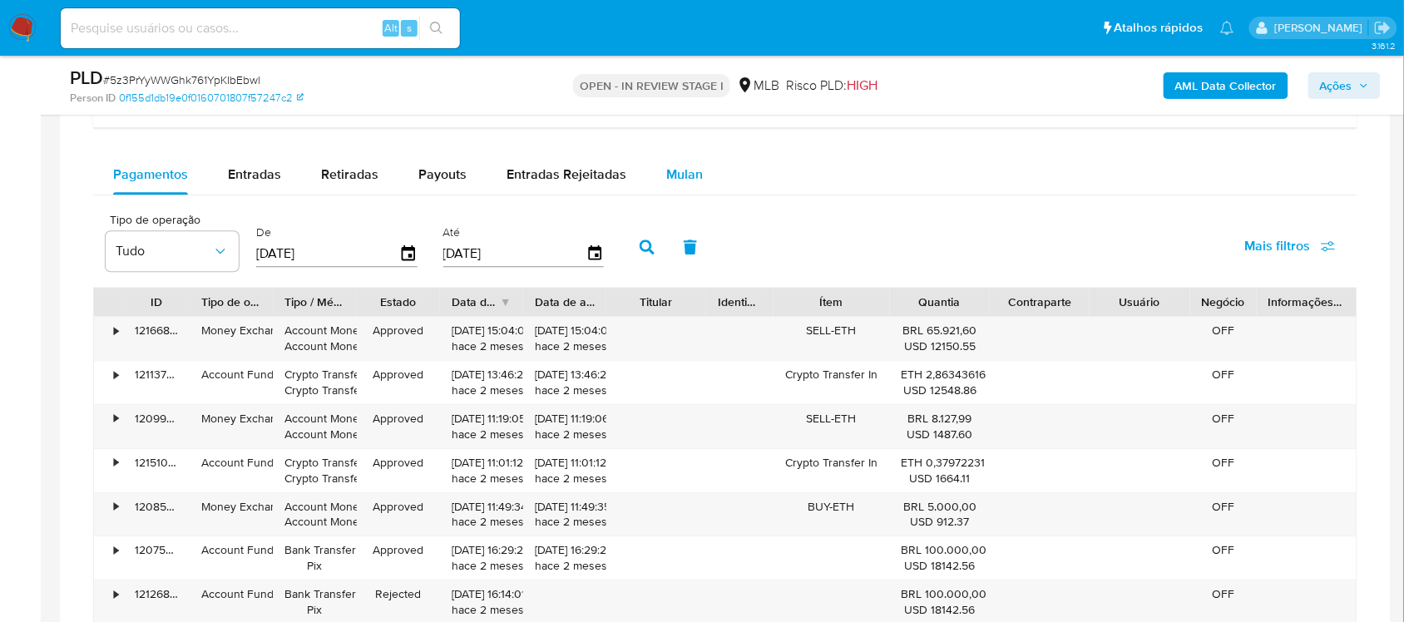
click at [683, 166] on span "Mulan" at bounding box center [684, 174] width 37 height 19
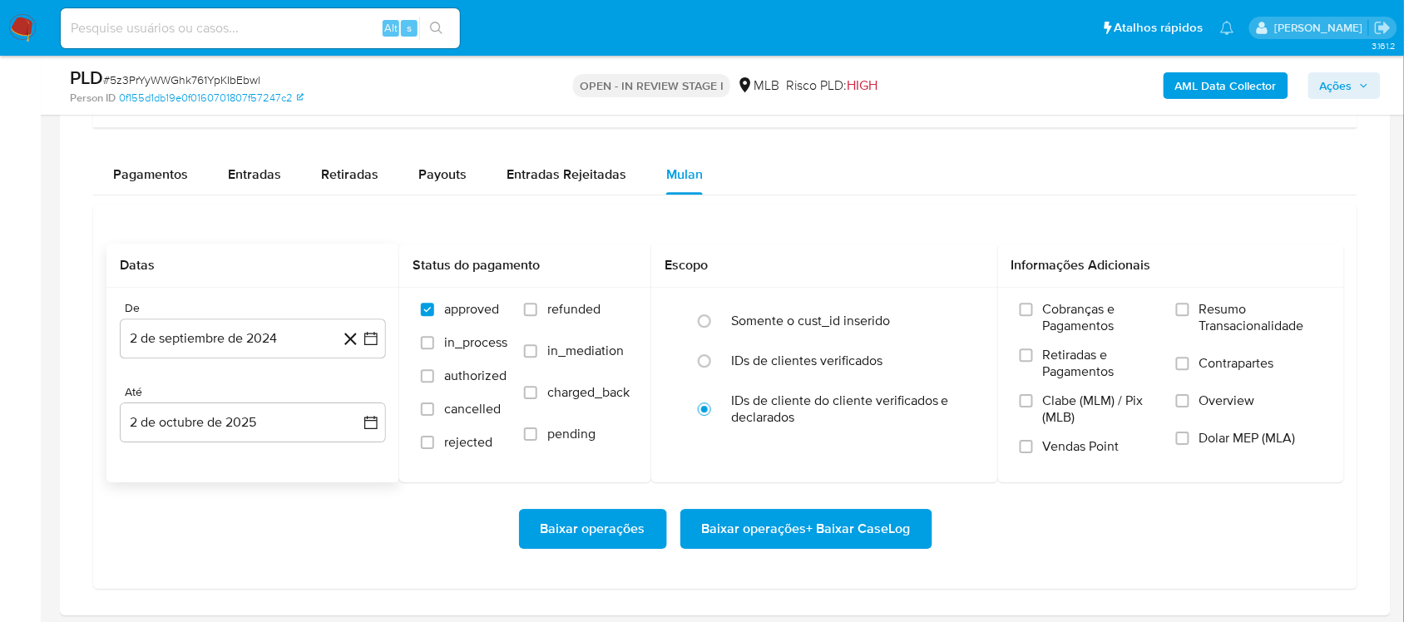
click at [360, 337] on icon at bounding box center [350, 338] width 21 height 21
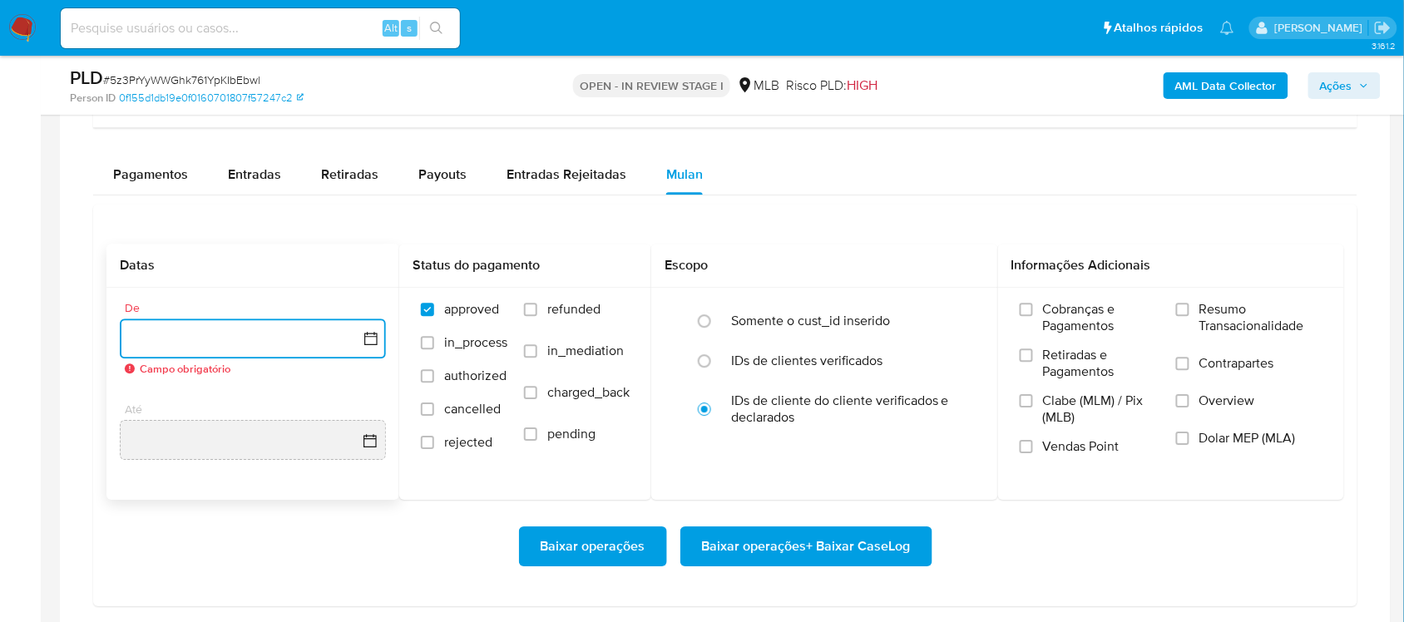
drag, startPoint x: 374, startPoint y: 341, endPoint x: 354, endPoint y: 318, distance: 30.7
click at [374, 342] on icon "button" at bounding box center [371, 338] width 17 height 17
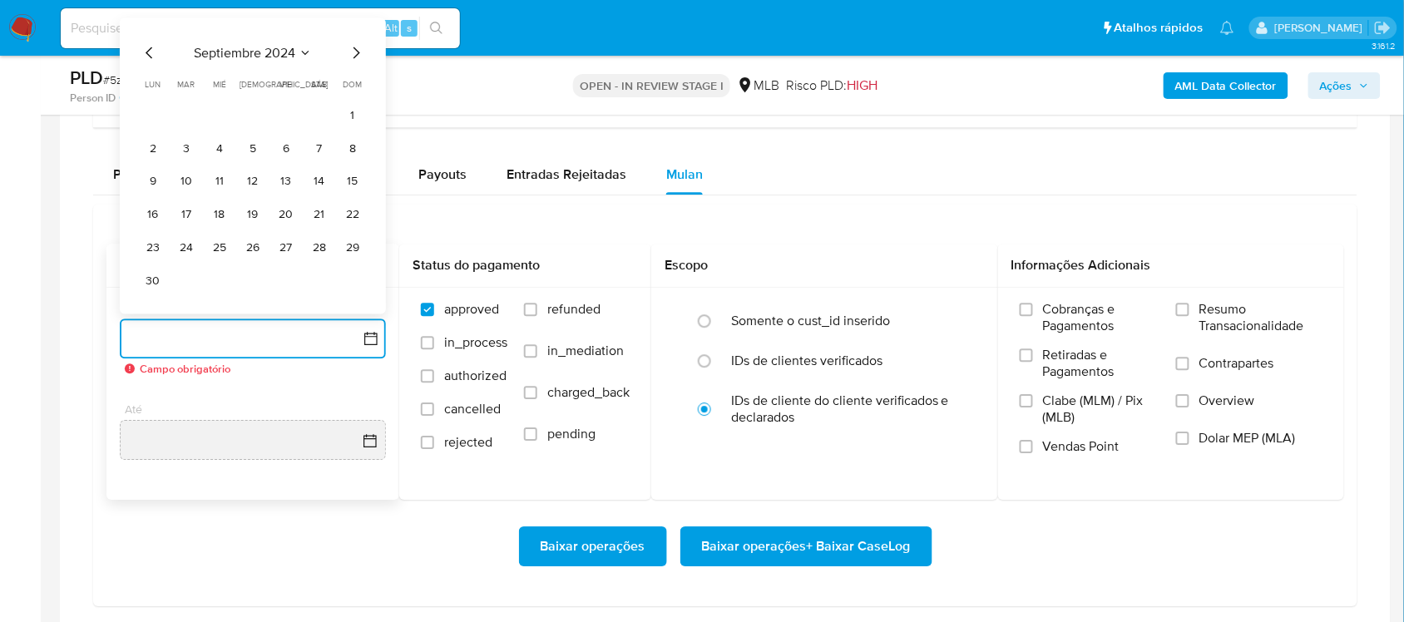
click at [246, 59] on span "septiembre 2024" at bounding box center [244, 53] width 101 height 17
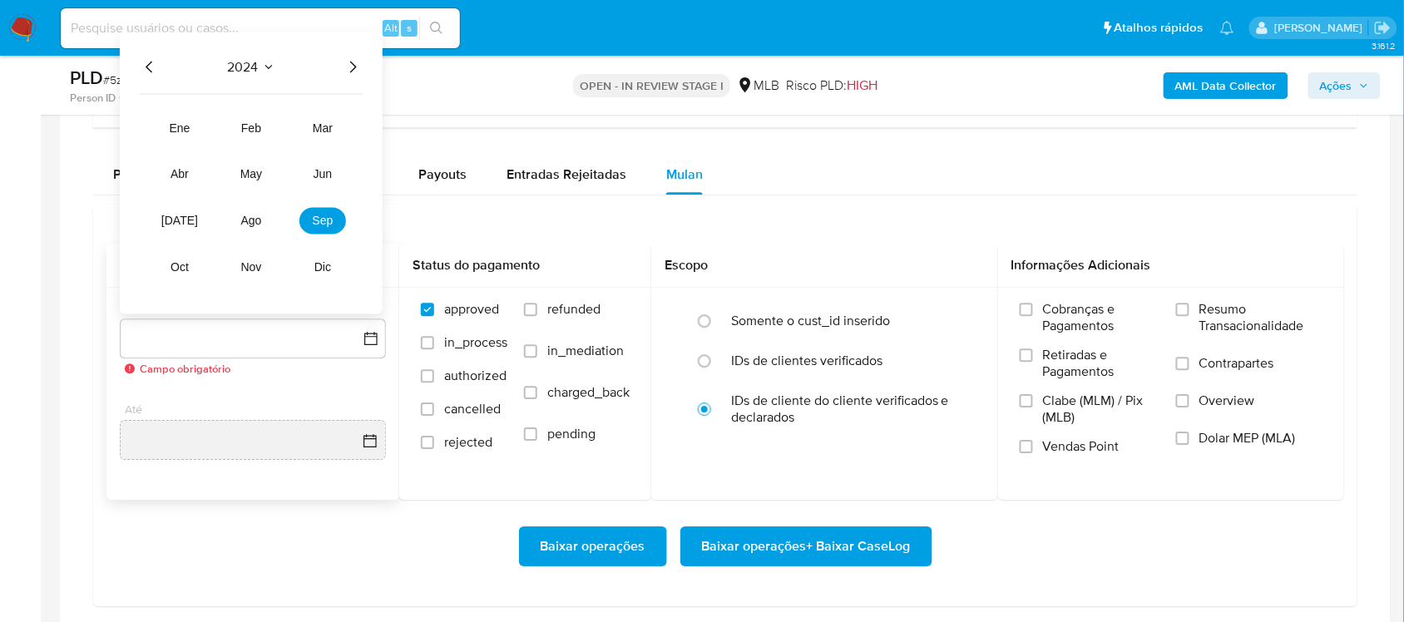
click at [351, 65] on icon "Año siguiente" at bounding box center [353, 67] width 20 height 20
click at [260, 214] on button "ago" at bounding box center [251, 221] width 47 height 27
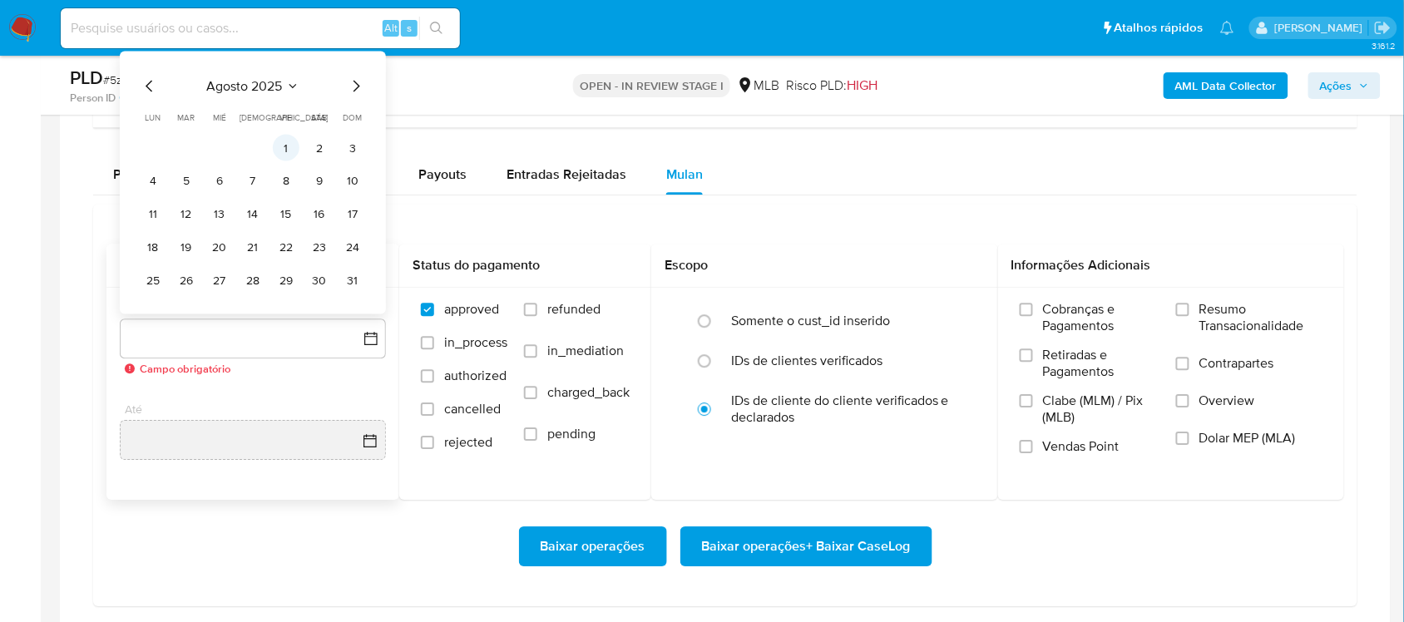
click at [280, 155] on button "1" at bounding box center [286, 148] width 27 height 27
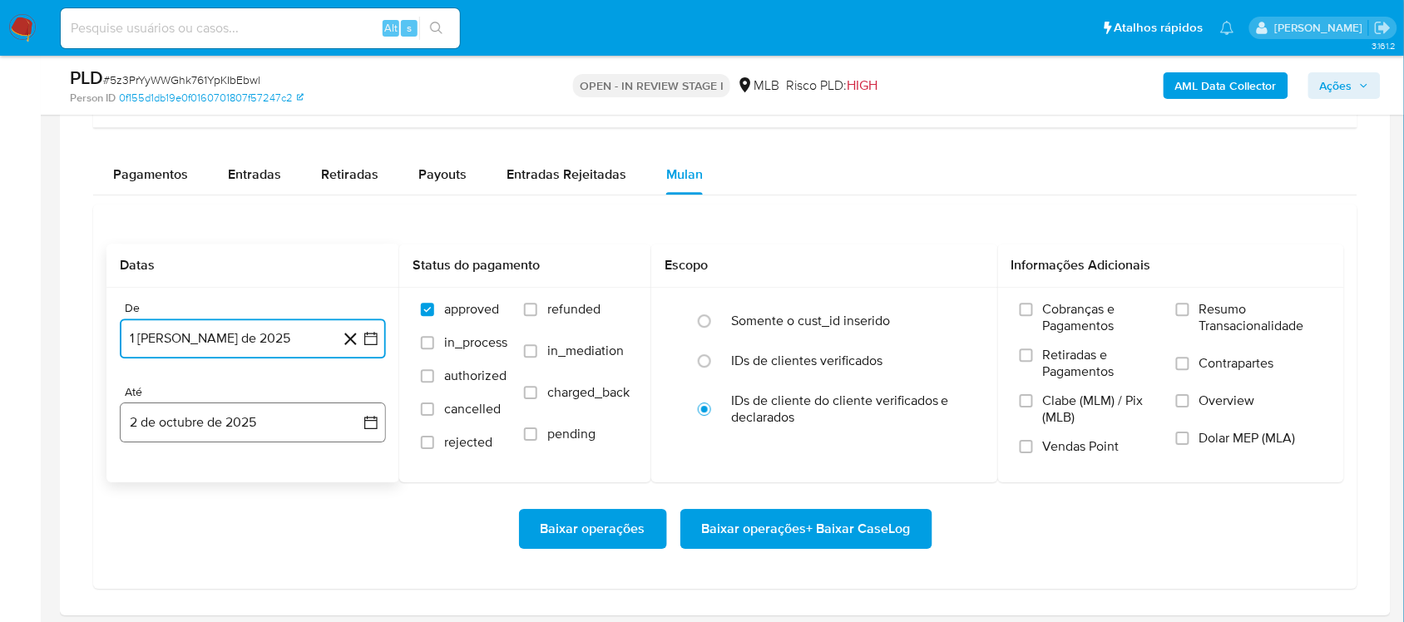
click at [377, 433] on button "2 de octubre de 2025" at bounding box center [253, 422] width 266 height 40
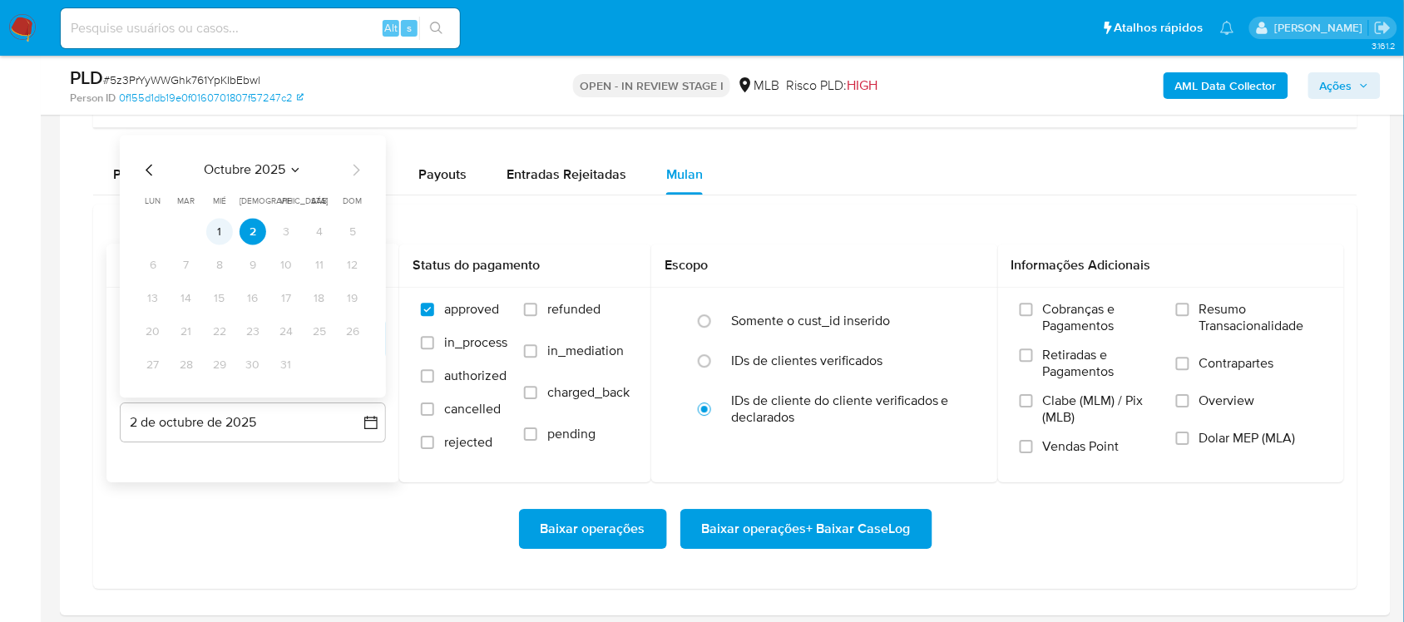
click at [224, 230] on button "1" at bounding box center [219, 232] width 27 height 27
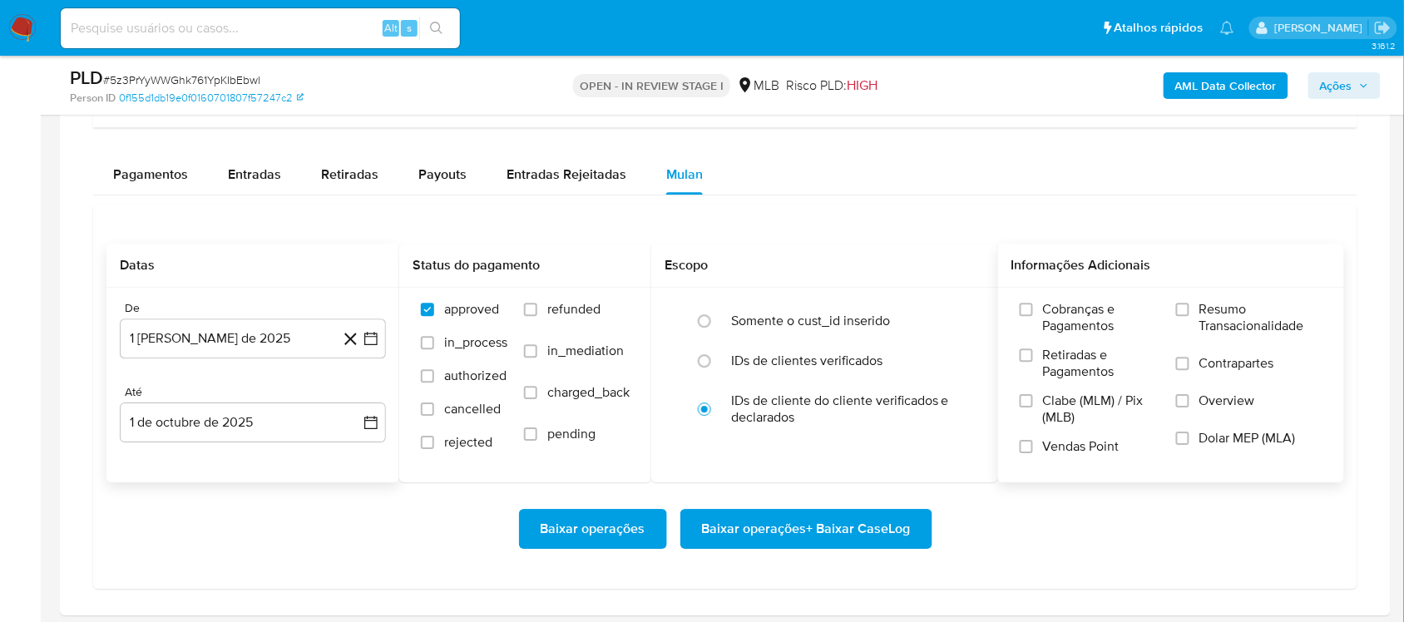
click at [1201, 316] on span "Resumo Transacionalidade" at bounding box center [1260, 317] width 123 height 33
click at [1189, 316] on input "Resumo Transacionalidade" at bounding box center [1182, 309] width 13 height 13
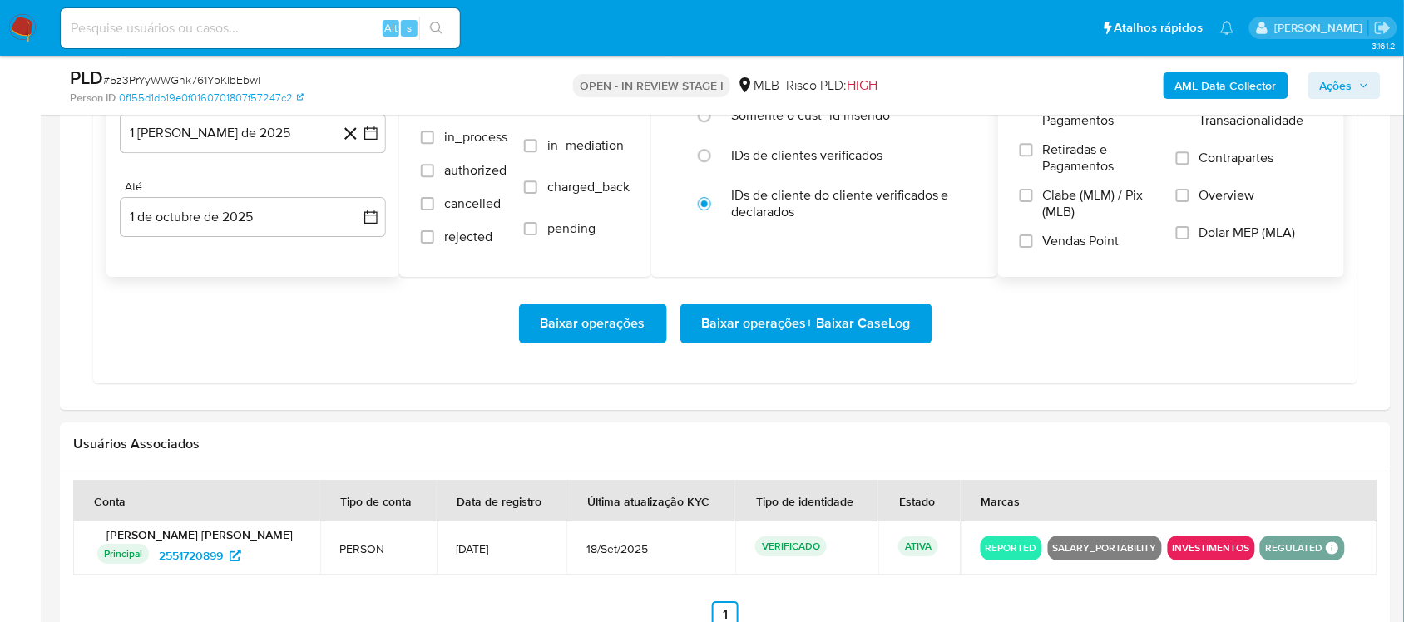
scroll to position [1455, 0]
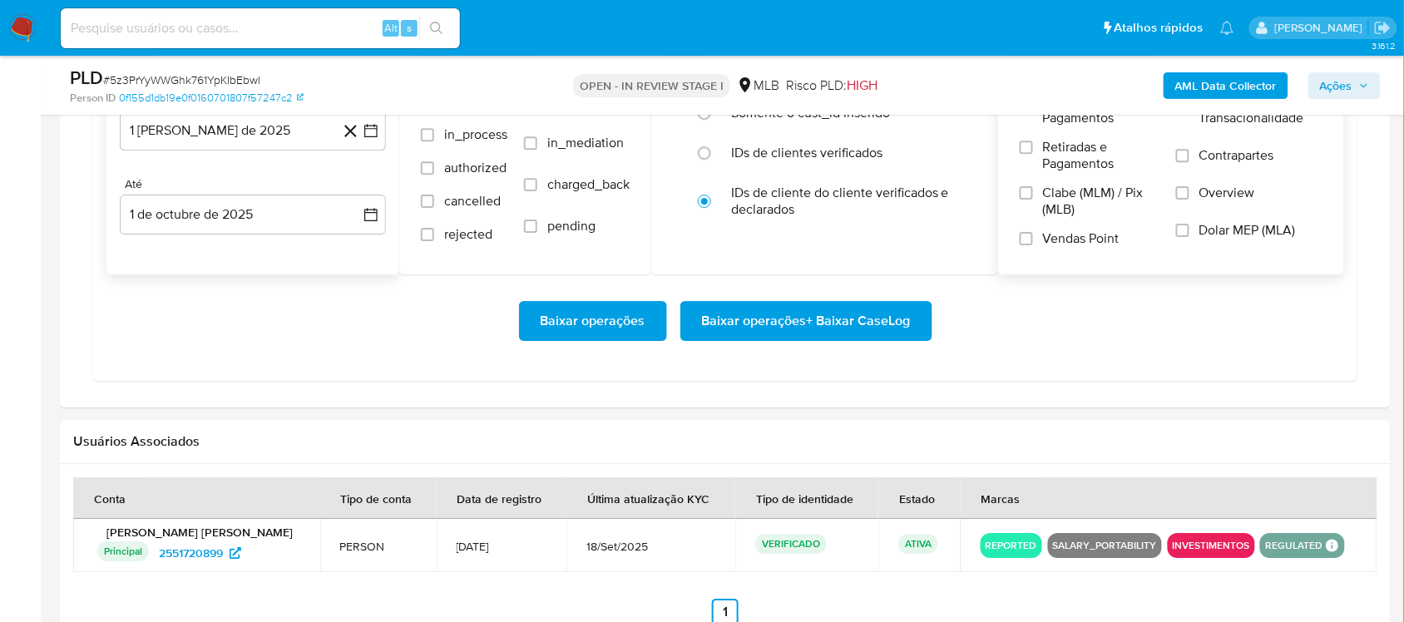
click at [736, 329] on span "Baixar operações + Baixar CaseLog" at bounding box center [806, 321] width 209 height 37
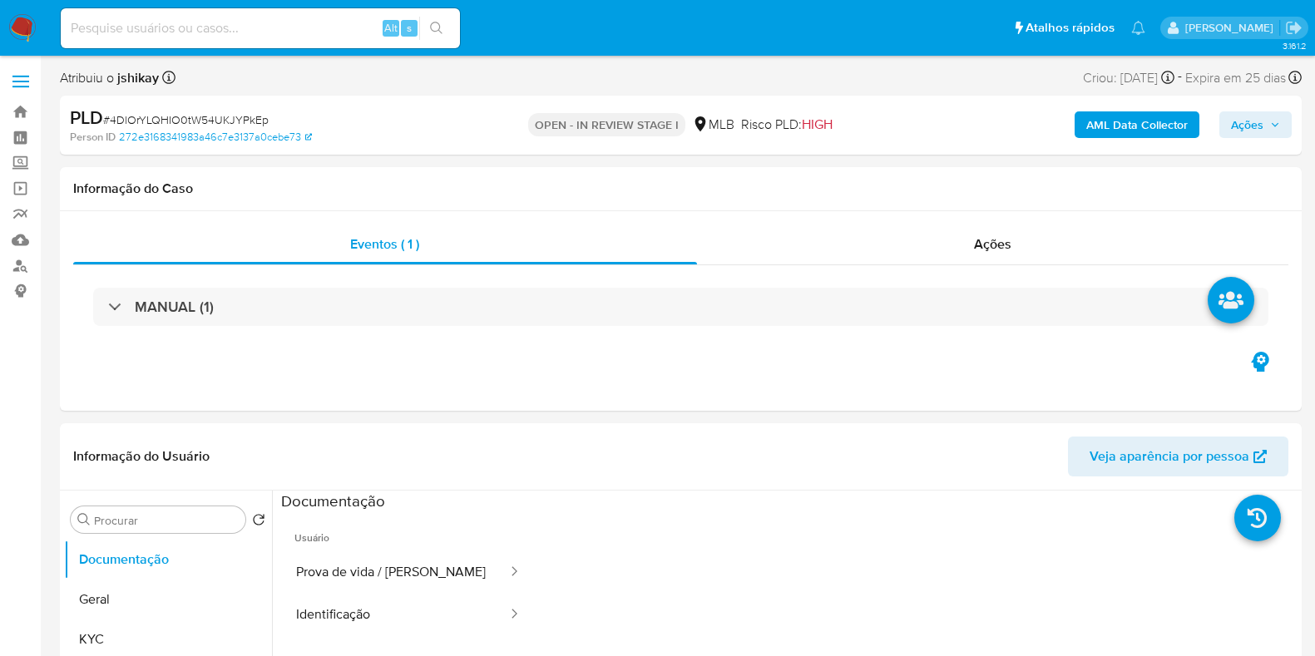
select select "10"
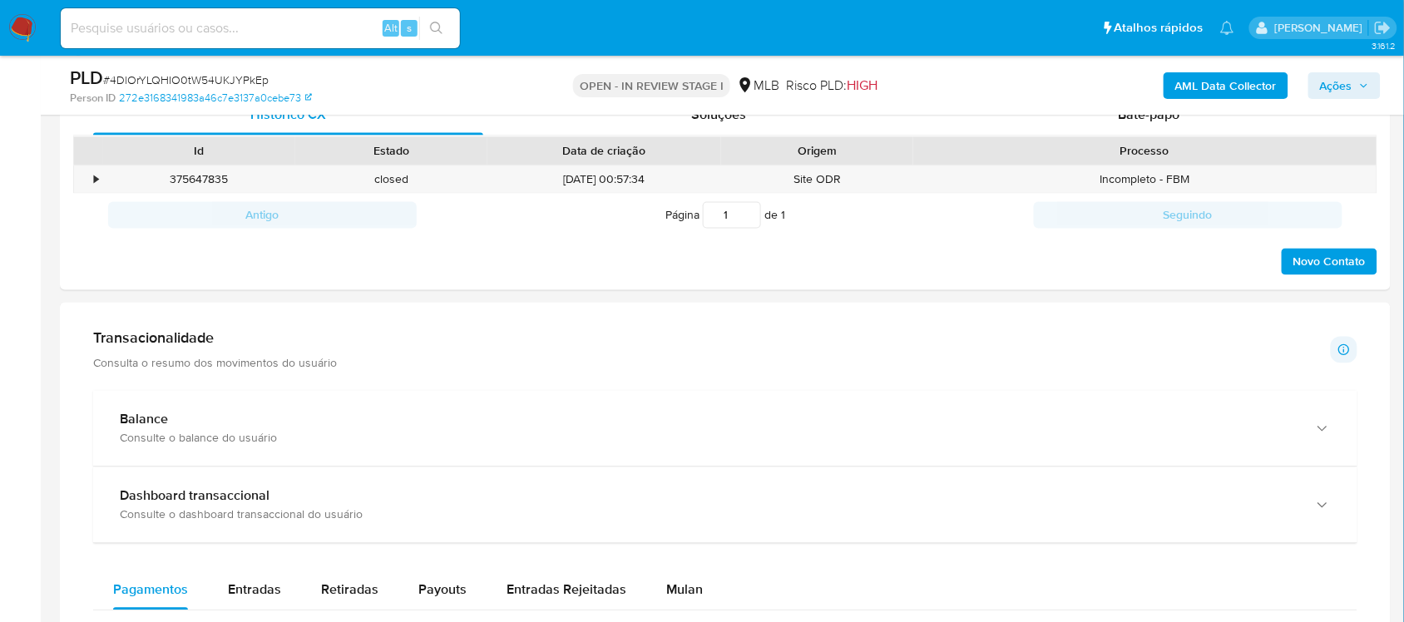
scroll to position [1143, 0]
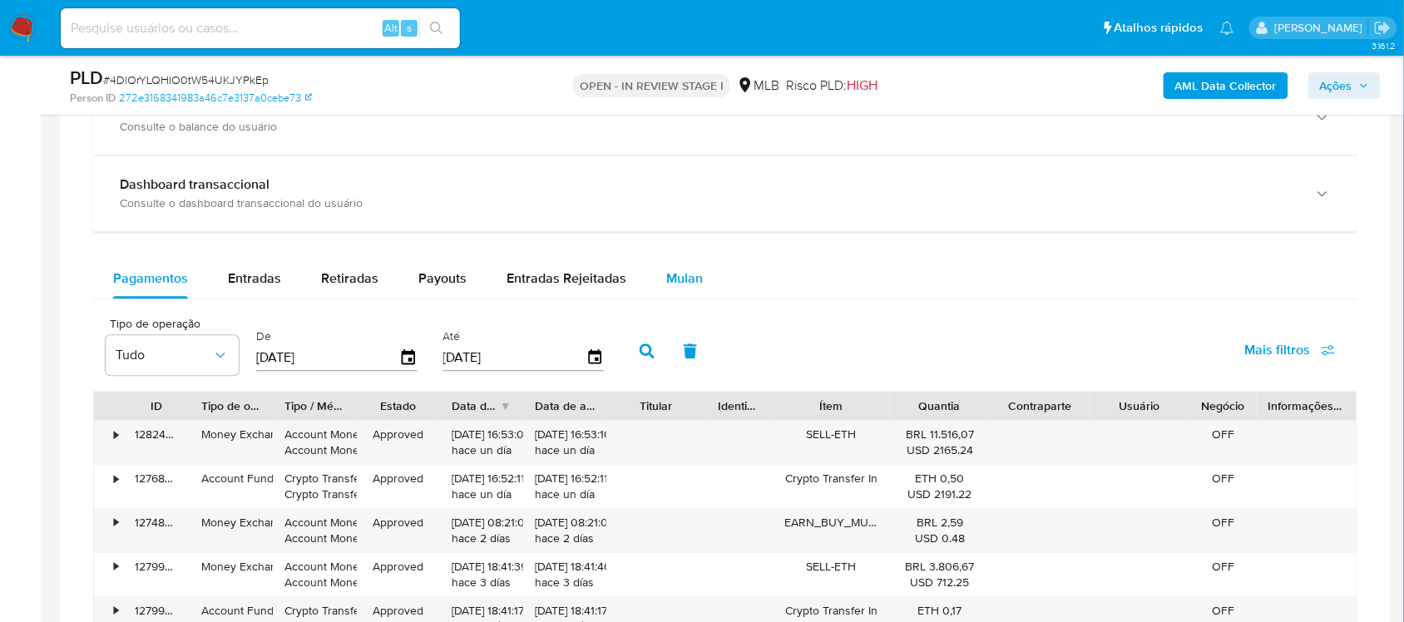
drag, startPoint x: 680, startPoint y: 279, endPoint x: 564, endPoint y: 305, distance: 119.2
click at [680, 279] on span "Mulan" at bounding box center [684, 278] width 37 height 19
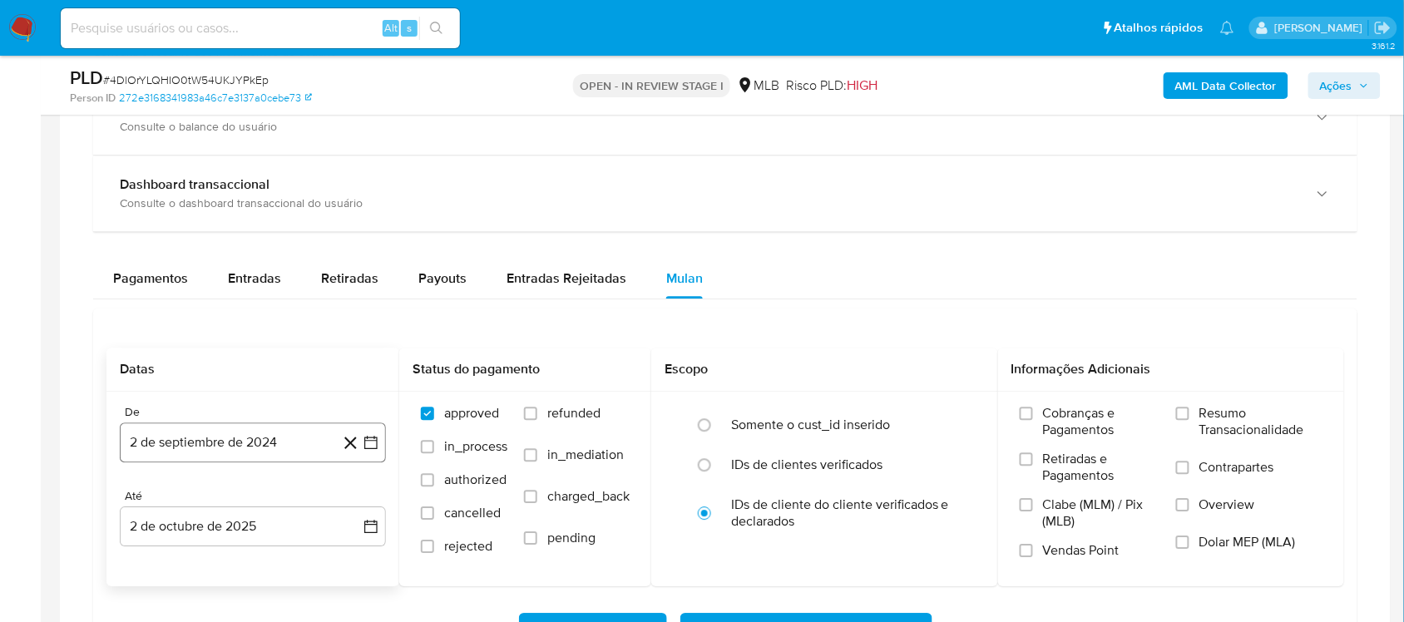
click at [372, 447] on icon "button" at bounding box center [371, 442] width 17 height 17
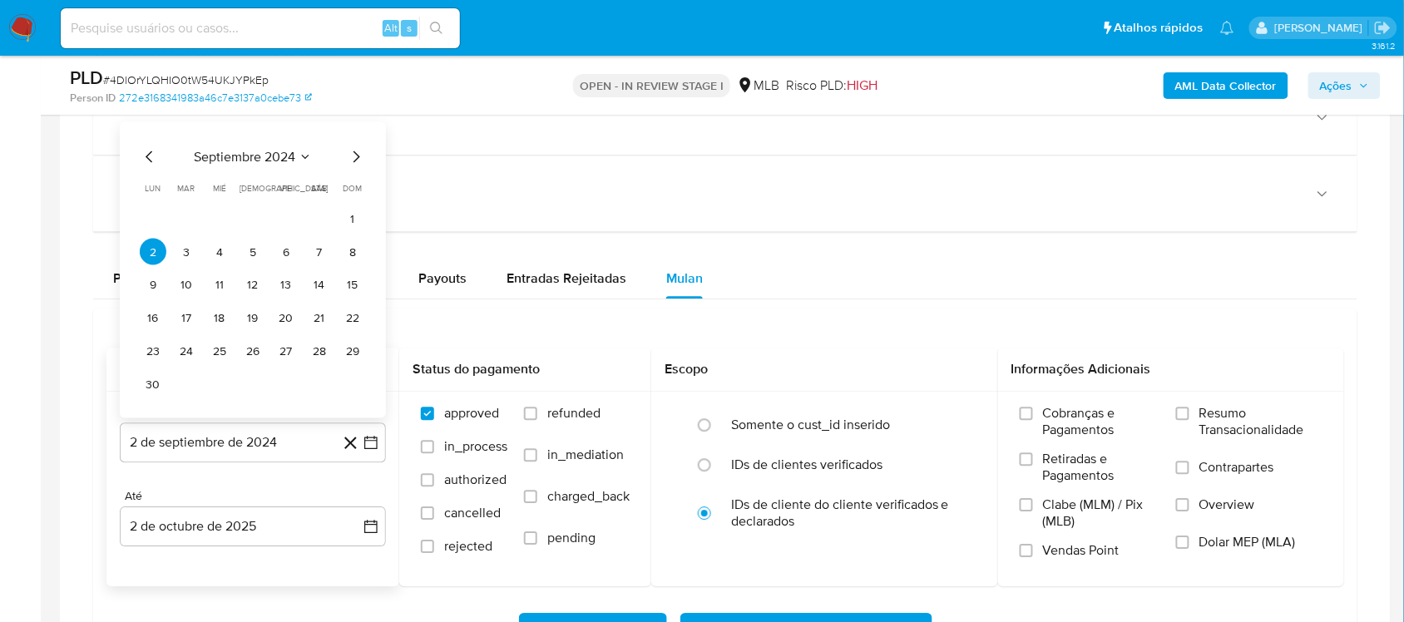
click at [303, 155] on icon "Seleccionar mes y año" at bounding box center [305, 156] width 13 height 13
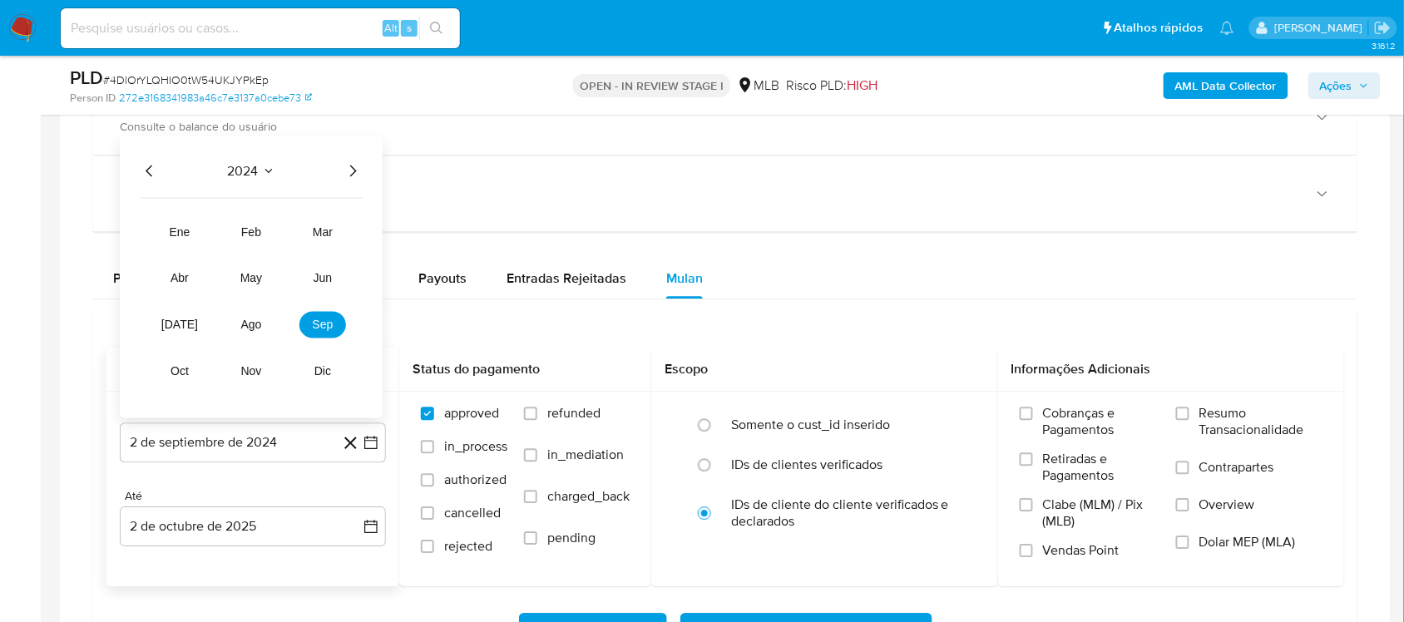
click at [348, 172] on icon "Año siguiente" at bounding box center [353, 171] width 20 height 20
click at [255, 318] on button "ago" at bounding box center [251, 325] width 47 height 27
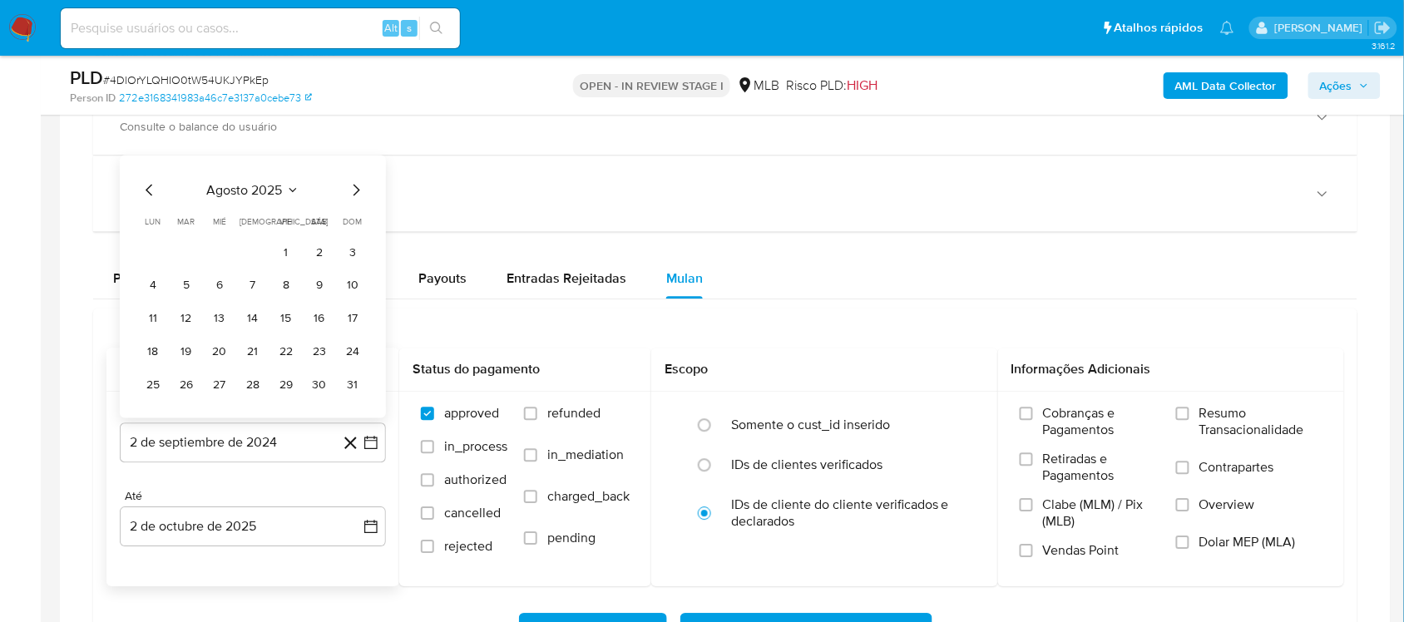
click at [277, 256] on button "1" at bounding box center [286, 252] width 27 height 27
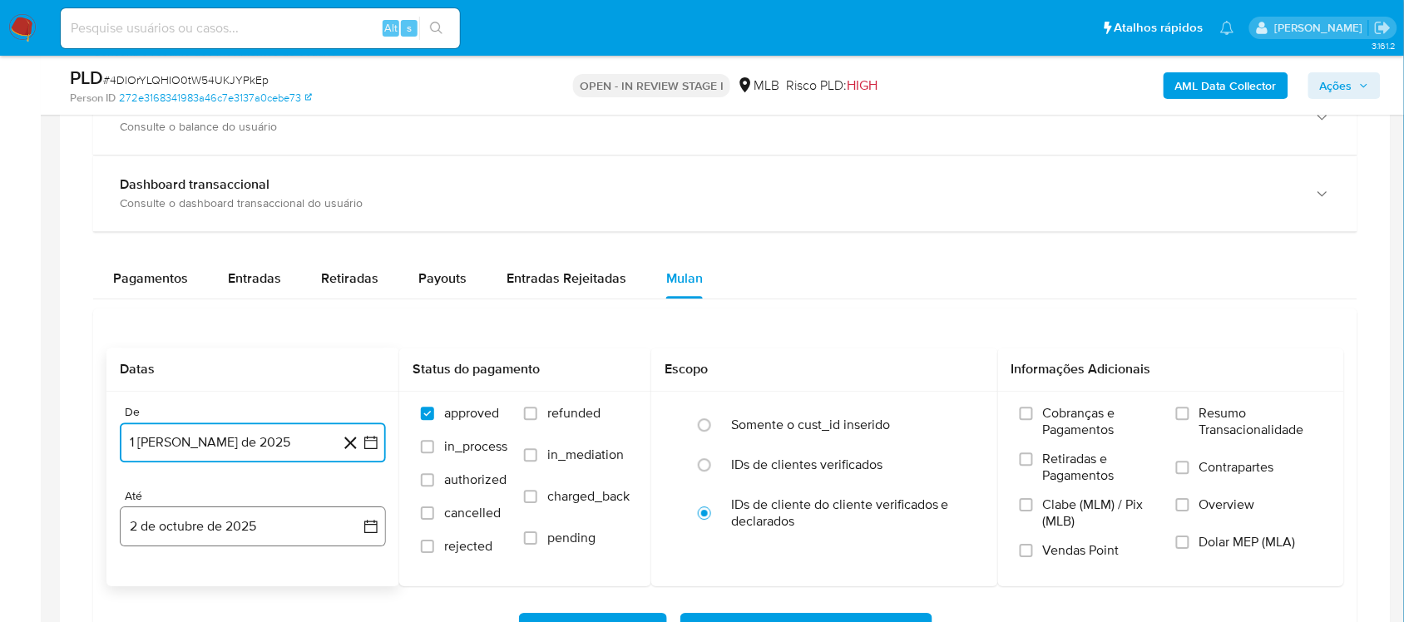
click at [373, 538] on button "2 de octubre de 2025" at bounding box center [253, 526] width 266 height 40
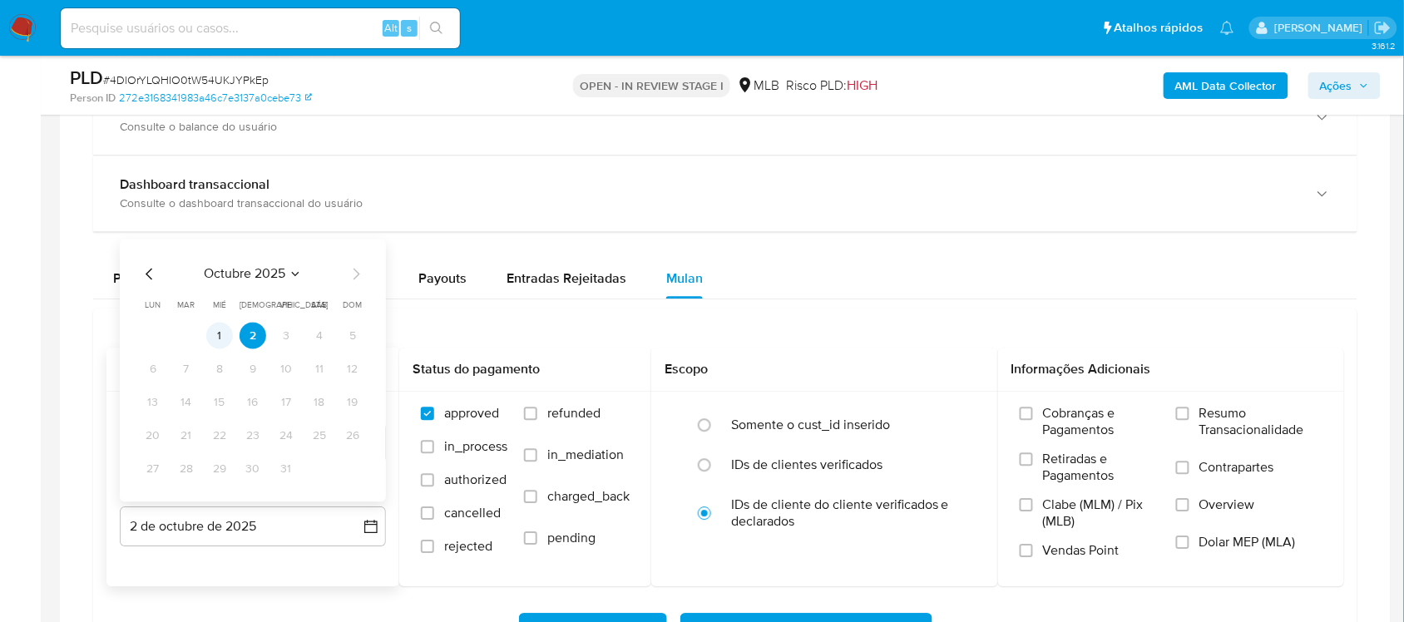
click at [214, 345] on button "1" at bounding box center [219, 336] width 27 height 27
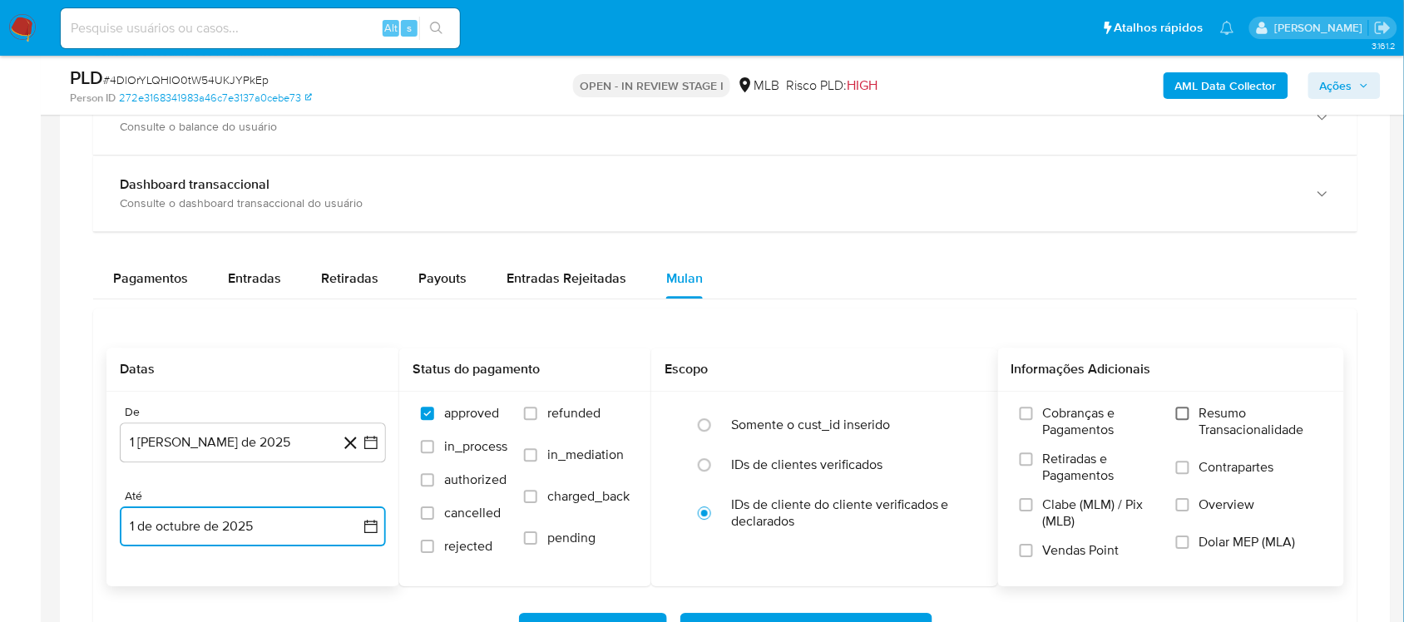
click at [1189, 416] on input "Resumo Transacionalidade" at bounding box center [1182, 413] width 13 height 13
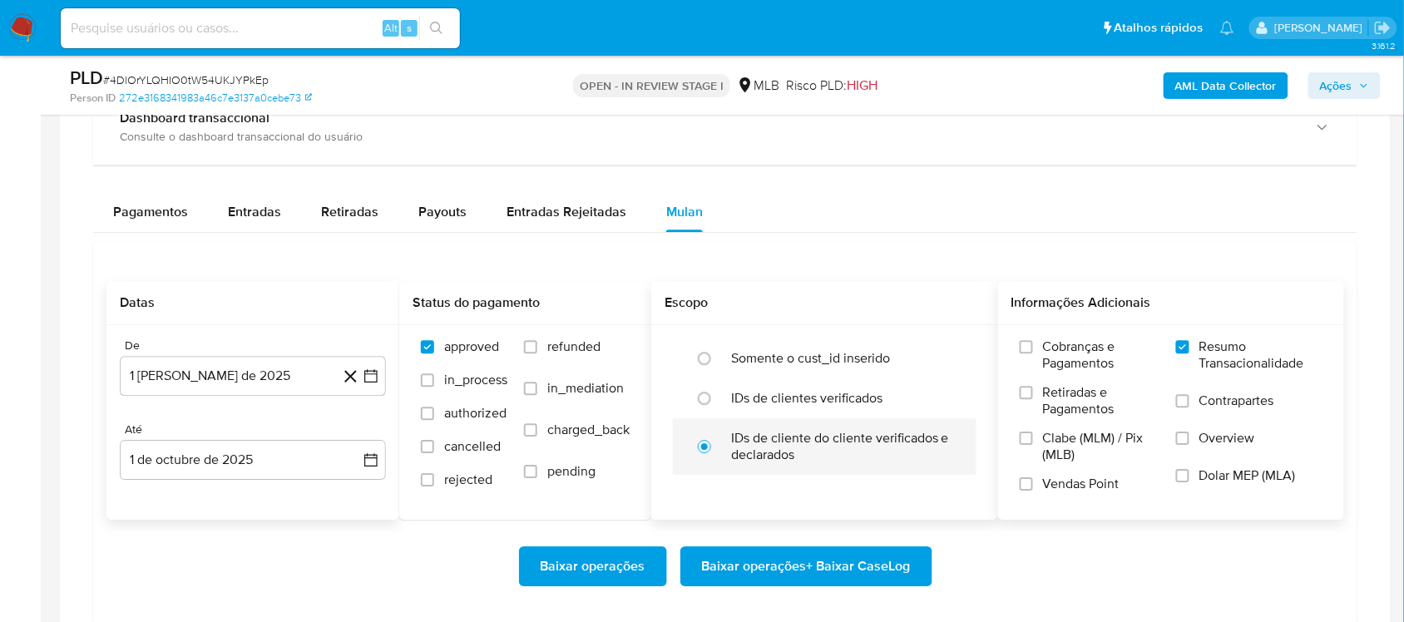
scroll to position [1247, 0]
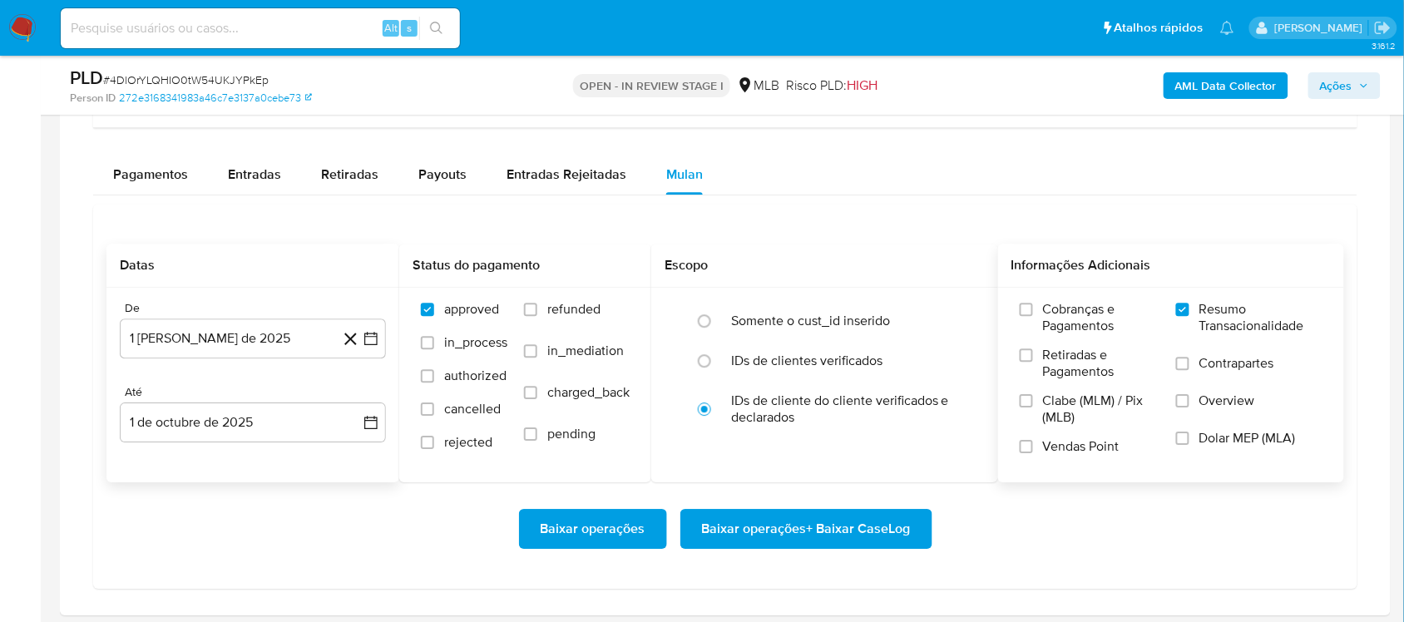
click at [779, 525] on span "Baixar operações + Baixar CaseLog" at bounding box center [806, 529] width 209 height 37
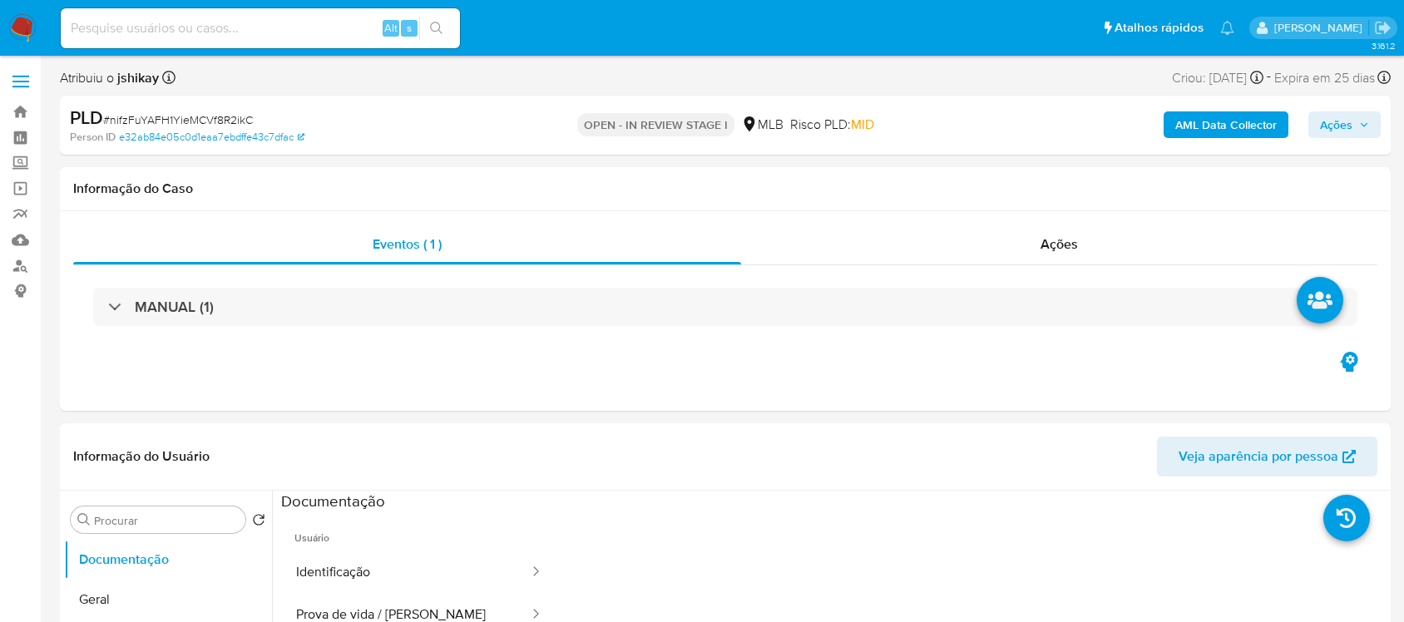
select select "10"
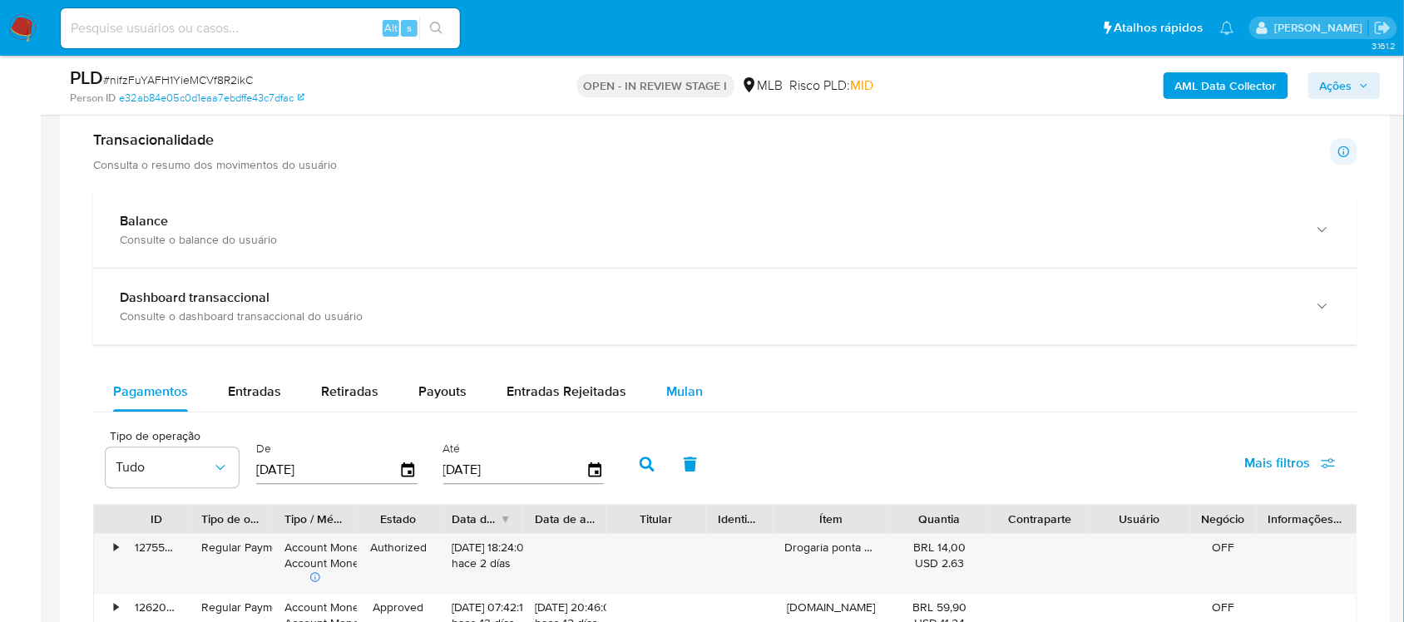
click at [674, 392] on span "Mulan" at bounding box center [684, 391] width 37 height 19
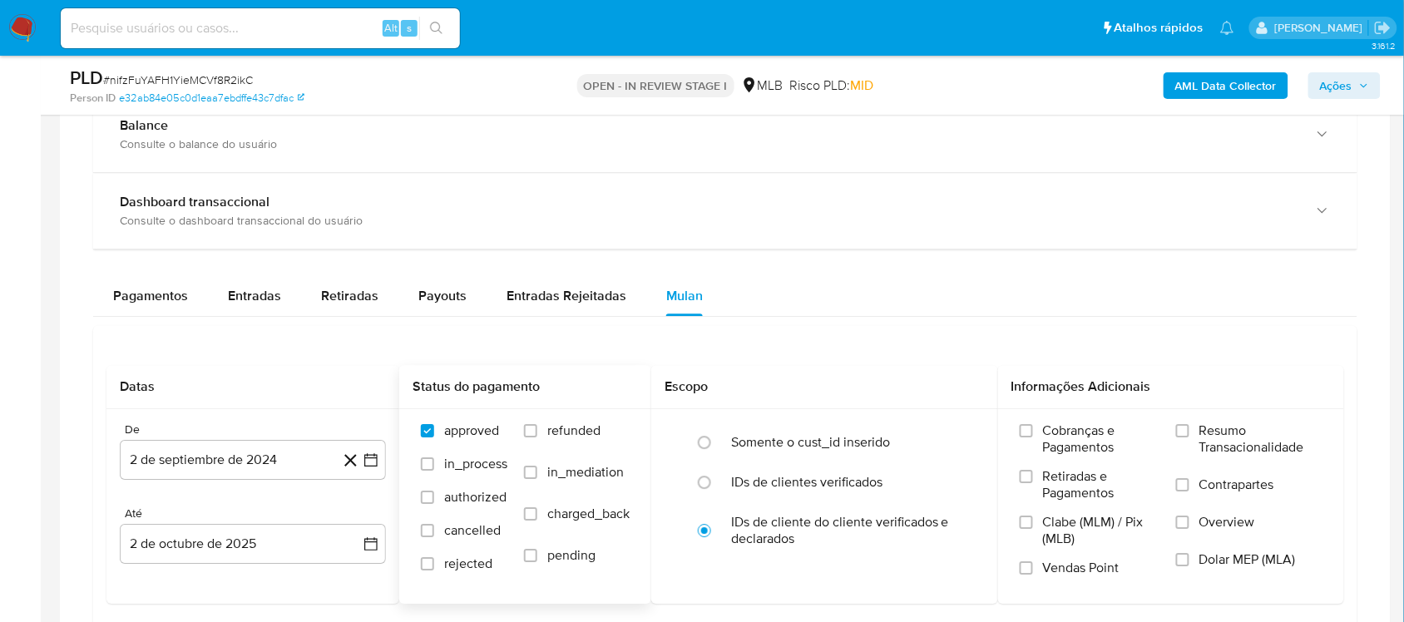
scroll to position [1351, 0]
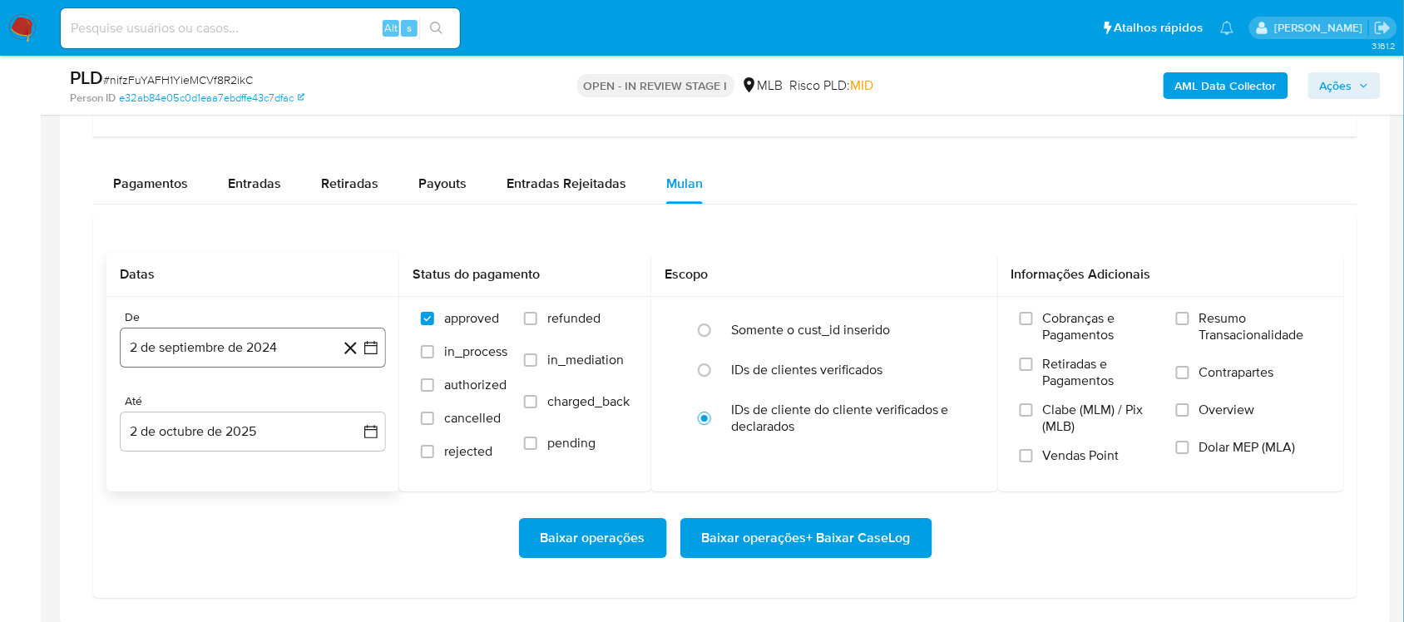
click at [373, 353] on icon "button" at bounding box center [371, 347] width 17 height 17
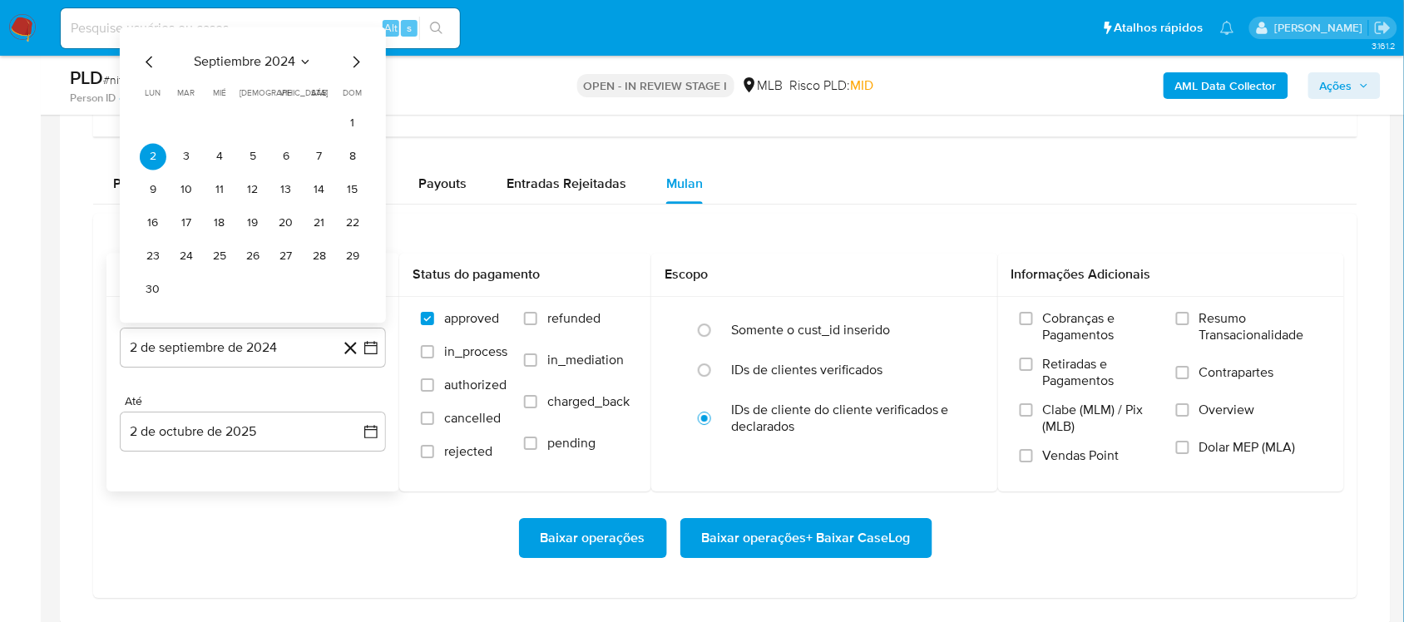
click at [243, 67] on span "septiembre 2024" at bounding box center [244, 61] width 101 height 17
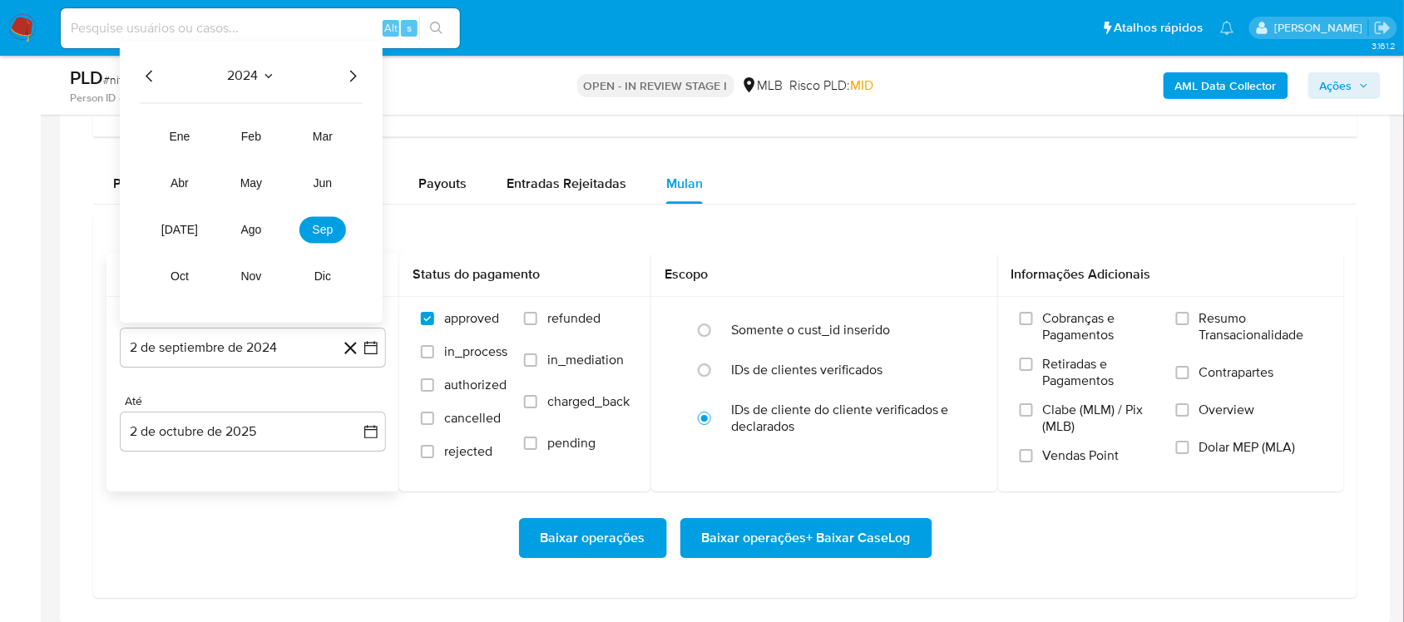
click at [363, 75] on div "2024 2024 ene feb mar abr may jun jul ago sep oct nov dic" at bounding box center [251, 182] width 263 height 282
click at [351, 76] on icon "Año siguiente" at bounding box center [353, 76] width 20 height 20
click at [258, 234] on span "ago" at bounding box center [251, 229] width 21 height 13
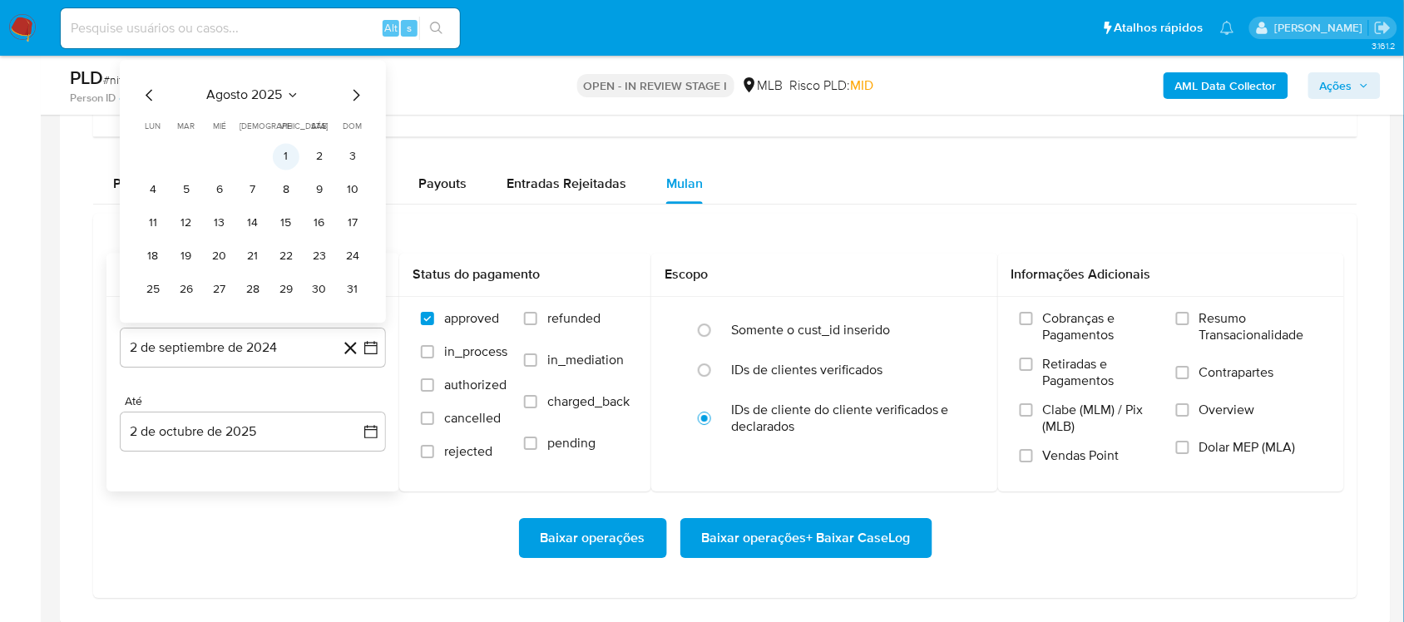
click at [288, 160] on button "1" at bounding box center [286, 156] width 27 height 27
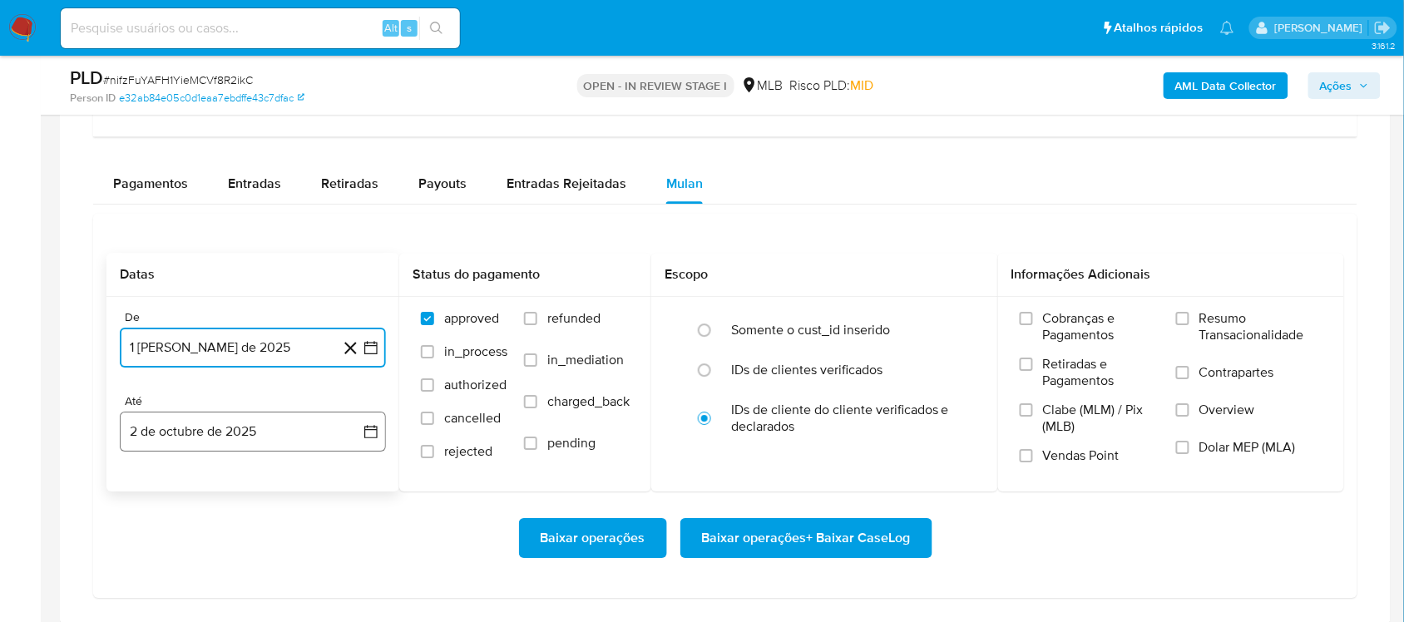
click at [381, 428] on button "2 de octubre de 2025" at bounding box center [253, 432] width 266 height 40
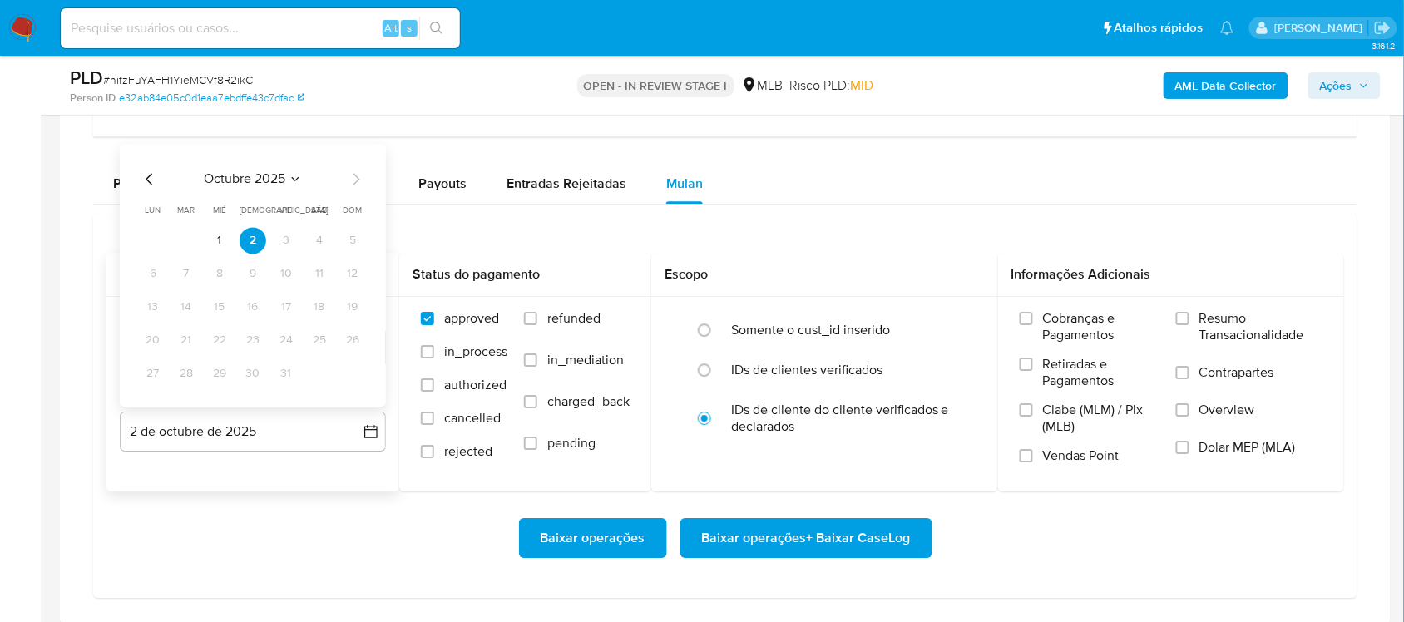
click at [274, 180] on span "octubre 2025" at bounding box center [244, 178] width 81 height 17
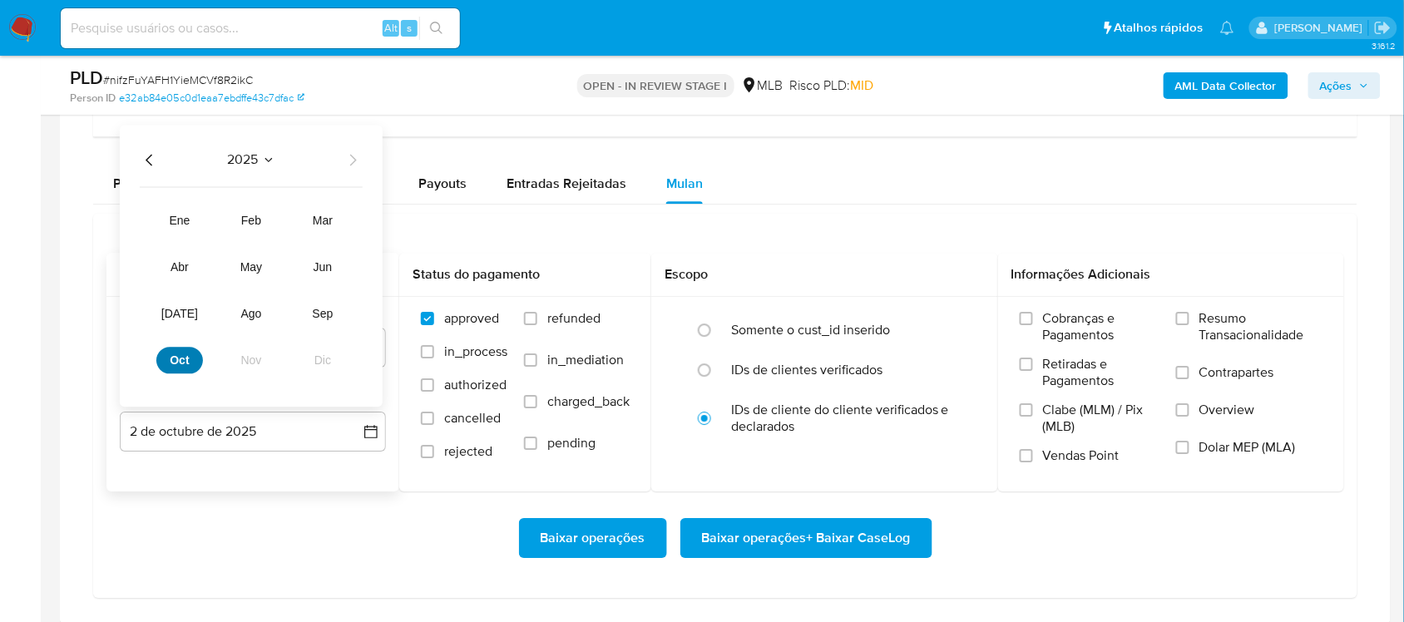
click at [183, 364] on span "oct" at bounding box center [179, 359] width 19 height 13
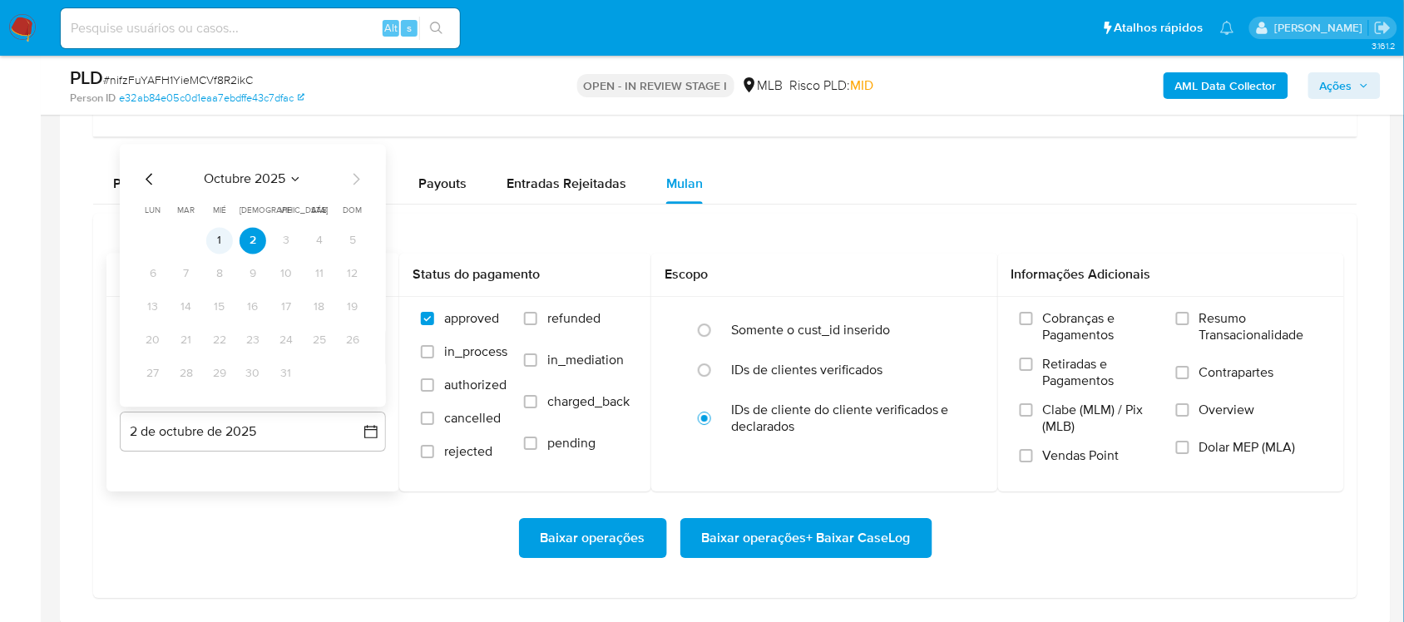
click at [219, 247] on button "1" at bounding box center [219, 240] width 27 height 27
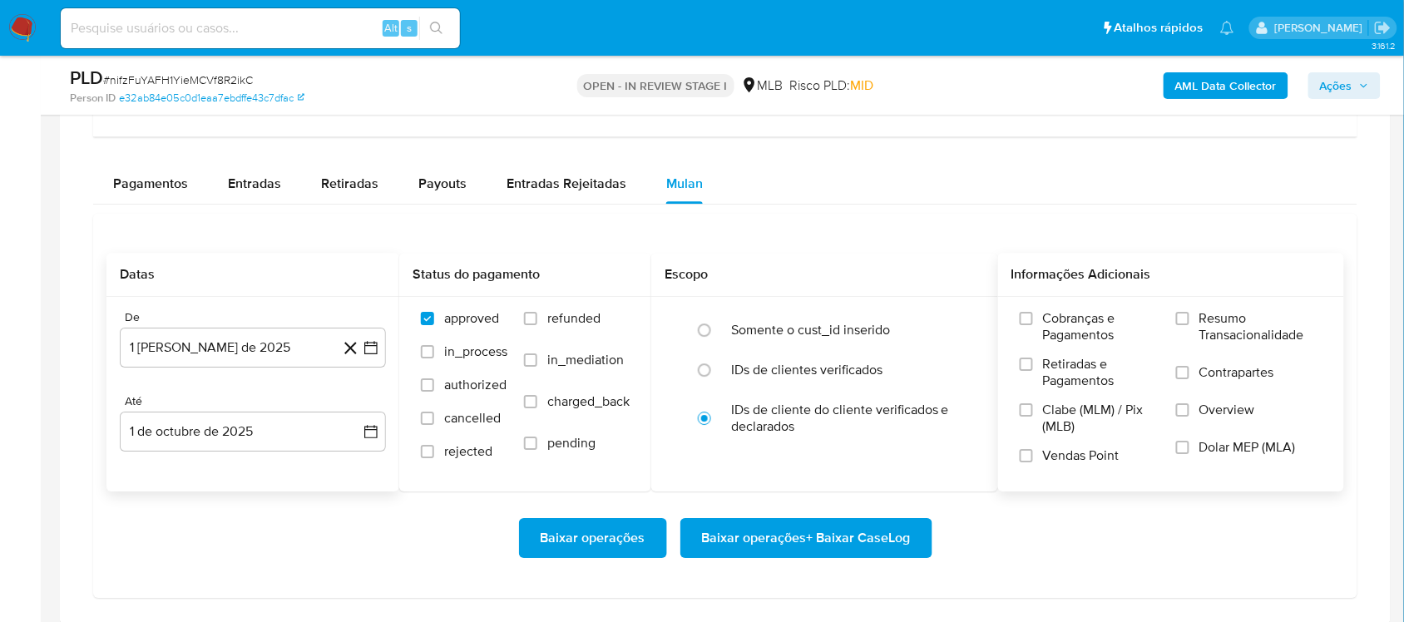
click at [1274, 327] on span "Resumo Transacionalidade" at bounding box center [1260, 326] width 123 height 33
click at [1189, 325] on input "Resumo Transacionalidade" at bounding box center [1182, 318] width 13 height 13
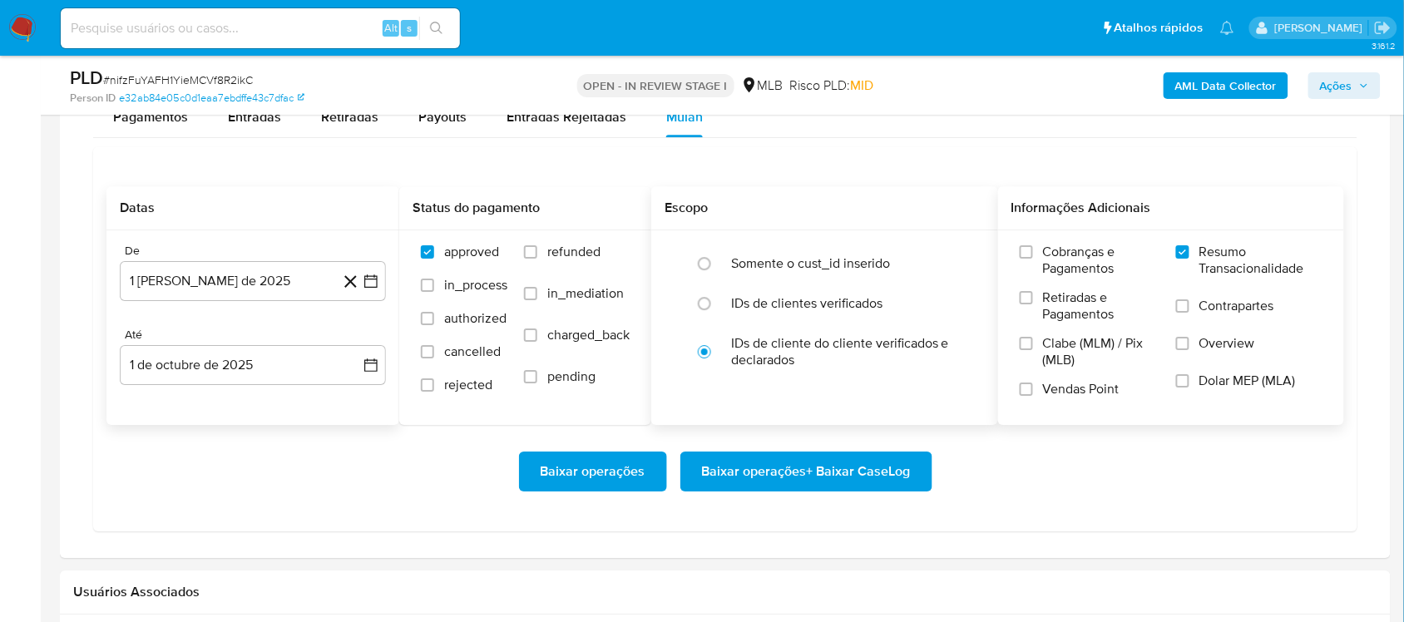
scroll to position [1455, 0]
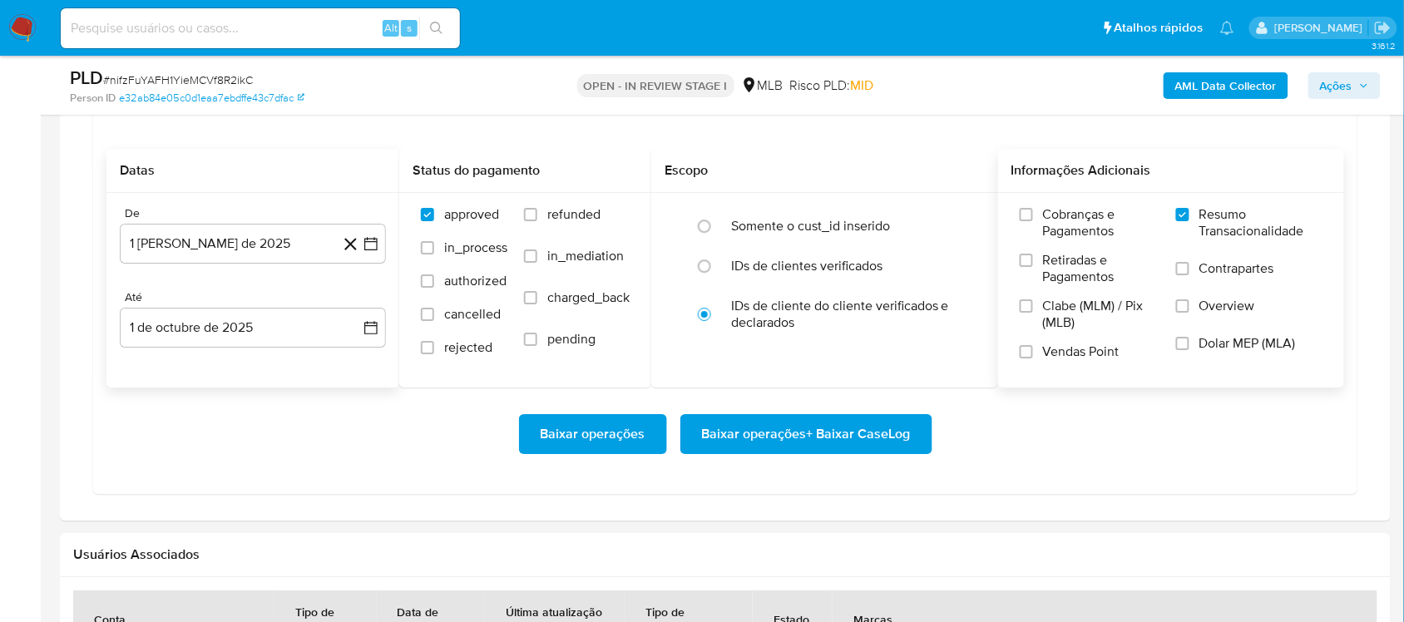
click at [746, 422] on span "Baixar operações + Baixar CaseLog" at bounding box center [806, 434] width 209 height 37
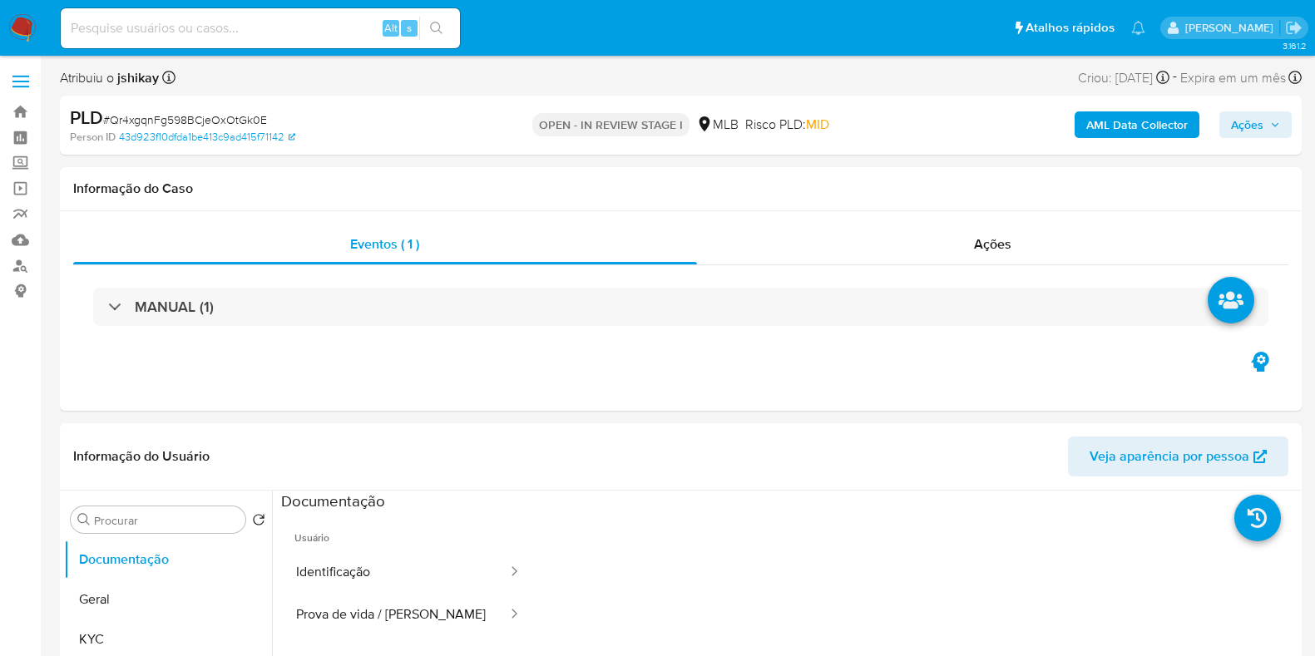
select select "10"
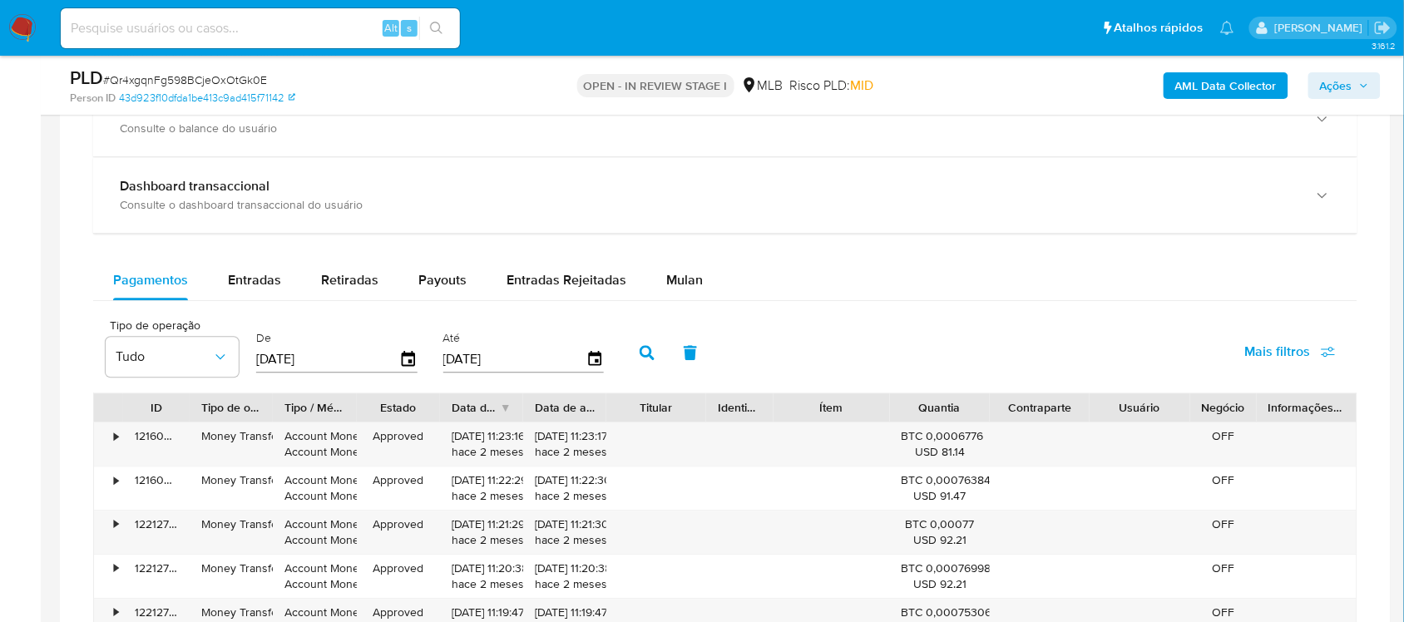
scroll to position [1143, 0]
click at [666, 277] on span "Mulan" at bounding box center [684, 278] width 37 height 19
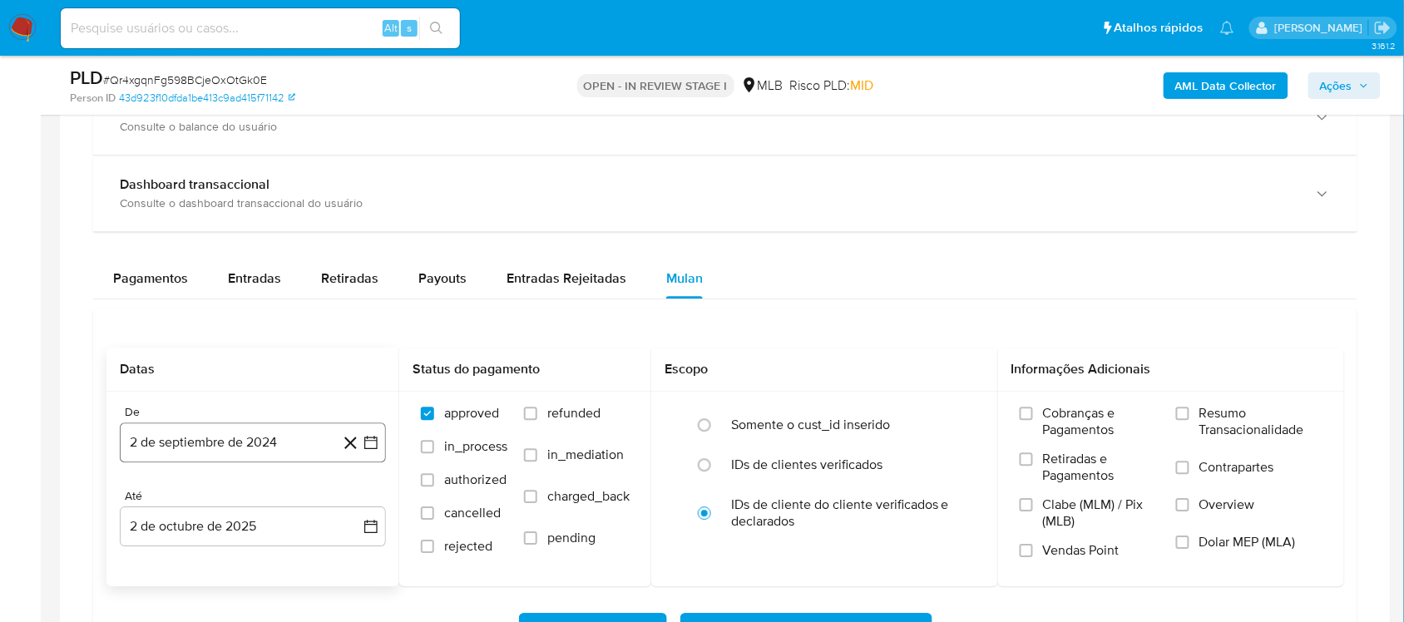
click at [368, 443] on icon "button" at bounding box center [371, 442] width 17 height 17
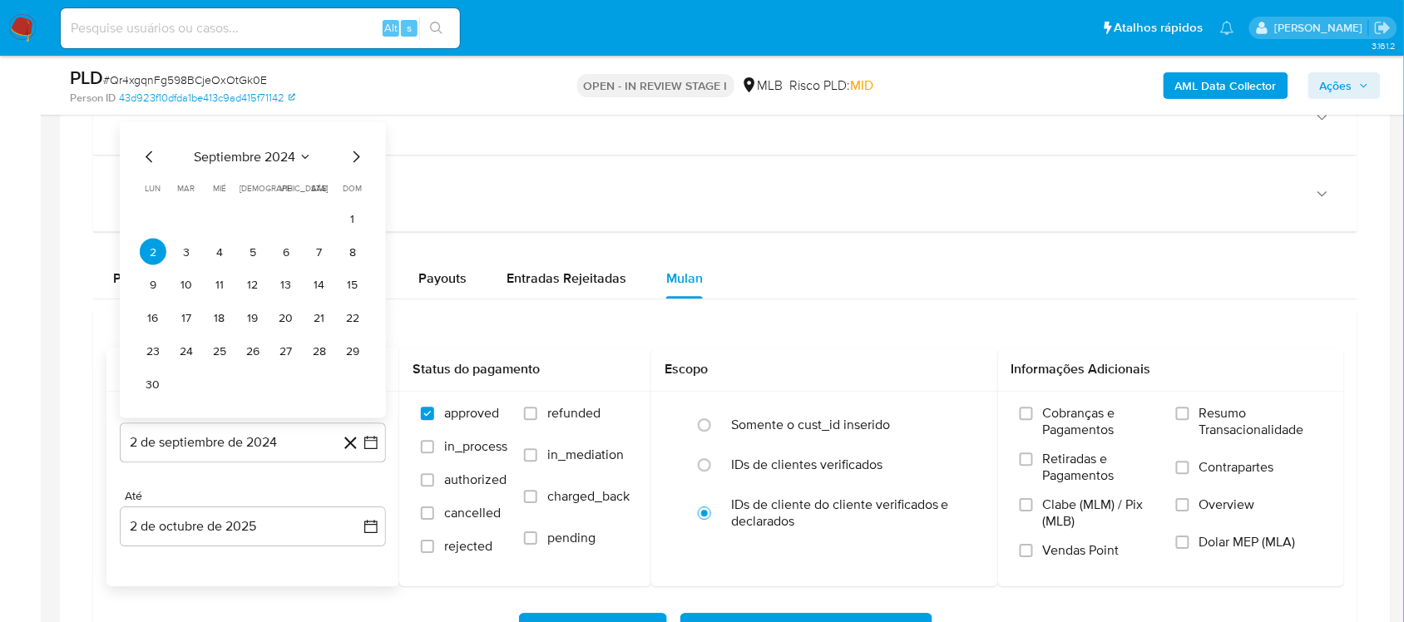
click at [267, 170] on div "septiembre 2024 septiembre 2024 lun lunes mar martes mié miércoles jue jueves v…" at bounding box center [253, 272] width 226 height 251
click at [310, 150] on button "septiembre 2024" at bounding box center [253, 157] width 118 height 17
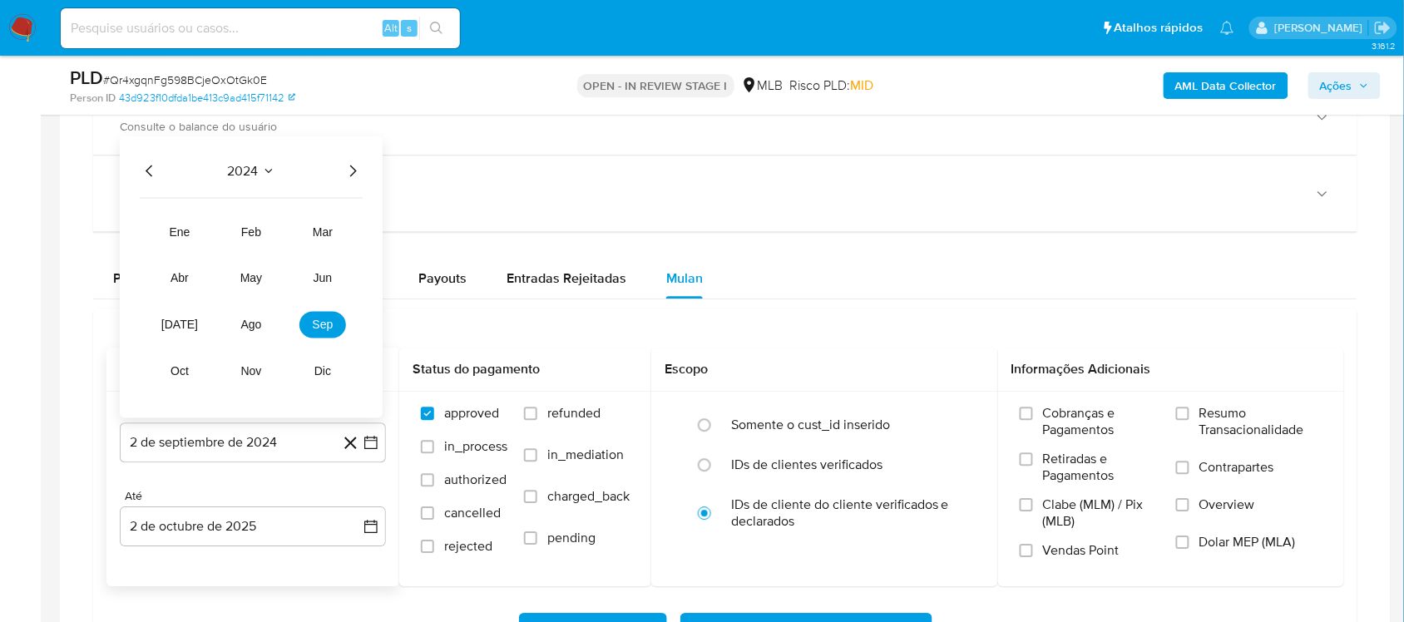
click at [353, 170] on icon "Año siguiente" at bounding box center [353, 171] width 7 height 12
click at [243, 330] on span "ago" at bounding box center [251, 324] width 21 height 13
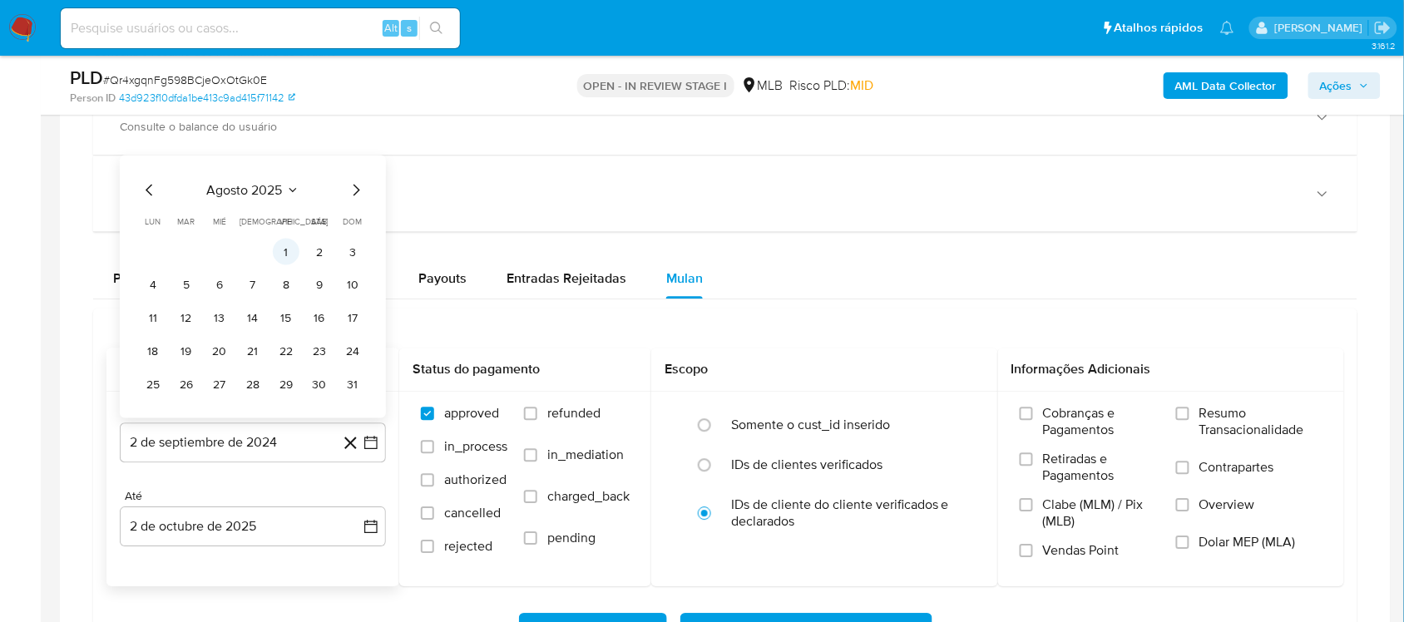
click at [283, 252] on button "1" at bounding box center [286, 252] width 27 height 27
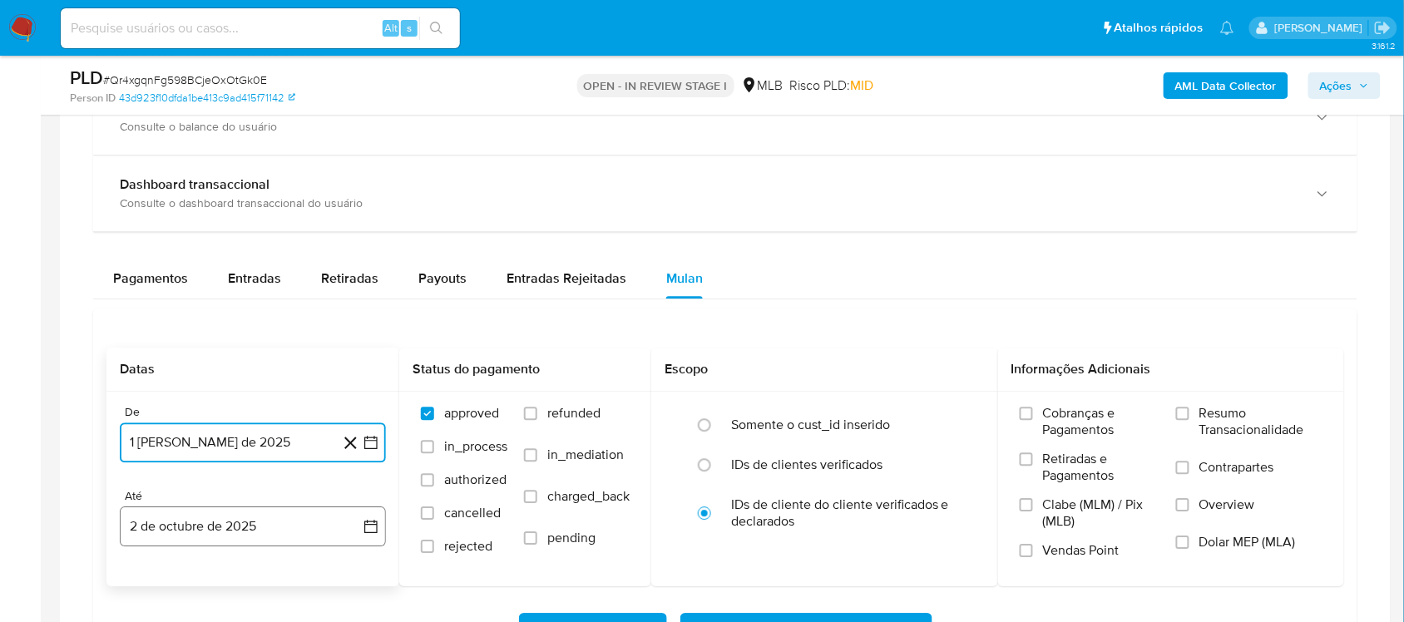
click at [373, 526] on icon "button" at bounding box center [370, 527] width 13 height 13
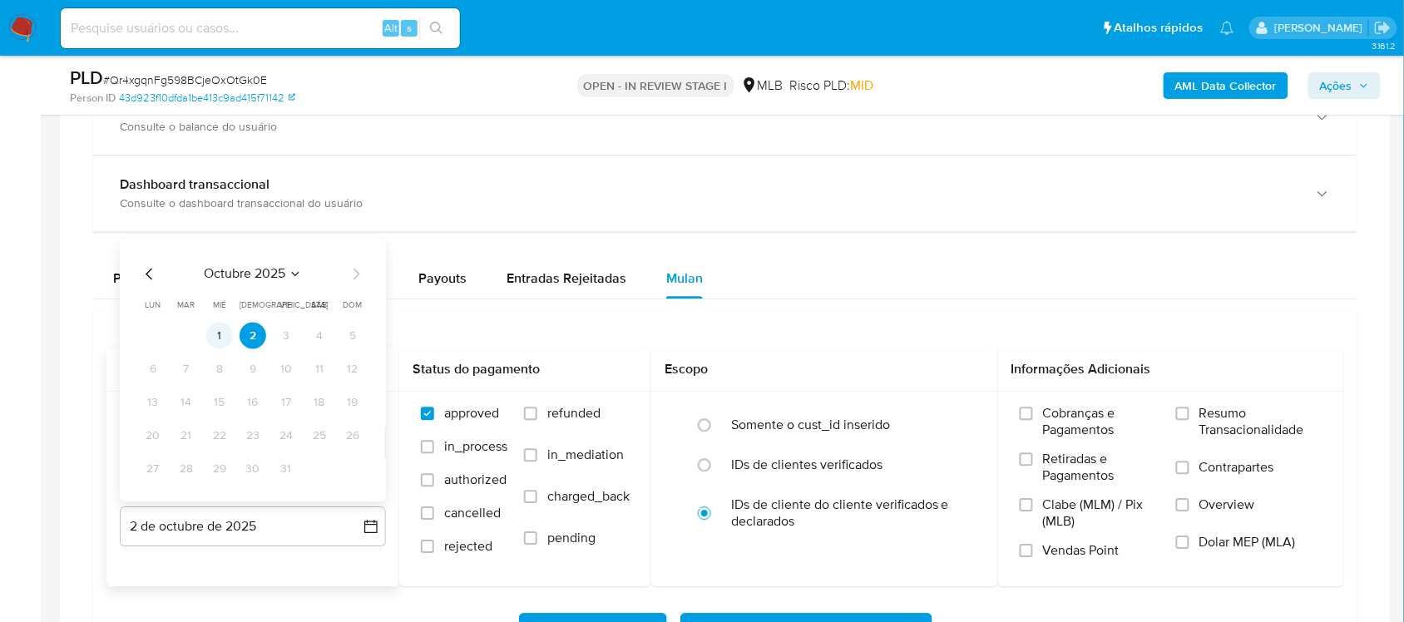
click at [212, 330] on button "1" at bounding box center [219, 336] width 27 height 27
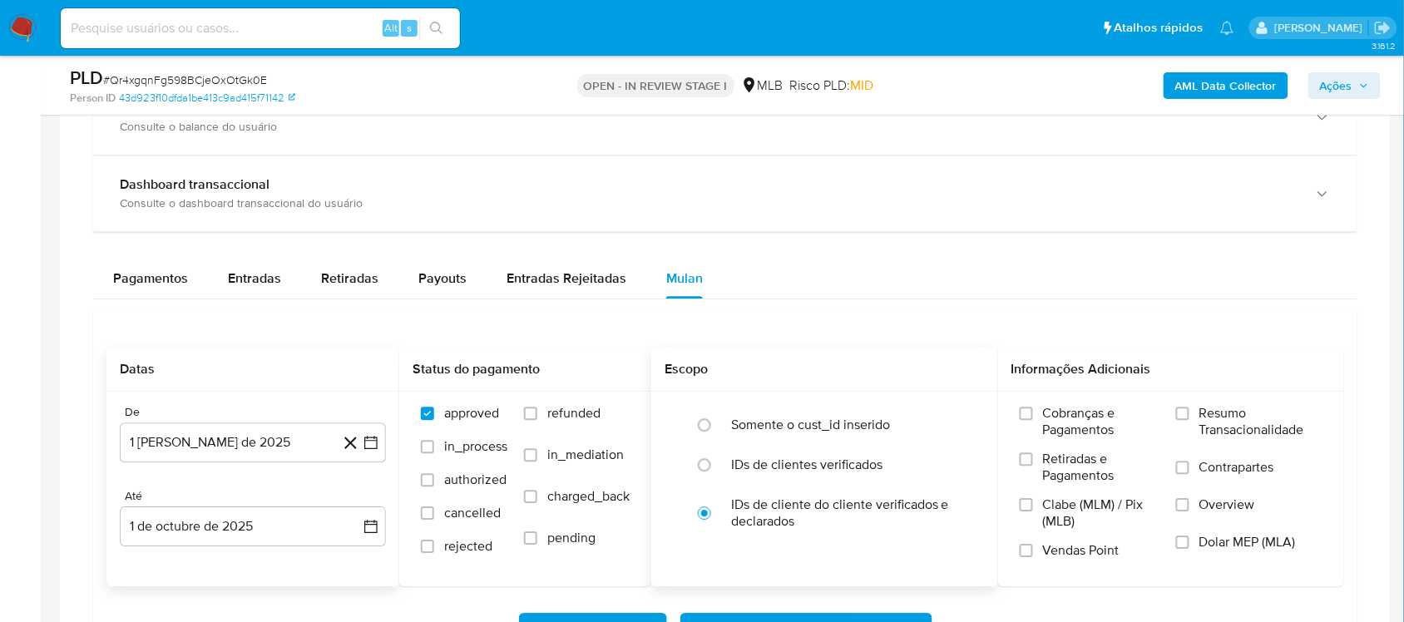
drag, startPoint x: 1256, startPoint y: 438, endPoint x: 859, endPoint y: 395, distance: 399.8
click at [1254, 437] on span "Resumo Transacionalidade" at bounding box center [1260, 421] width 123 height 33
click at [1189, 420] on input "Resumo Transacionalidade" at bounding box center [1182, 413] width 13 height 13
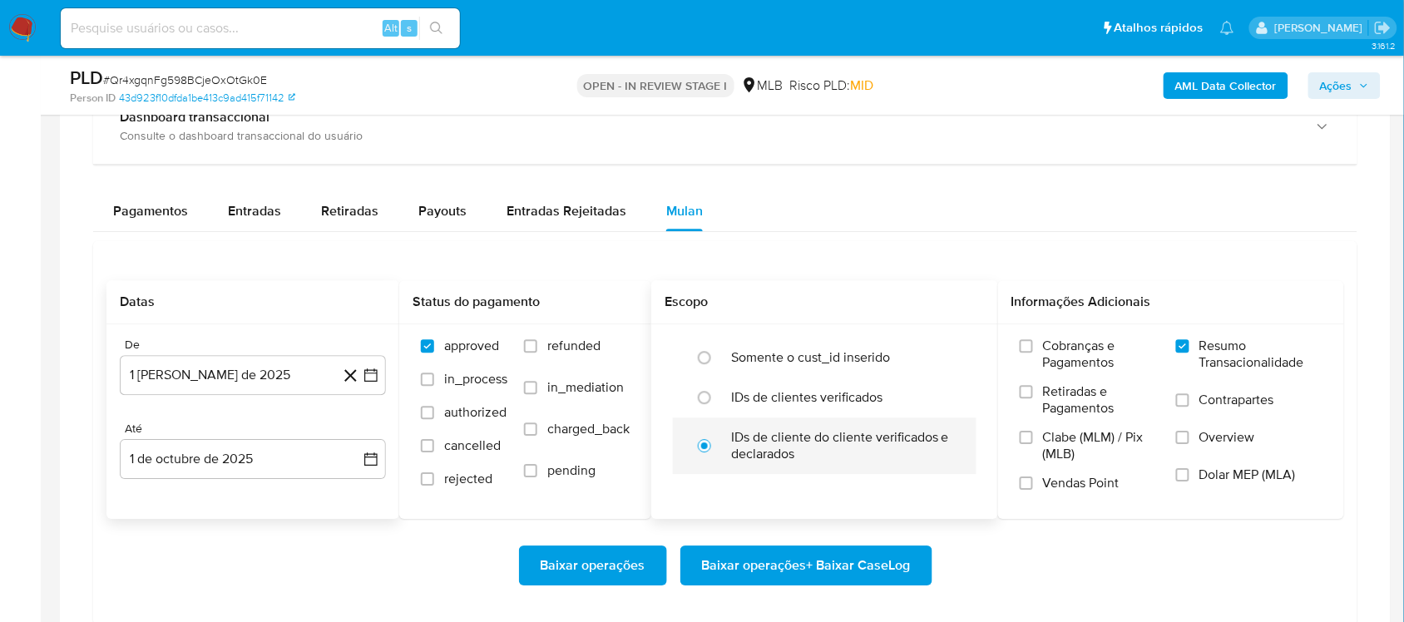
scroll to position [1247, 0]
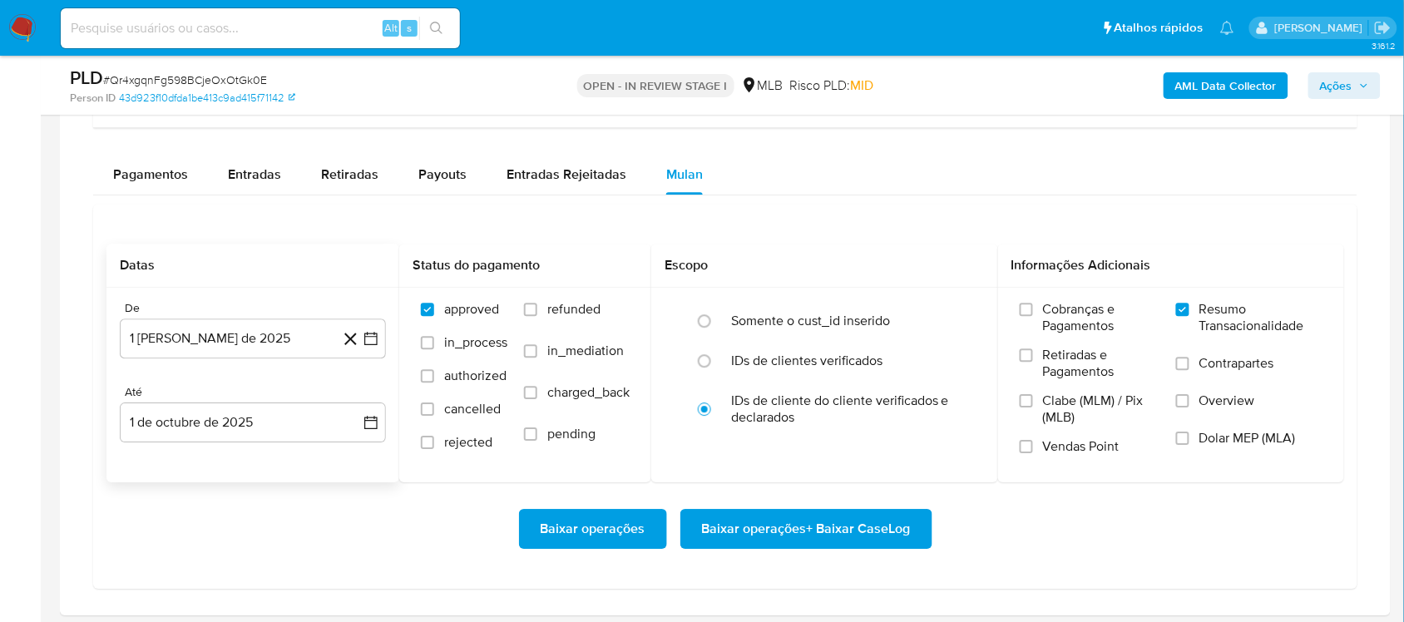
click at [769, 545] on span "Baixar operações + Baixar CaseLog" at bounding box center [806, 529] width 209 height 37
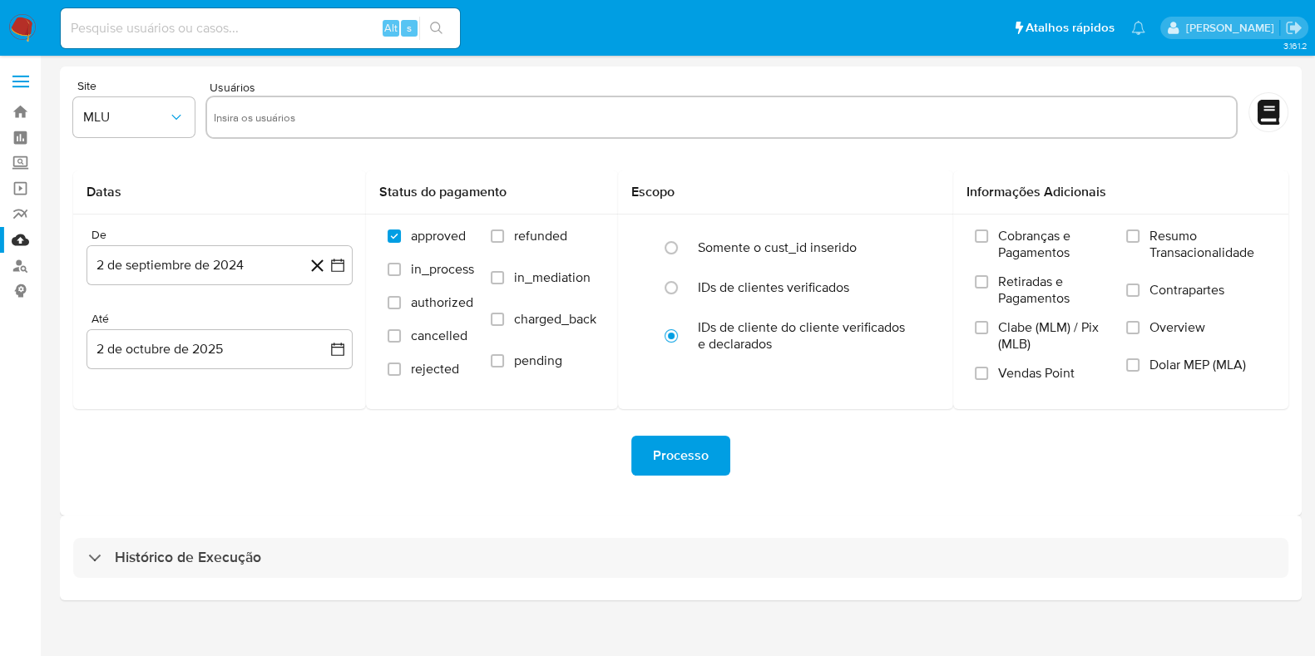
drag, startPoint x: 240, startPoint y: 570, endPoint x: 478, endPoint y: 463, distance: 260.5
click at [243, 570] on div "Histórico de Execução" at bounding box center [680, 558] width 1215 height 40
select select "10"
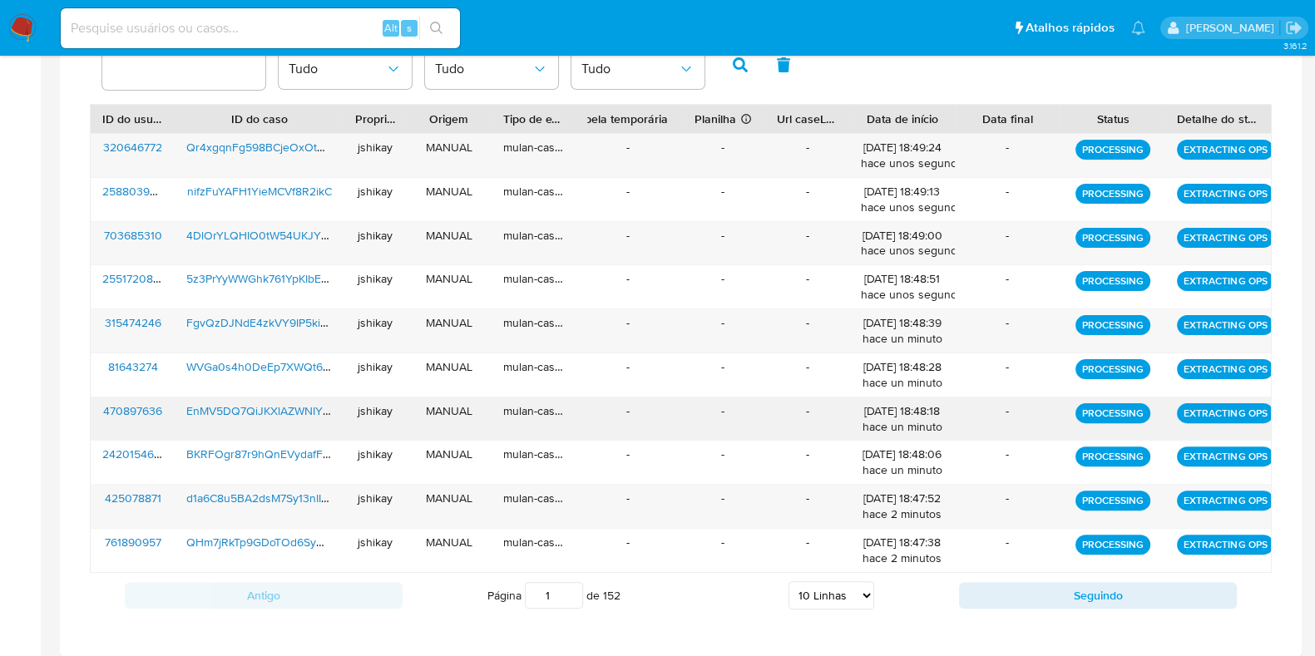
scroll to position [639, 0]
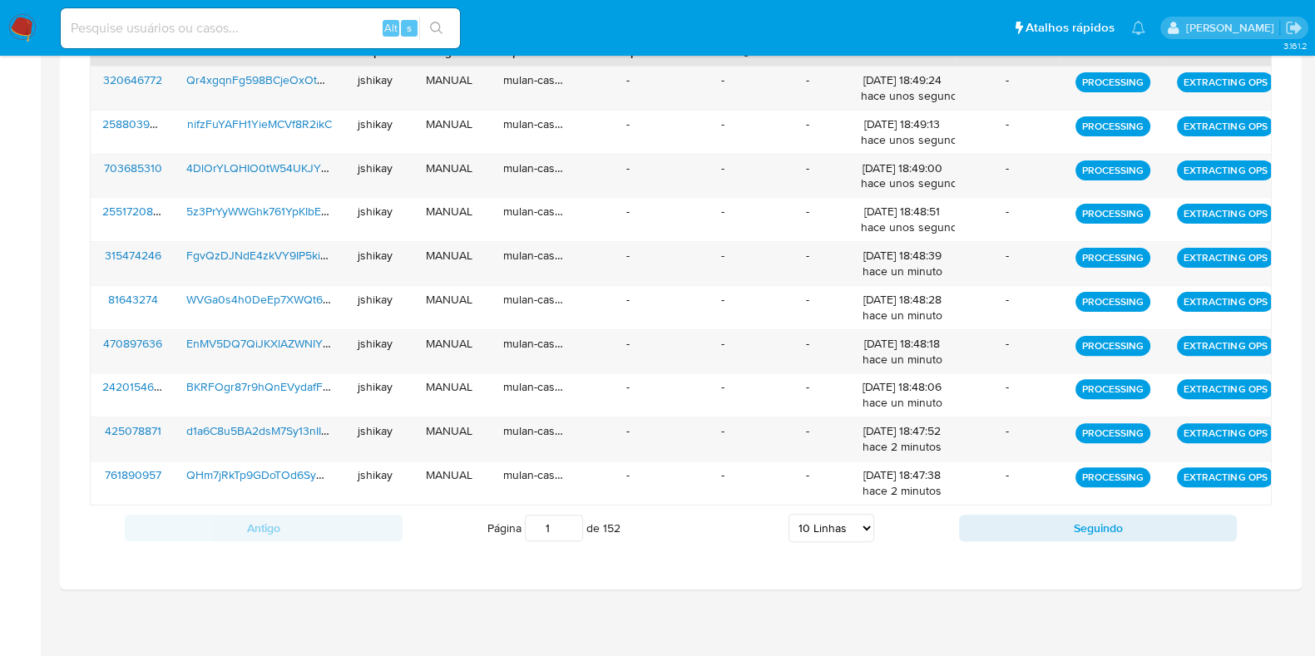
click at [1064, 541] on div "Antigo Página 1 de 152 5 Linhas 10 Linhas 20 Linhas 25 Linhas 50 Linhas 100 Lin…" at bounding box center [681, 528] width 1182 height 45
click at [1063, 536] on button "Seguindo" at bounding box center [1098, 528] width 278 height 27
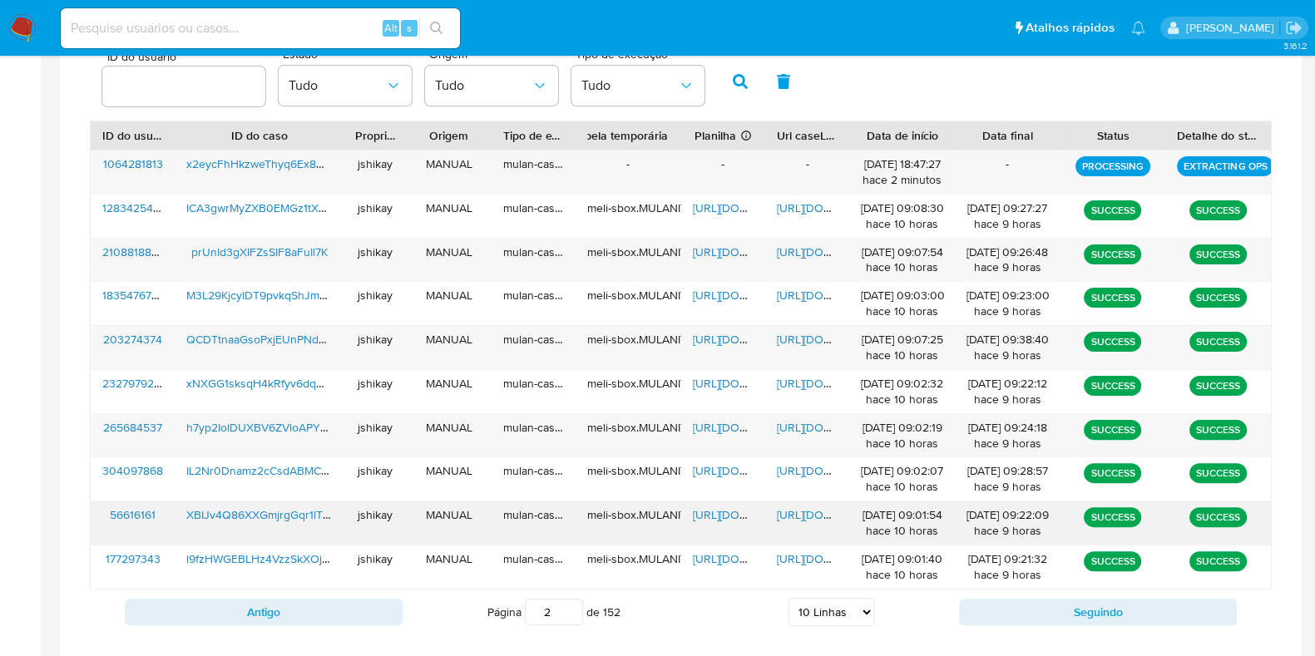
scroll to position [536, 0]
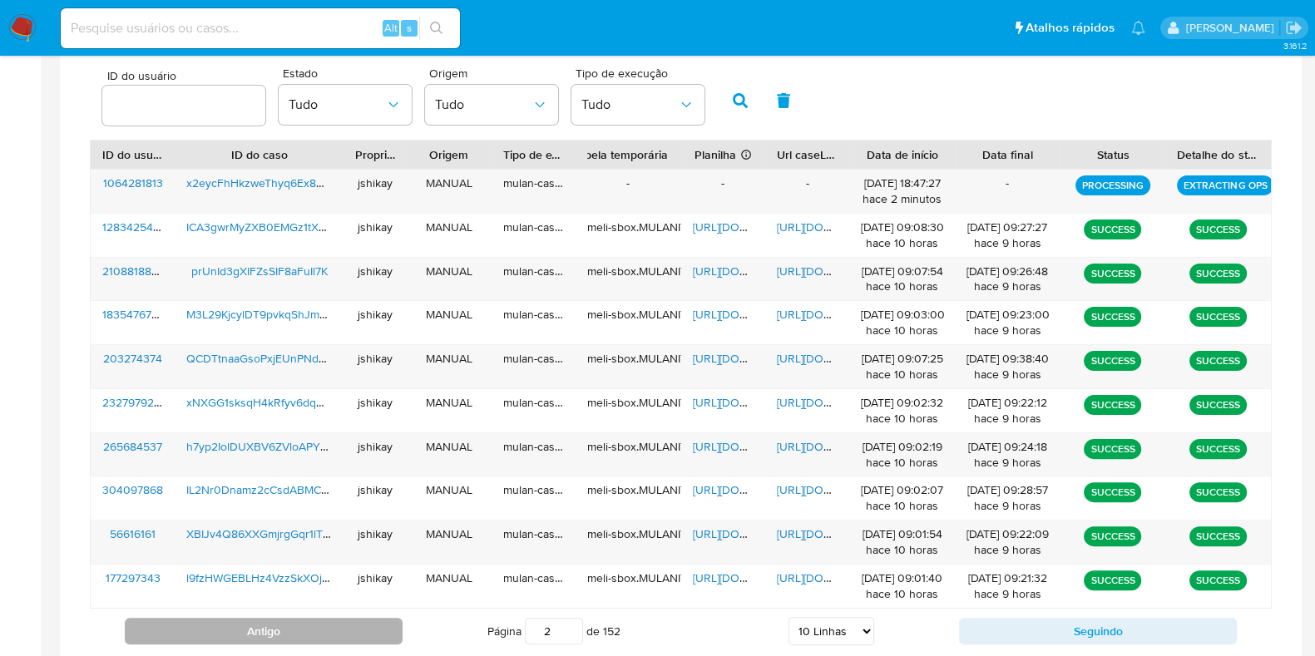
click at [307, 627] on button "Antigo" at bounding box center [264, 631] width 278 height 27
type input "1"
